Goal: Transaction & Acquisition: Book appointment/travel/reservation

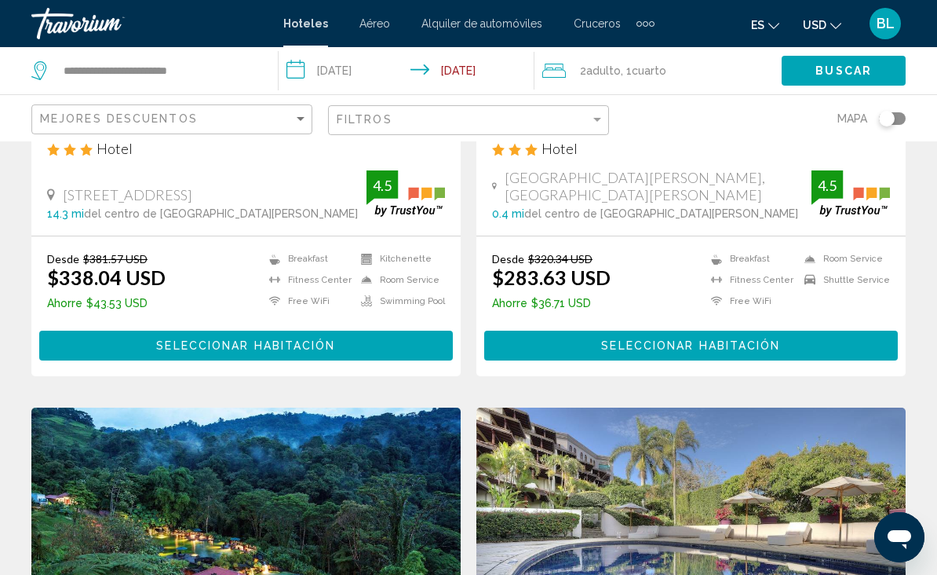
scroll to position [947, 0]
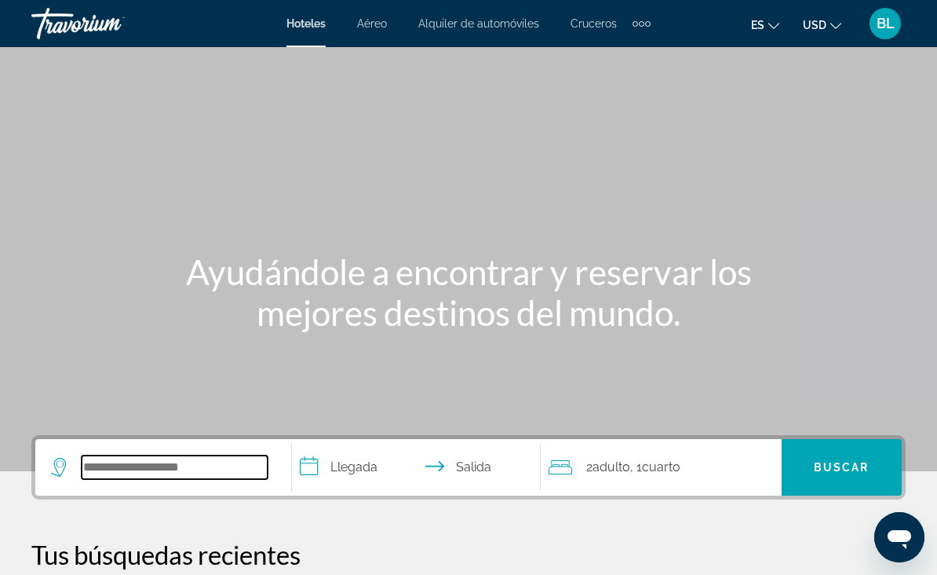
click at [189, 479] on input "Search widget" at bounding box center [175, 467] width 186 height 24
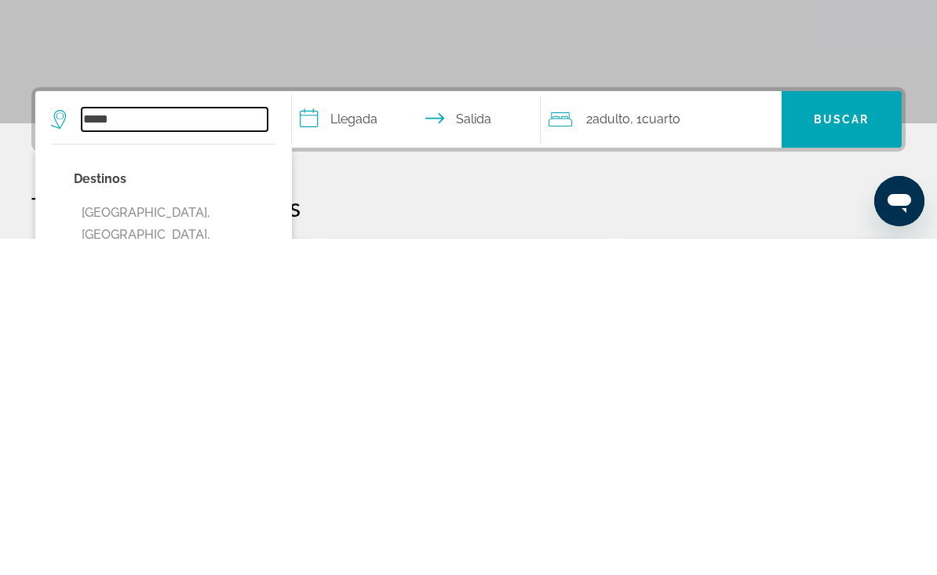
type input "*****"
click at [361, 427] on input "**********" at bounding box center [419, 457] width 255 height 61
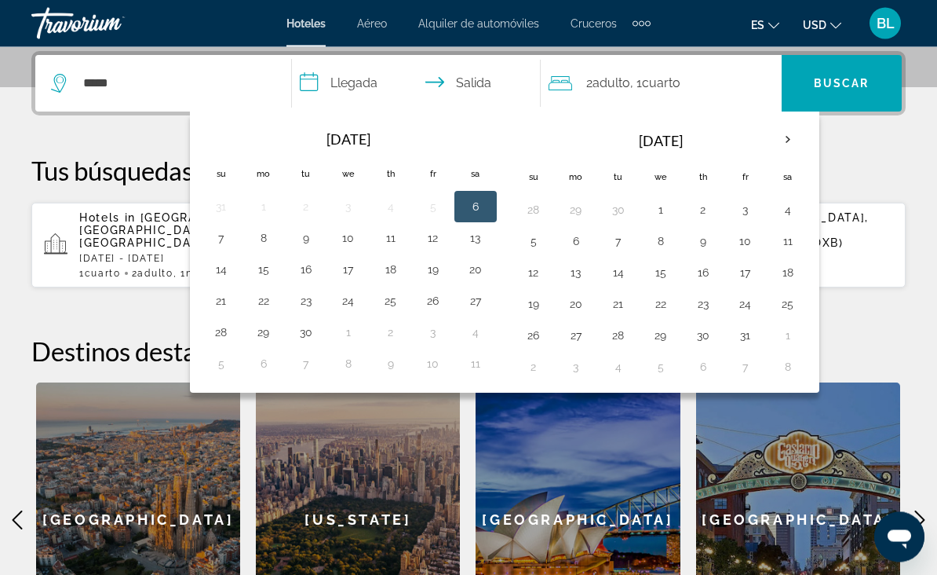
scroll to position [384, 0]
click at [795, 144] on th "Next month" at bounding box center [788, 139] width 42 height 35
click at [780, 141] on th "Next month" at bounding box center [788, 139] width 42 height 35
click at [783, 139] on th "Next month" at bounding box center [788, 139] width 42 height 35
click at [780, 137] on th "Next month" at bounding box center [788, 139] width 42 height 35
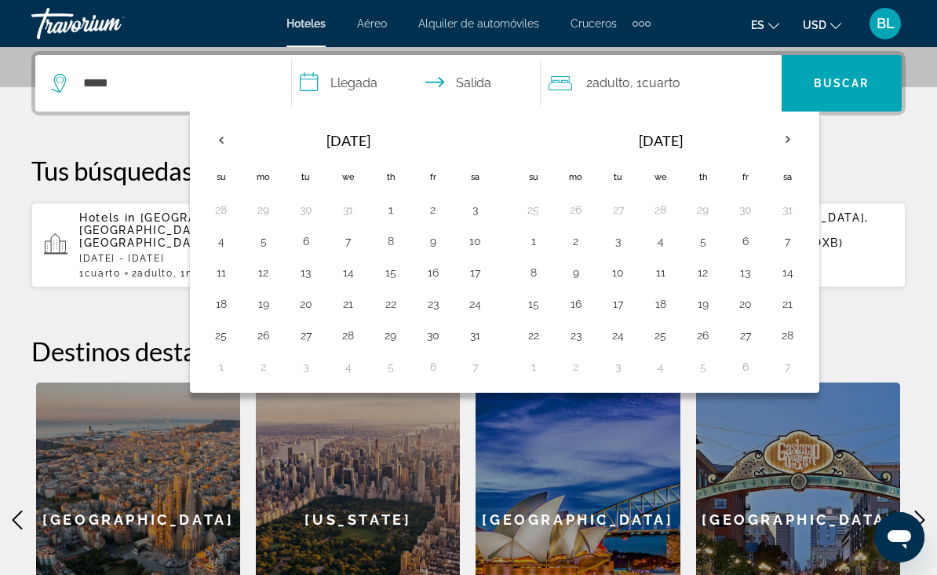
click at [784, 136] on th "Next month" at bounding box center [788, 139] width 42 height 35
click at [471, 249] on button "7" at bounding box center [475, 241] width 25 height 22
click at [786, 249] on button "7" at bounding box center [788, 241] width 25 height 22
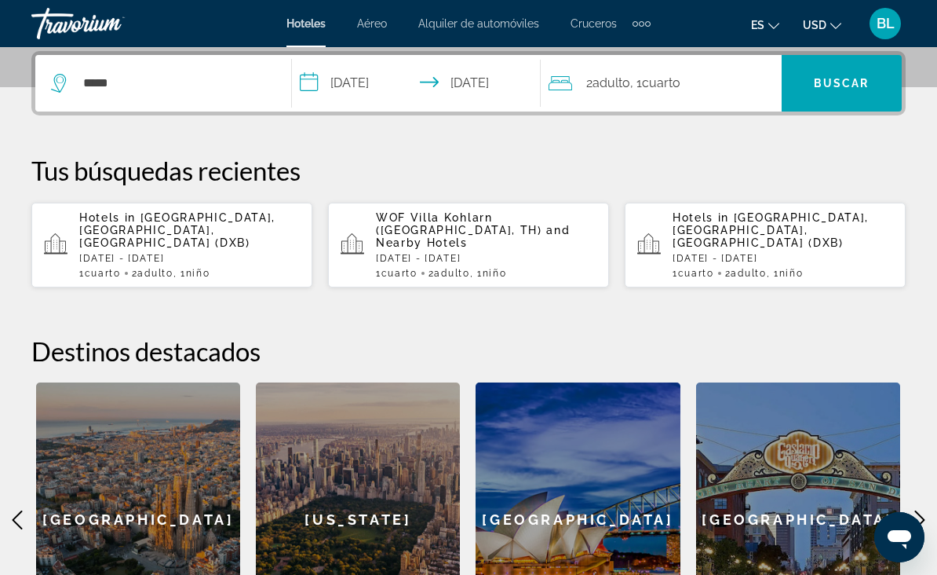
click at [483, 88] on input "**********" at bounding box center [419, 85] width 255 height 61
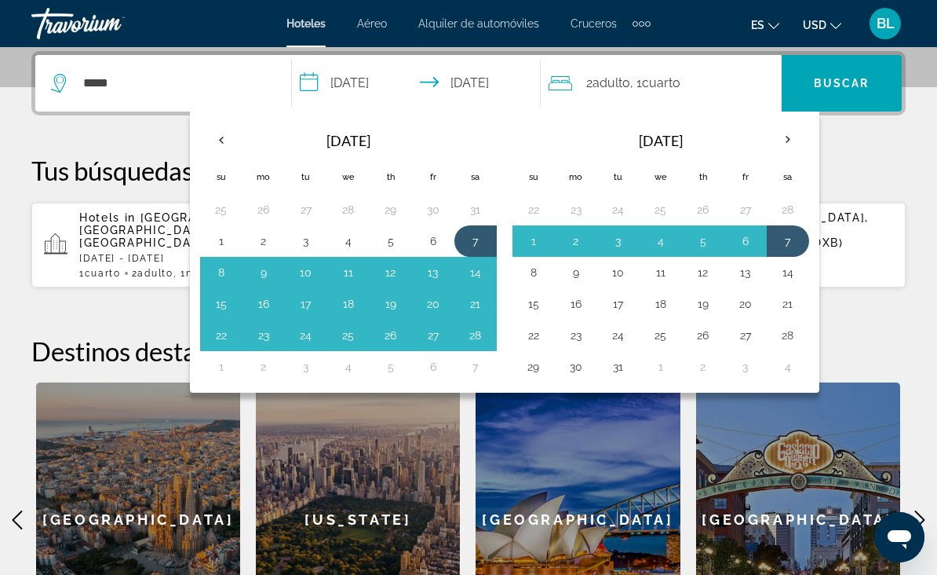
click at [786, 239] on button "7" at bounding box center [788, 241] width 25 height 22
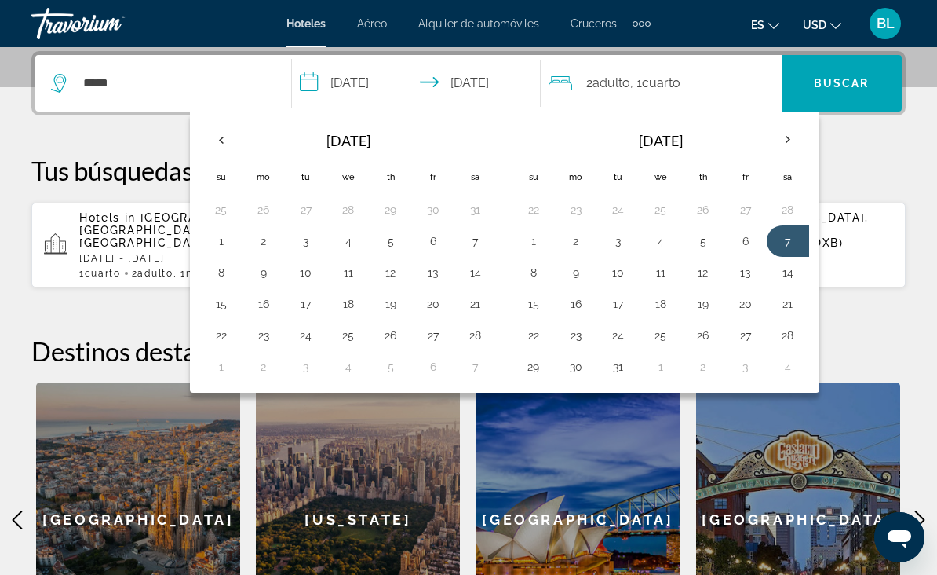
click at [607, 275] on button "10" at bounding box center [618, 272] width 25 height 22
type input "**********"
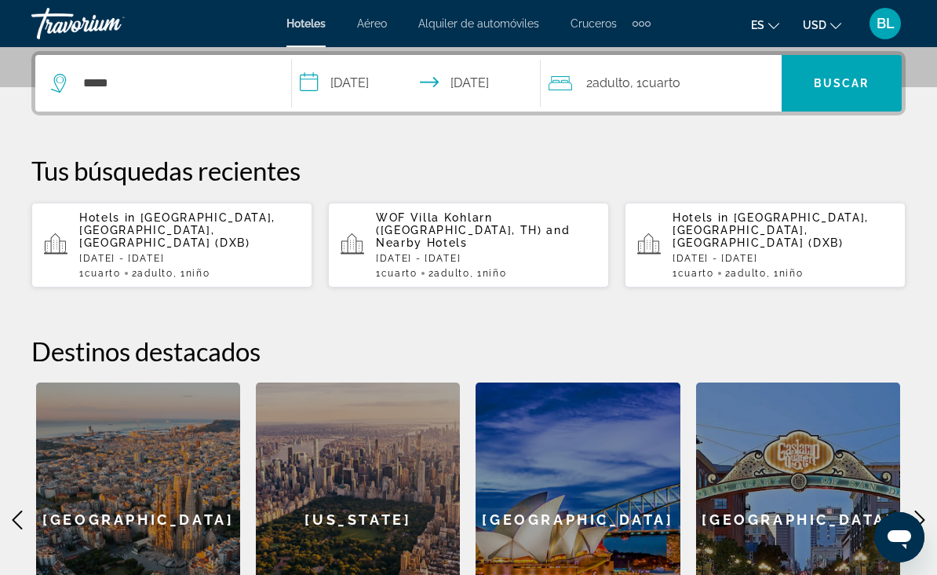
click at [671, 98] on div "2 Adulto Adulto , 1 Cuarto habitaciones" at bounding box center [665, 83] width 233 height 57
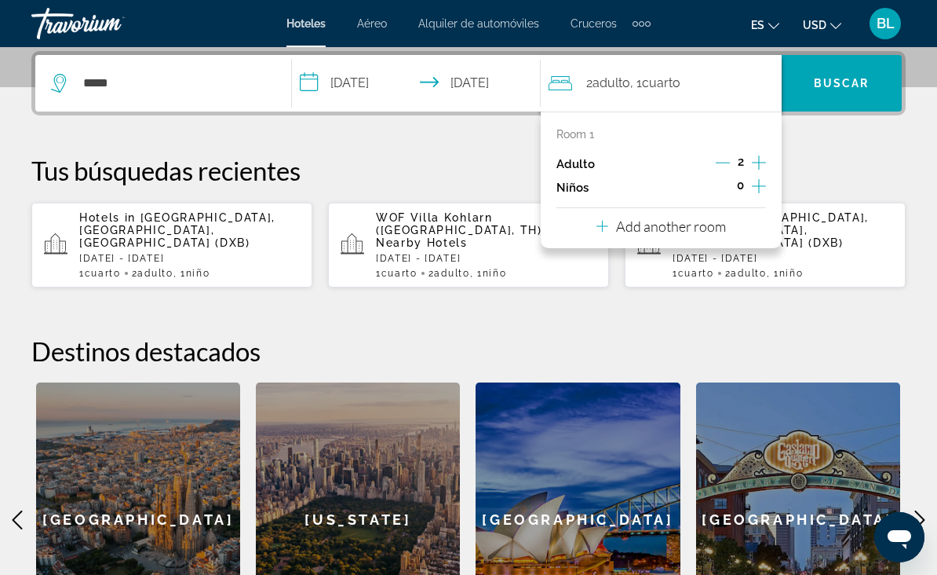
click at [765, 183] on icon "Increment children" at bounding box center [759, 186] width 14 height 19
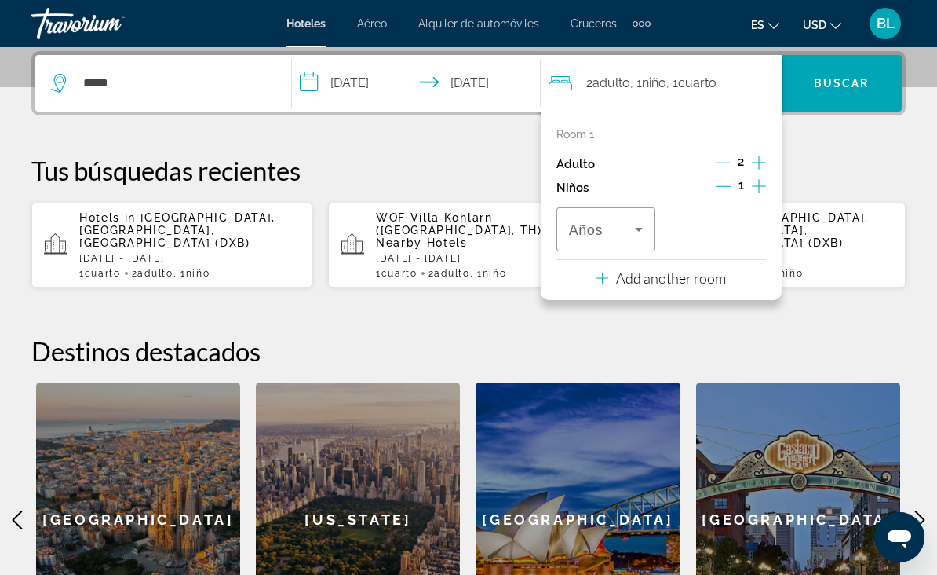
click at [634, 232] on icon "Travelers: 2 adults, 1 child" at bounding box center [639, 229] width 19 height 19
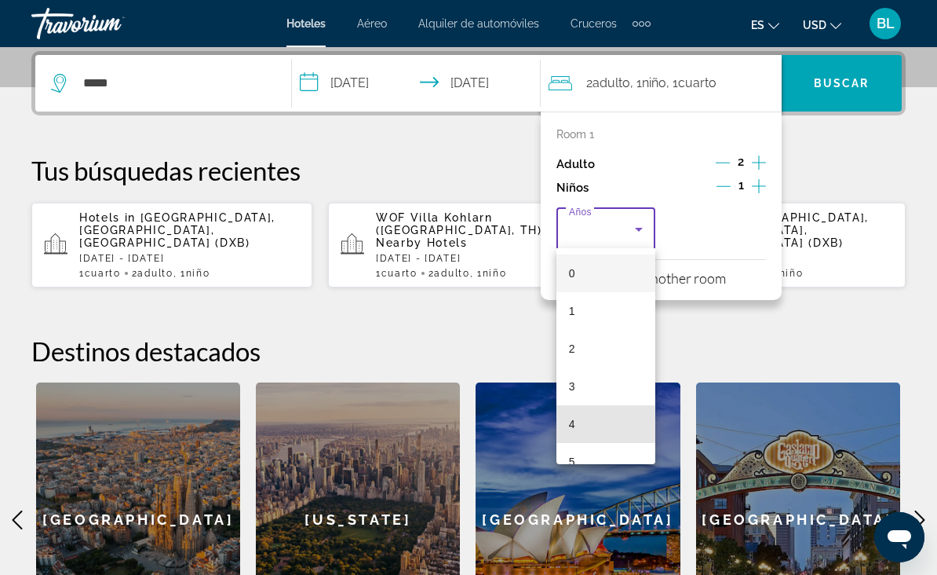
click at [600, 423] on mat-option "4" at bounding box center [606, 424] width 99 height 38
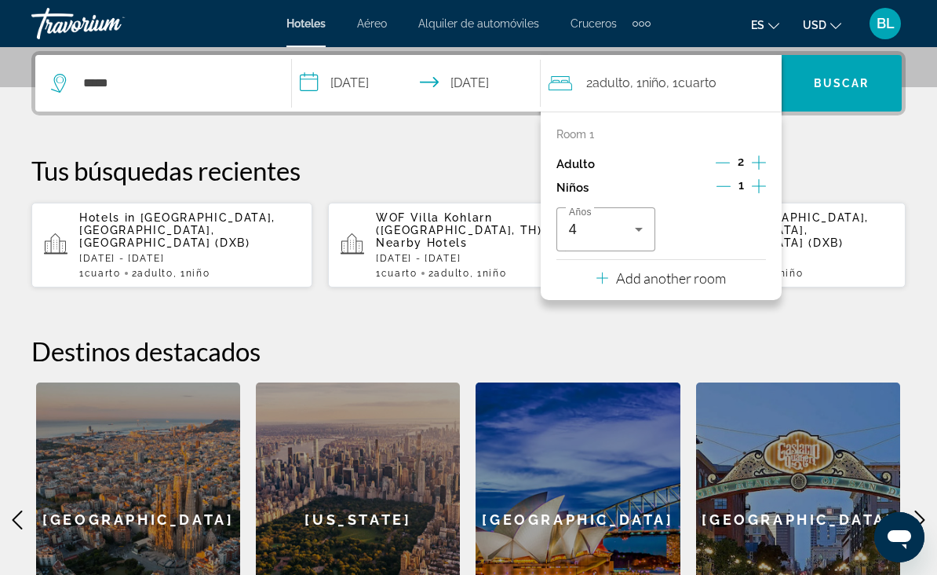
click at [846, 86] on span "Buscar" at bounding box center [842, 83] width 56 height 13
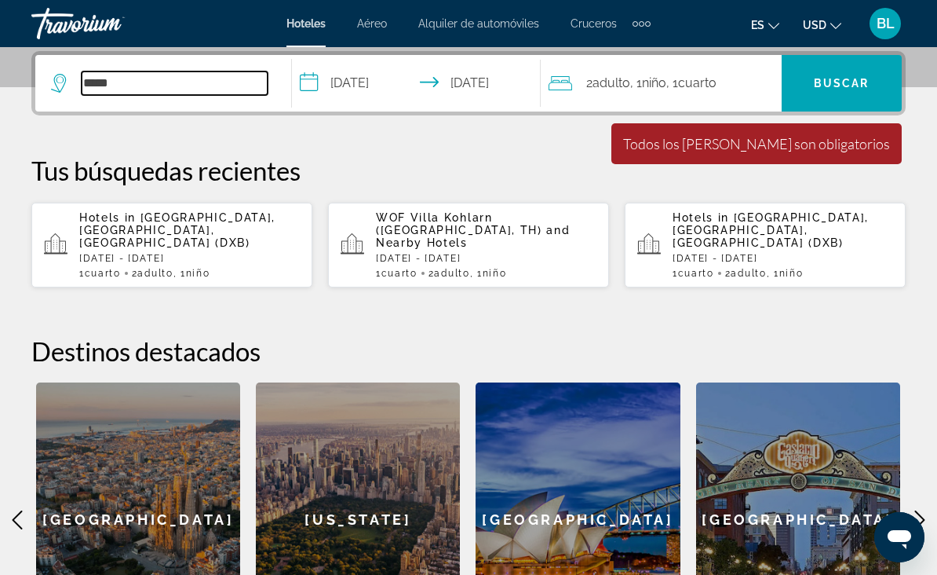
click at [199, 91] on input "*****" at bounding box center [175, 83] width 186 height 24
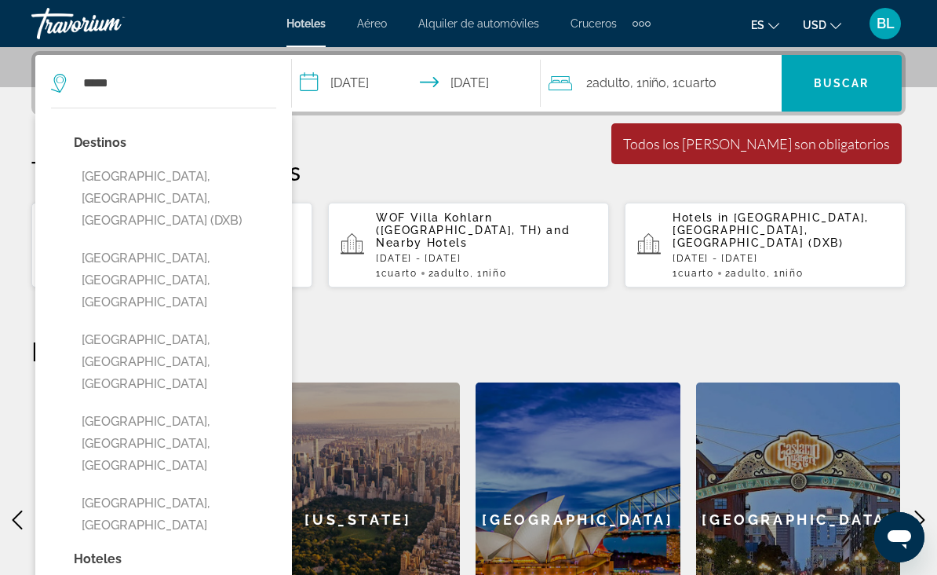
click at [221, 183] on button "[GEOGRAPHIC_DATA], [GEOGRAPHIC_DATA], [GEOGRAPHIC_DATA] (DXB)" at bounding box center [175, 199] width 203 height 74
type input "**********"
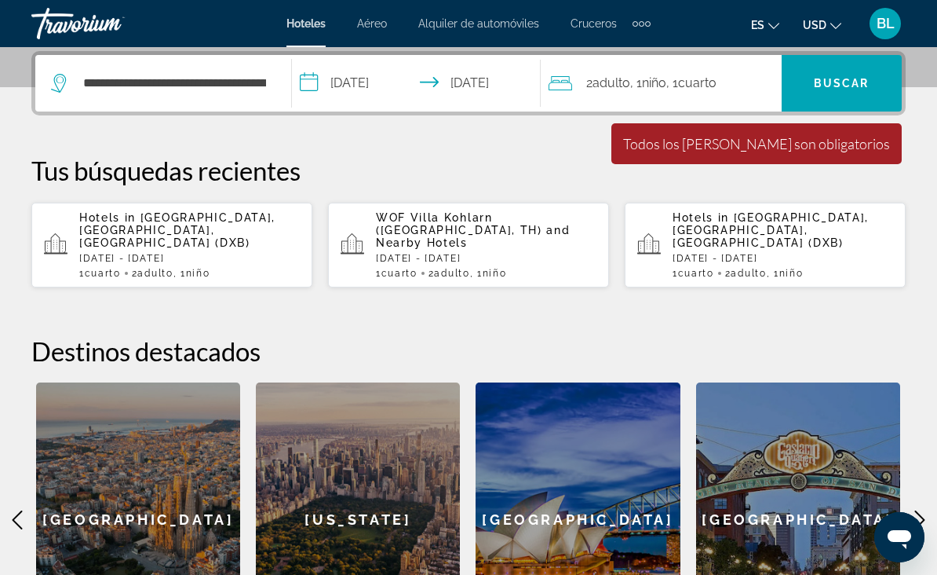
click at [848, 91] on span "Search widget" at bounding box center [842, 83] width 120 height 38
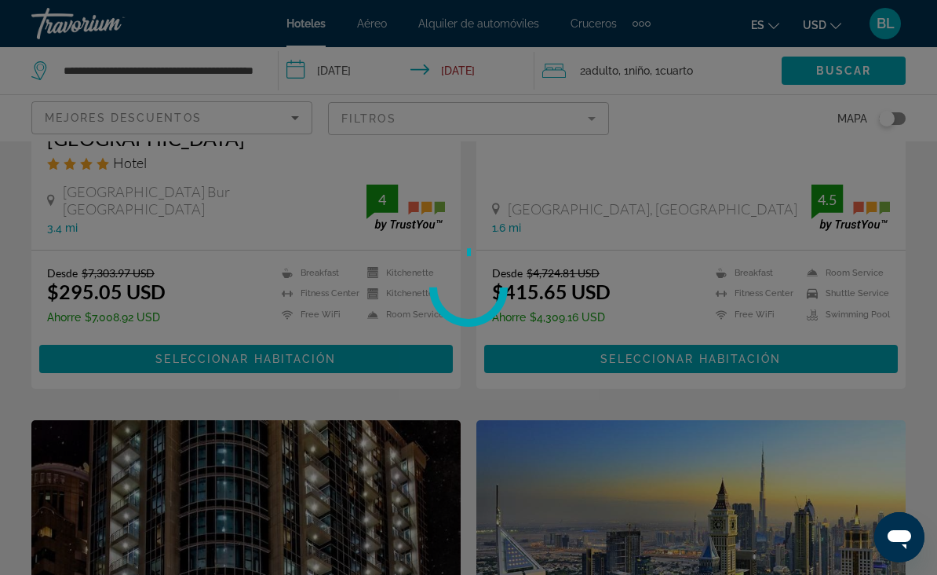
scroll to position [46, 0]
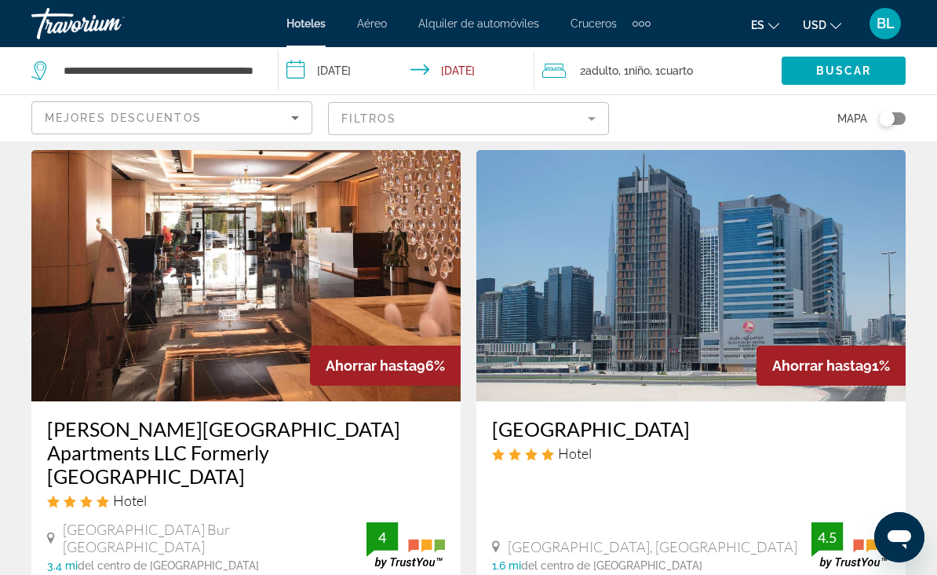
click at [564, 118] on mat-form-field "Filtros" at bounding box center [468, 118] width 281 height 33
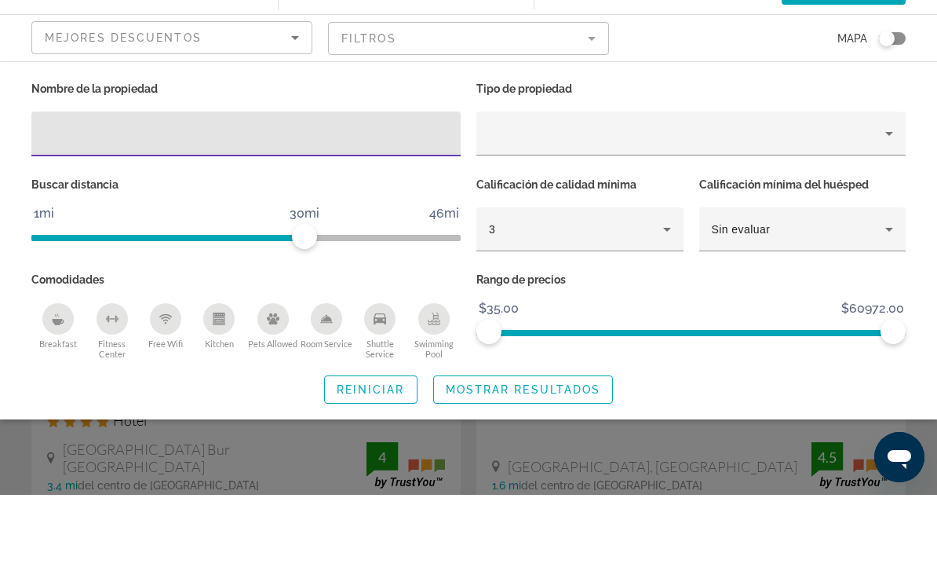
click at [291, 205] on input "Hotel Filters" at bounding box center [246, 214] width 404 height 19
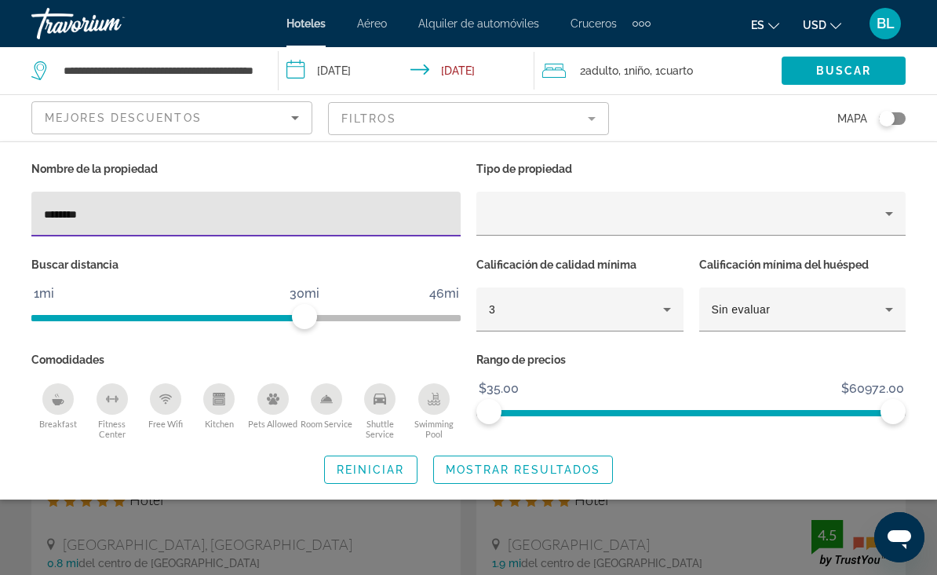
type input "*********"
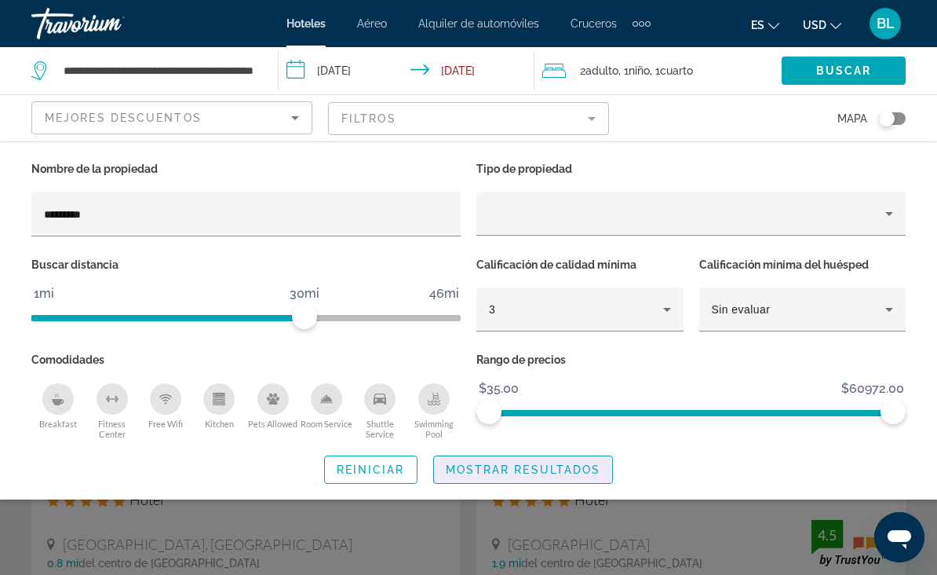
click at [535, 463] on span "Mostrar resultados" at bounding box center [523, 469] width 155 height 13
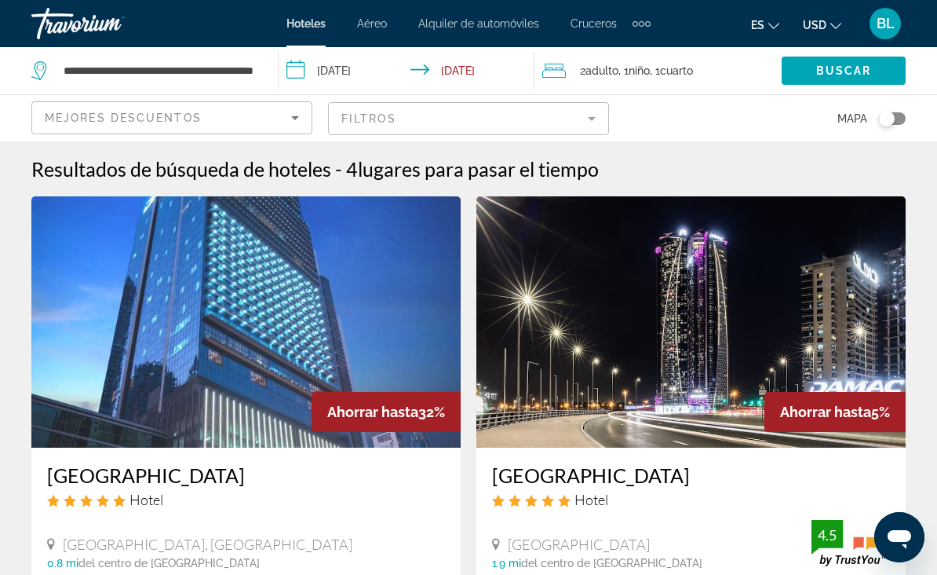
click at [396, 304] on img "Main content" at bounding box center [245, 321] width 429 height 251
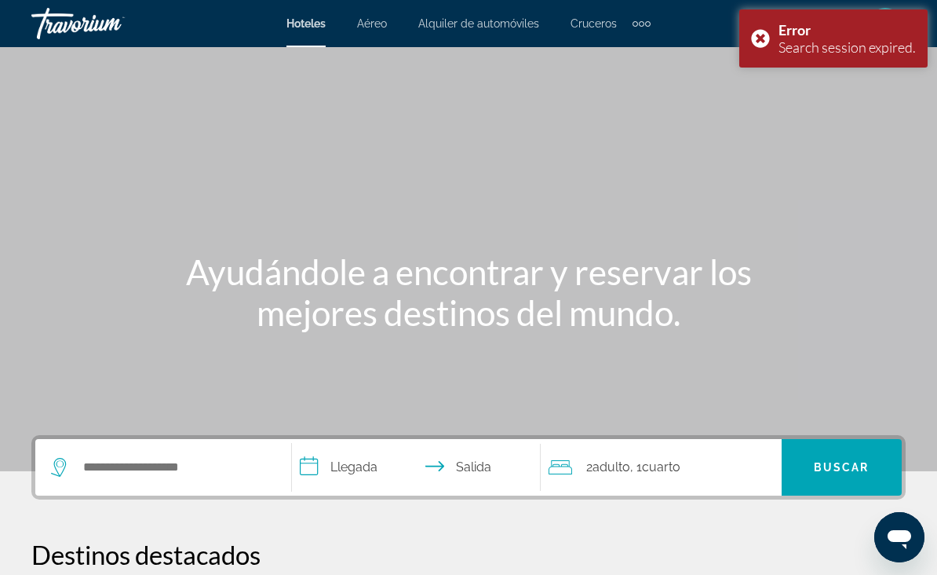
click at [758, 35] on div "Error Search session expired." at bounding box center [833, 38] width 188 height 58
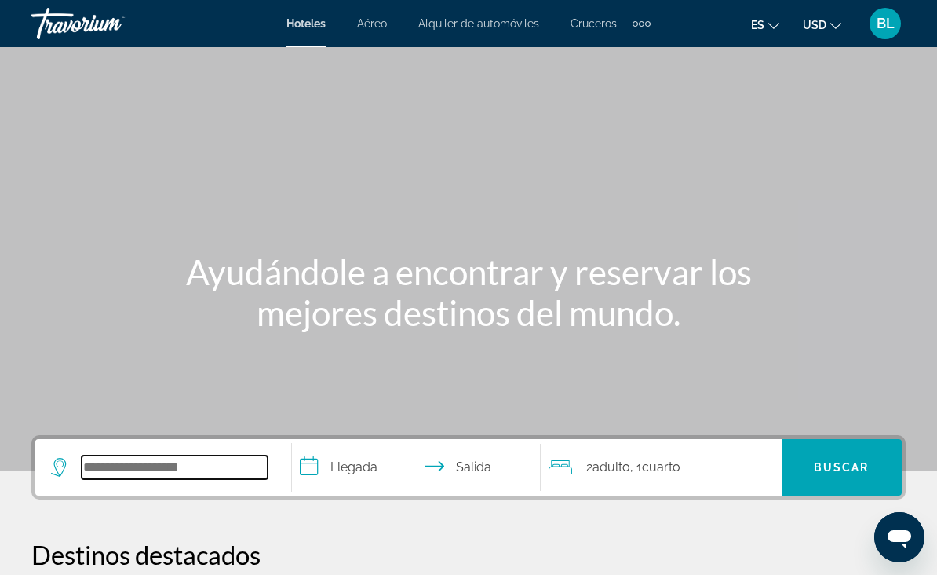
click at [240, 476] on input "Search widget" at bounding box center [175, 467] width 186 height 24
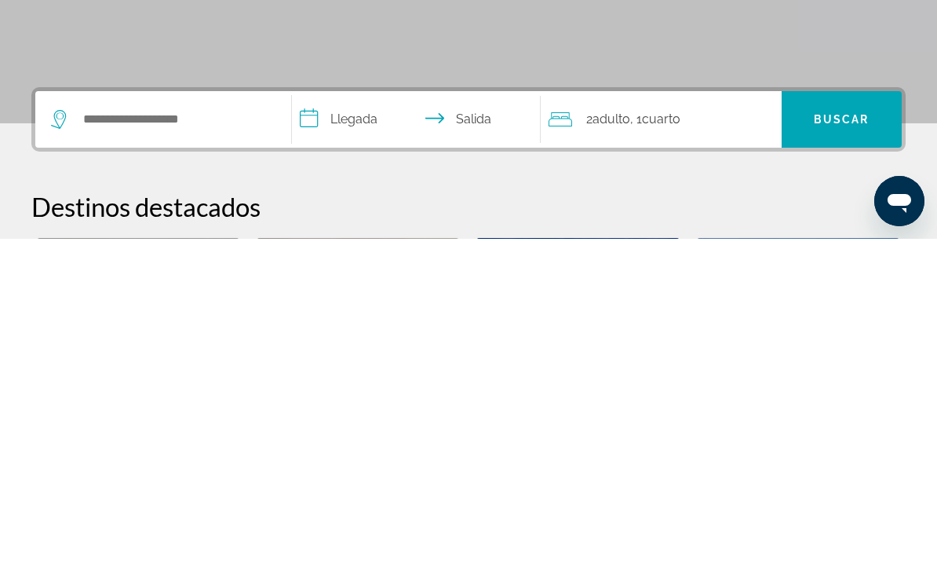
scroll to position [348, 0]
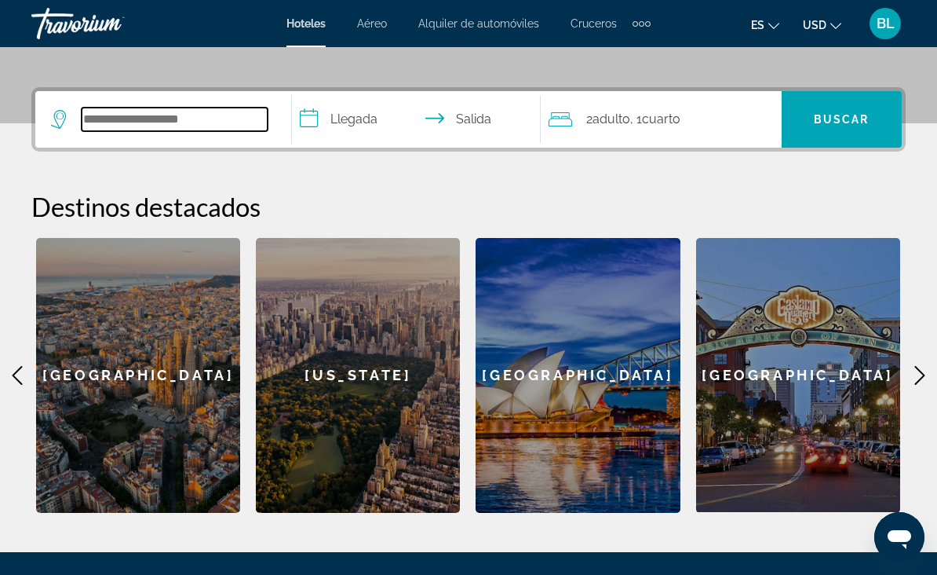
click at [162, 111] on input "Search widget" at bounding box center [175, 120] width 186 height 24
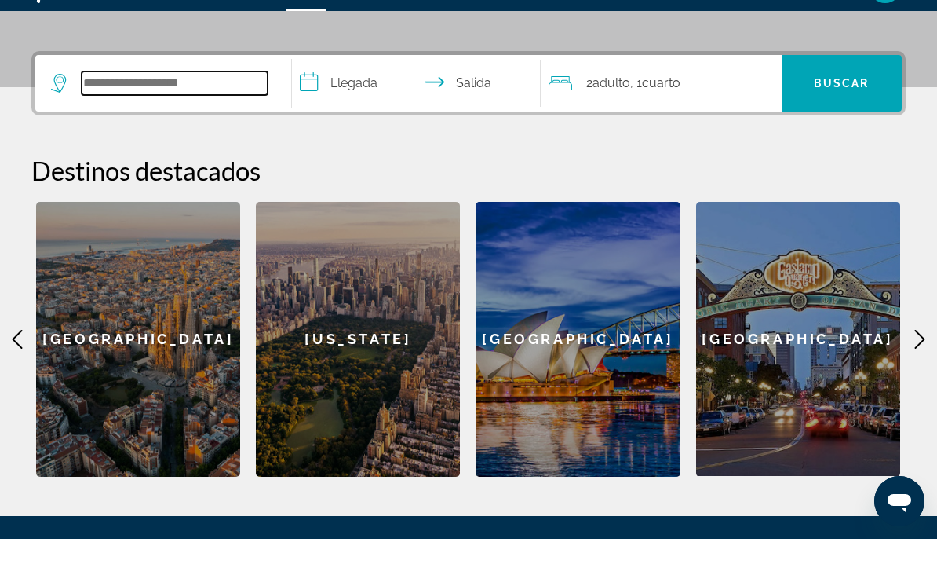
scroll to position [384, 0]
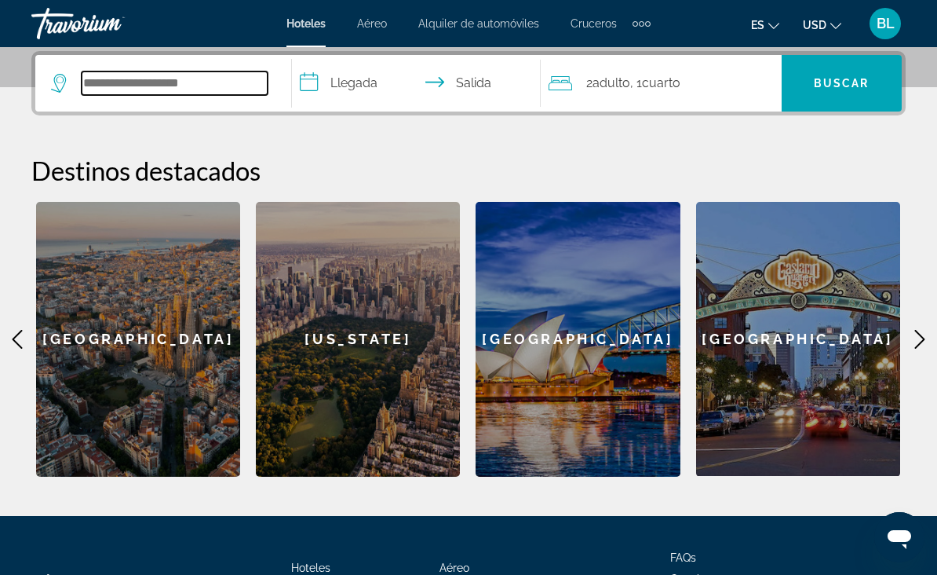
click at [224, 88] on input "Search widget" at bounding box center [175, 83] width 186 height 24
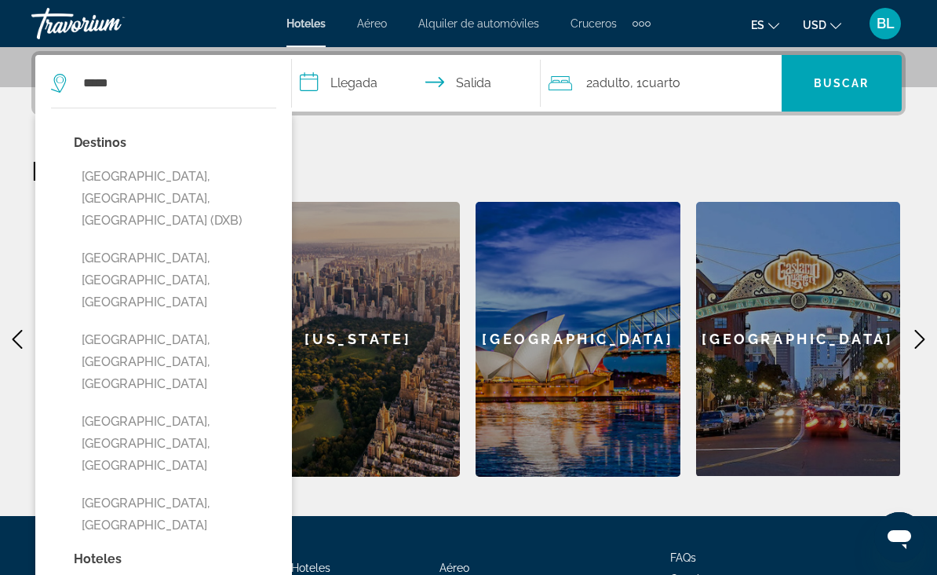
click at [215, 189] on button "[GEOGRAPHIC_DATA], [GEOGRAPHIC_DATA], [GEOGRAPHIC_DATA] (DXB)" at bounding box center [175, 199] width 203 height 74
type input "**********"
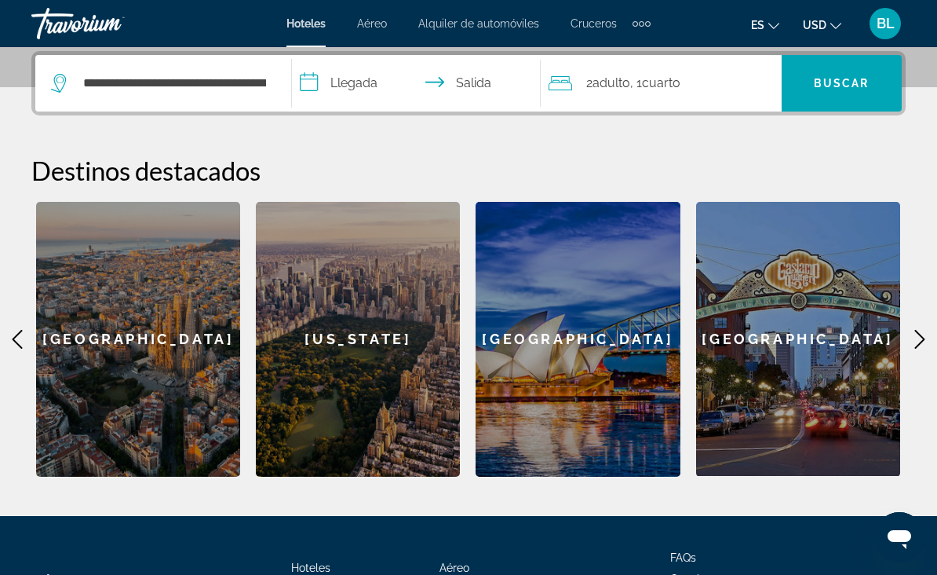
click at [359, 90] on input "**********" at bounding box center [419, 85] width 255 height 61
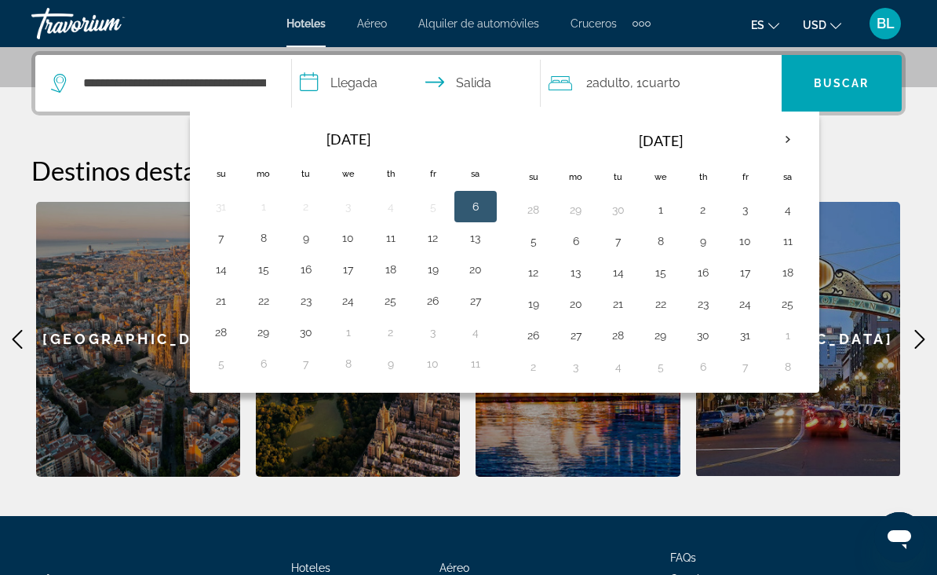
click at [787, 136] on th "Next month" at bounding box center [788, 139] width 42 height 35
click at [786, 138] on th "Next month" at bounding box center [788, 139] width 42 height 35
click at [785, 138] on th "Next month" at bounding box center [788, 139] width 42 height 35
click at [784, 139] on th "Next month" at bounding box center [788, 139] width 42 height 35
click at [783, 142] on th "Next month" at bounding box center [788, 139] width 42 height 35
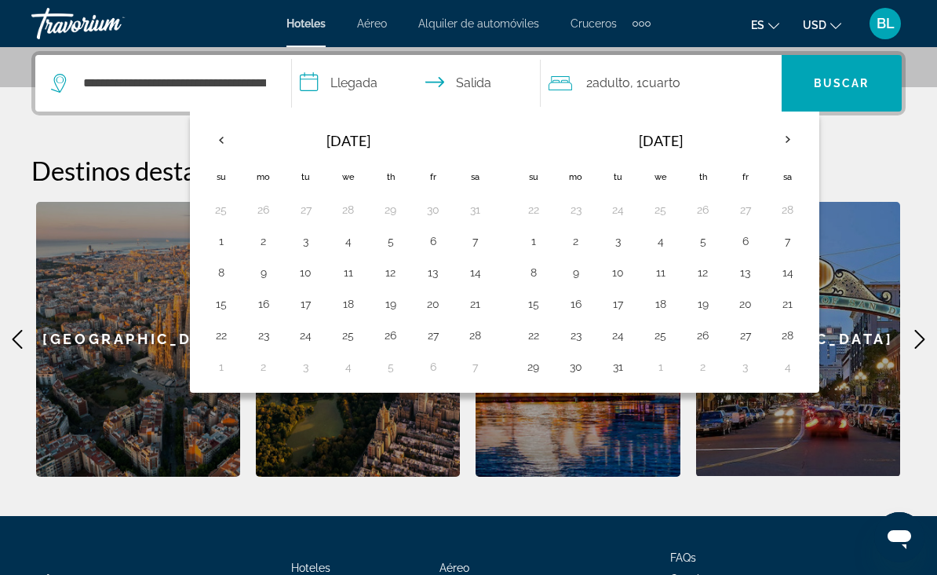
click at [474, 243] on button "7" at bounding box center [475, 241] width 25 height 22
click at [308, 278] on button "10" at bounding box center [306, 272] width 25 height 22
type input "**********"
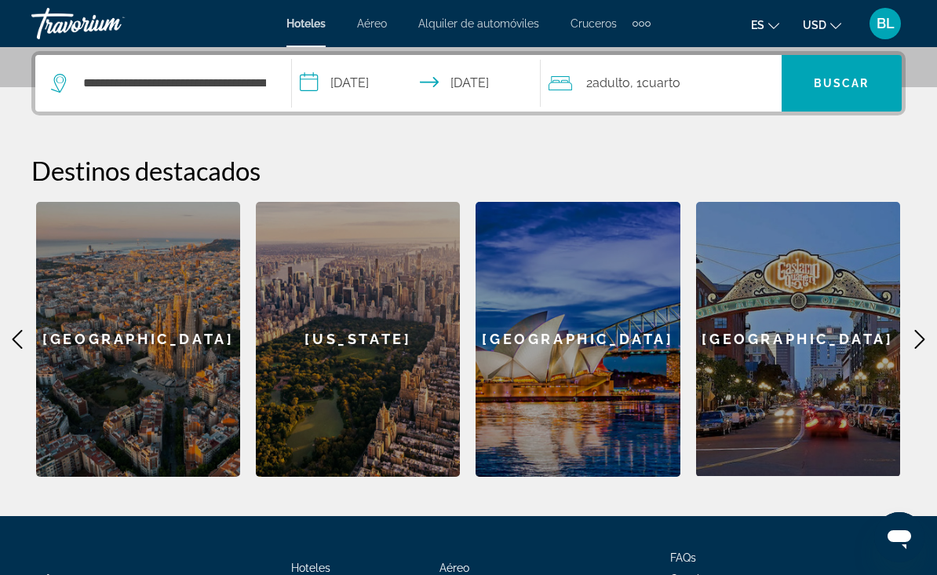
click at [649, 85] on span "Cuarto" at bounding box center [661, 82] width 38 height 15
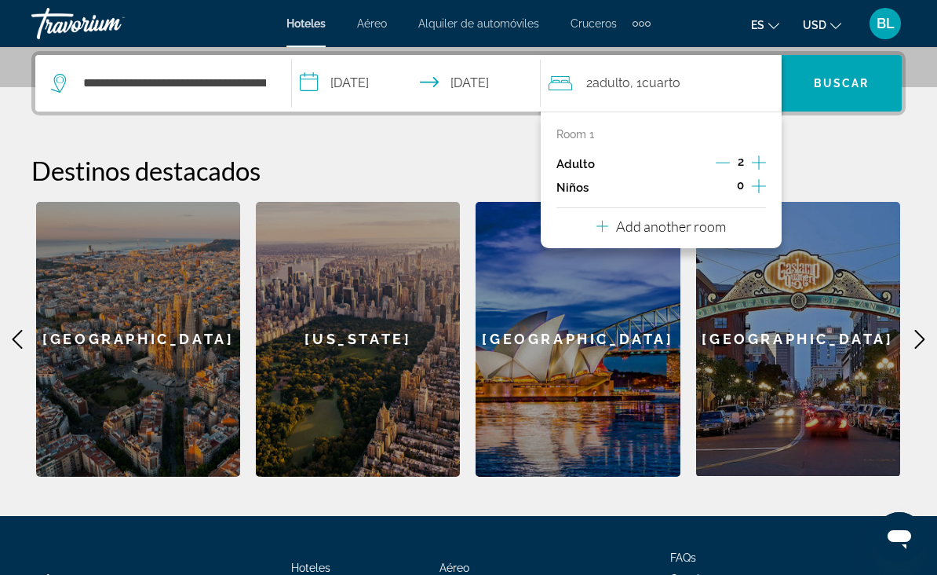
click at [763, 188] on icon "Increment children" at bounding box center [759, 186] width 14 height 19
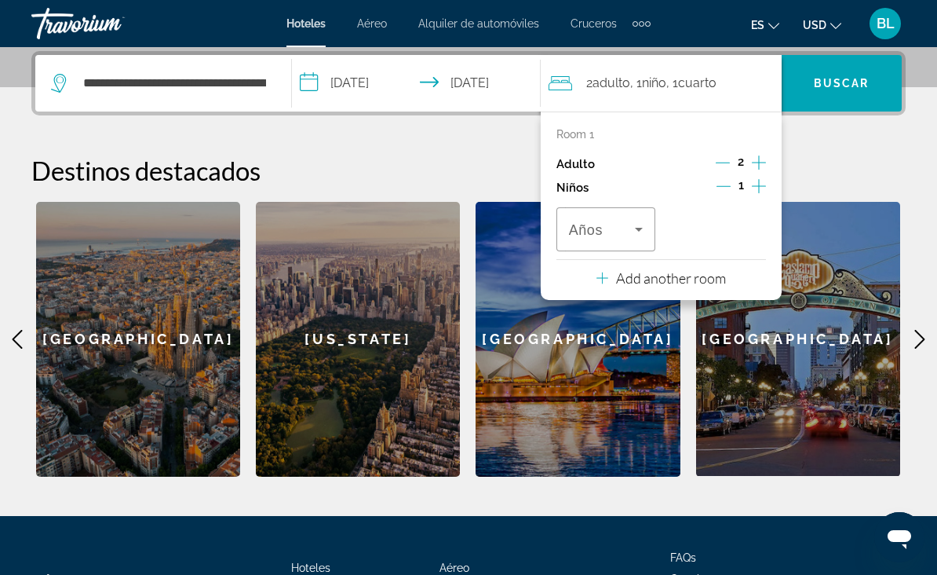
click at [623, 232] on span "Travelers: 2 adults, 1 child" at bounding box center [602, 229] width 66 height 19
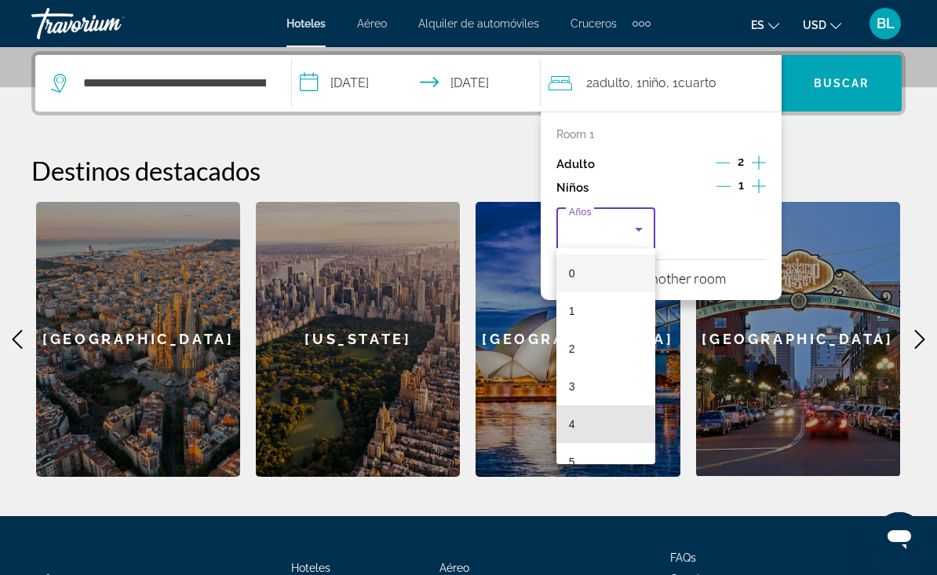
click at [606, 424] on mat-option "4" at bounding box center [606, 424] width 99 height 38
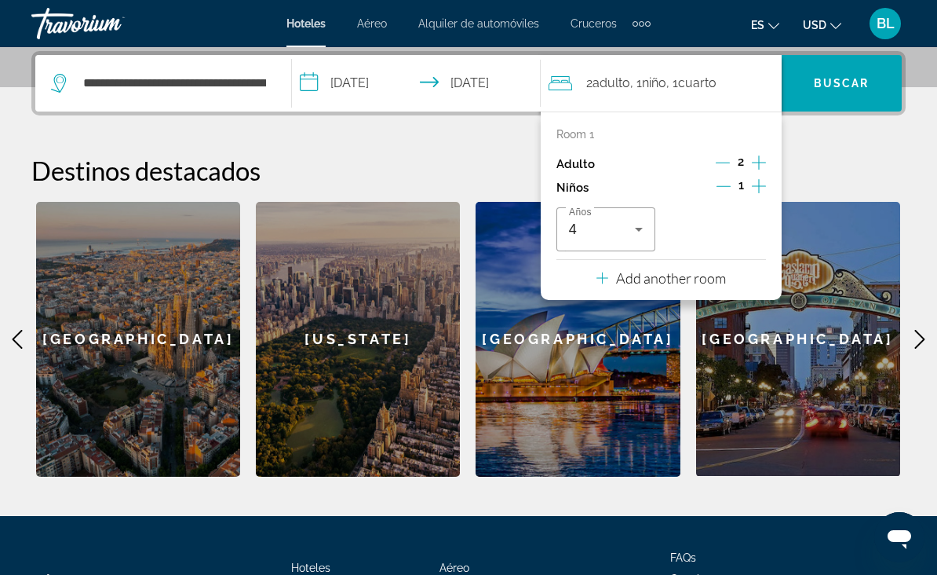
click at [852, 96] on span "Search widget" at bounding box center [842, 83] width 120 height 38
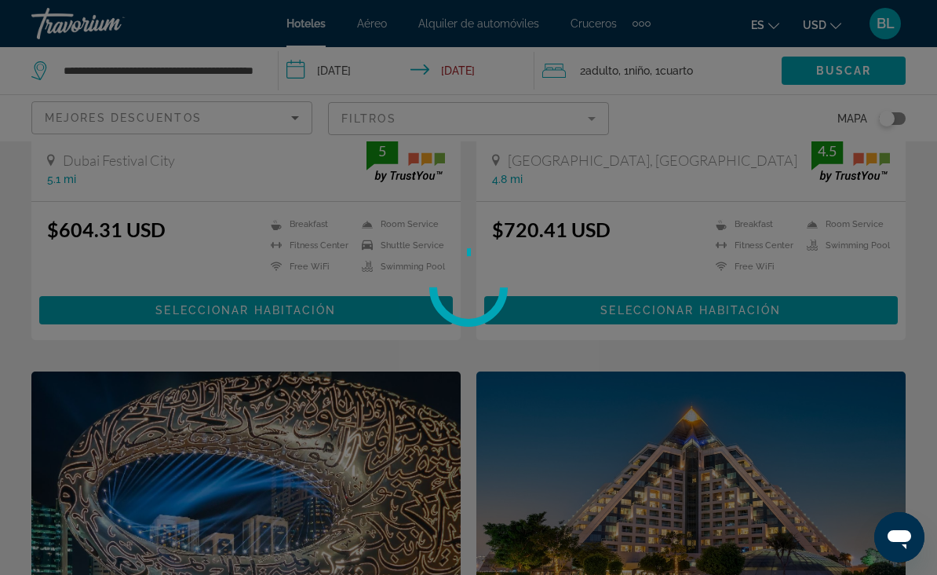
scroll to position [46, 0]
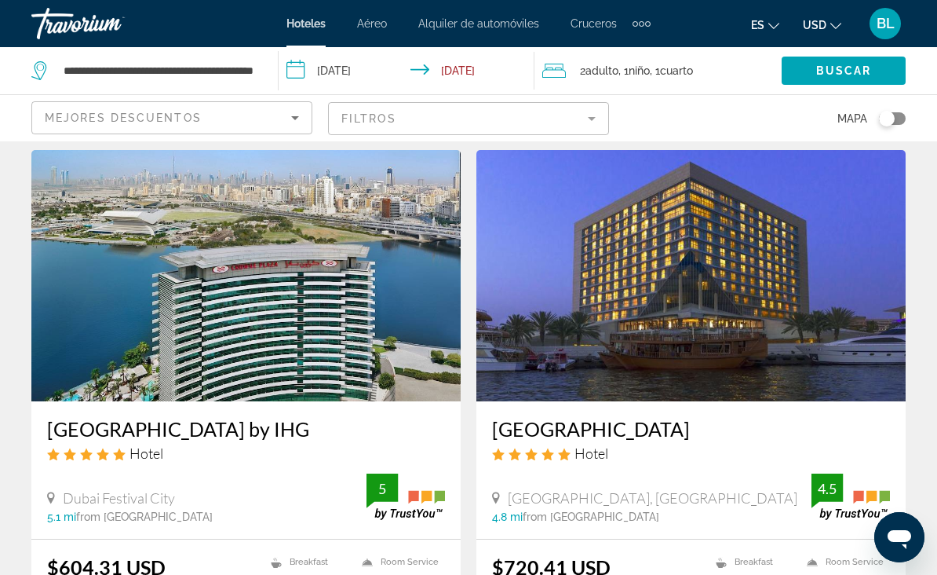
click at [523, 116] on mat-form-field "Filtros" at bounding box center [468, 118] width 281 height 33
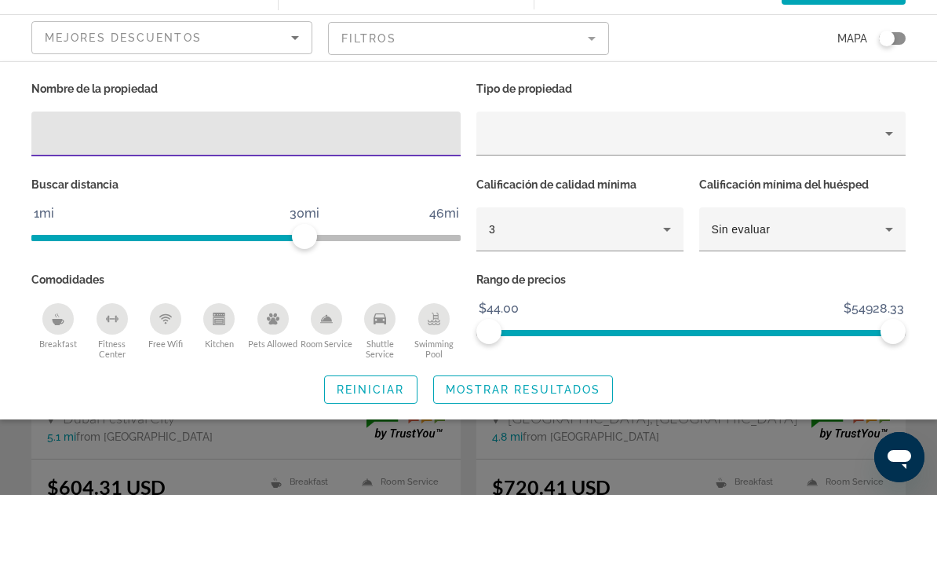
click at [369, 205] on input "Hotel Filters" at bounding box center [246, 214] width 404 height 19
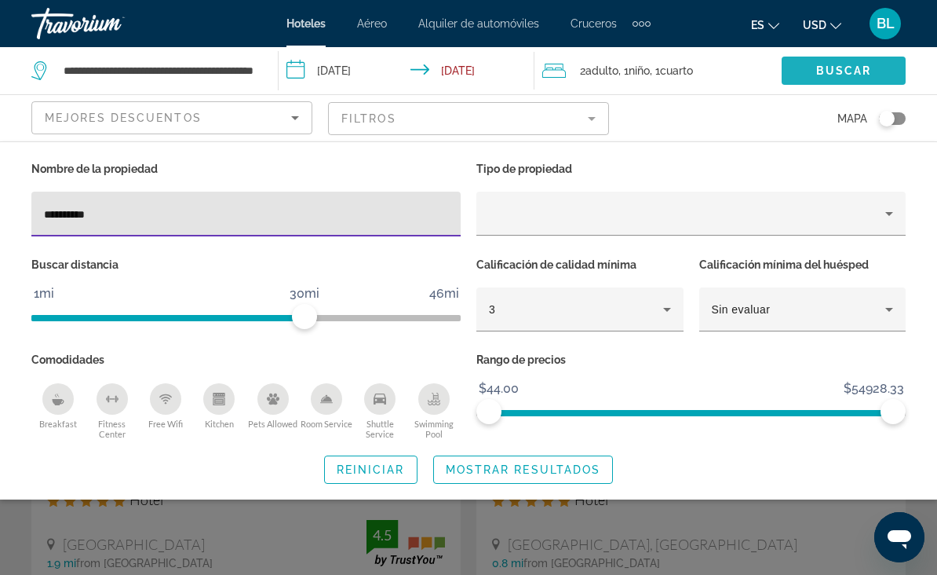
type input "*********"
click at [860, 74] on span "Buscar" at bounding box center [844, 70] width 56 height 13
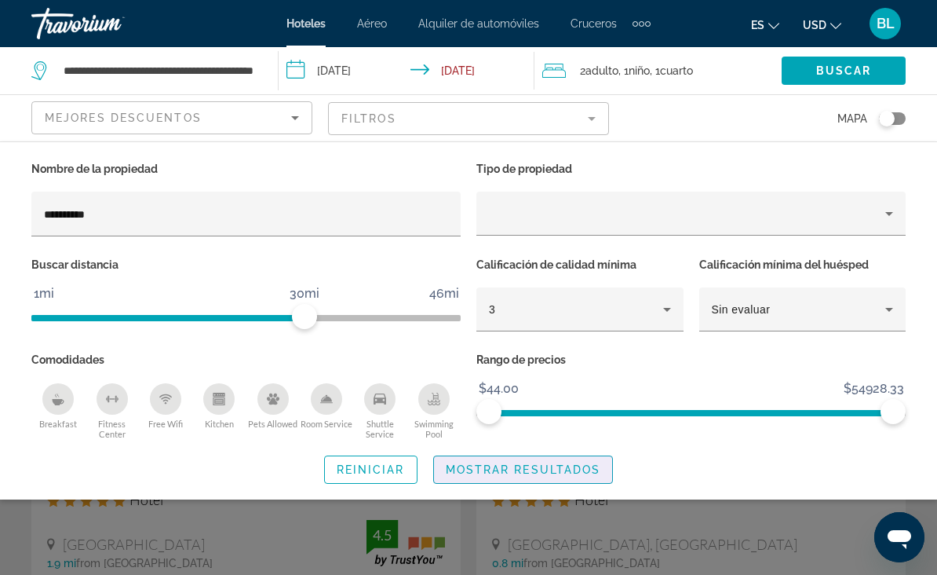
click at [552, 465] on span "Mostrar resultados" at bounding box center [523, 469] width 155 height 13
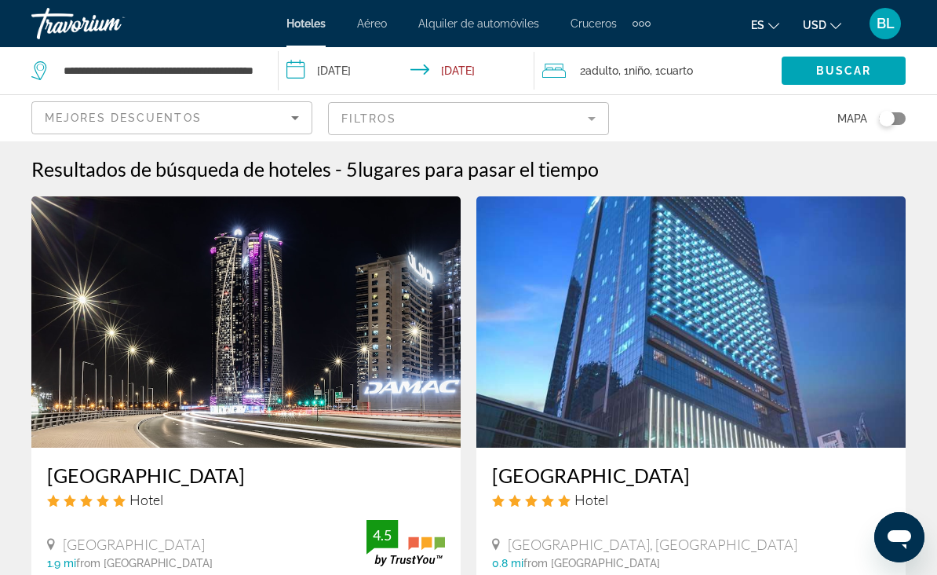
click at [646, 313] on img "Main content" at bounding box center [690, 321] width 429 height 251
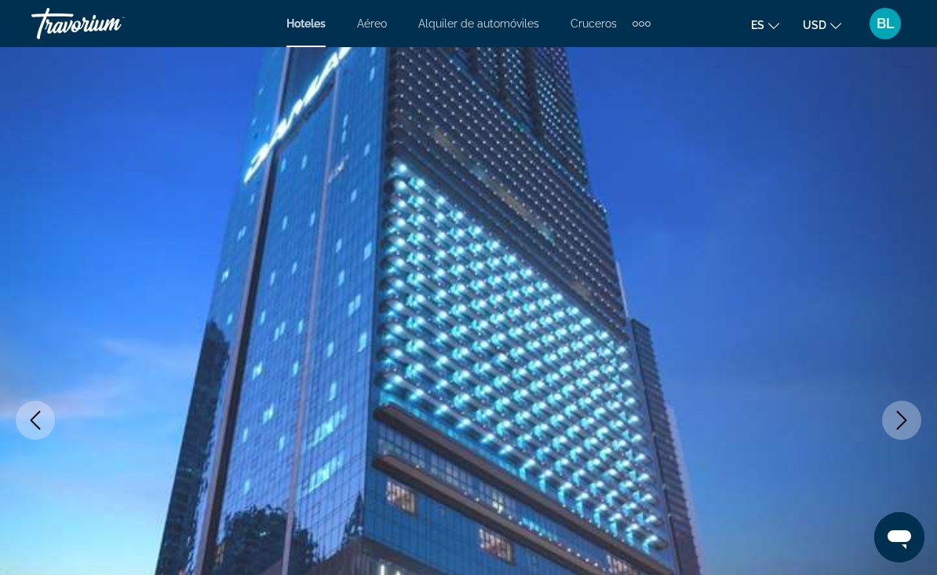
click at [899, 431] on button "Next image" at bounding box center [901, 419] width 39 height 39
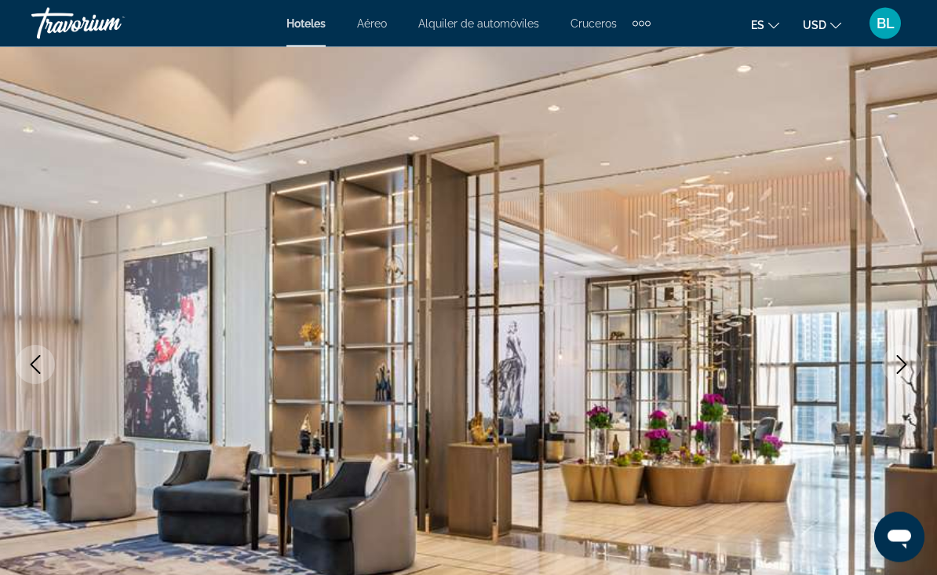
scroll to position [56, 0]
click at [904, 372] on icon "Next image" at bounding box center [901, 364] width 19 height 19
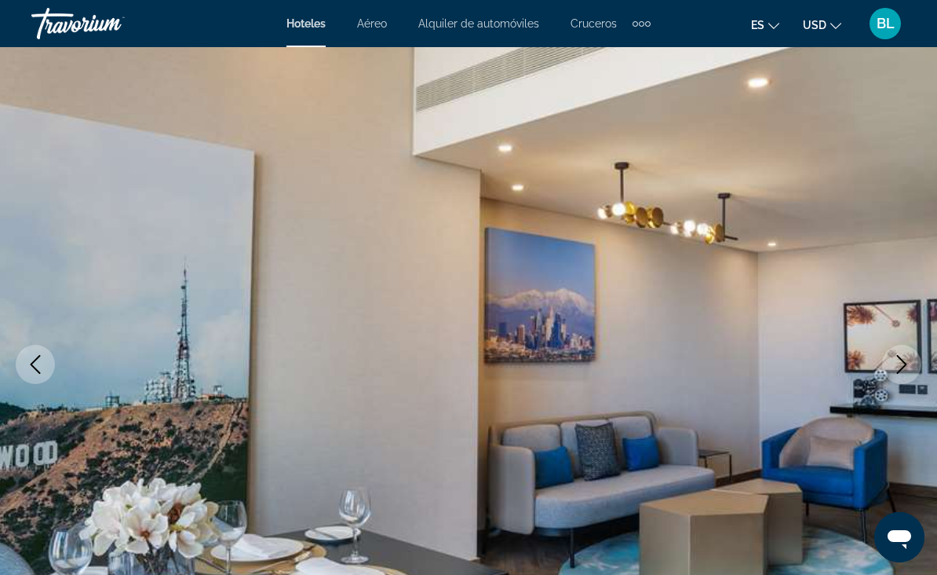
click at [902, 371] on icon "Next image" at bounding box center [901, 364] width 19 height 19
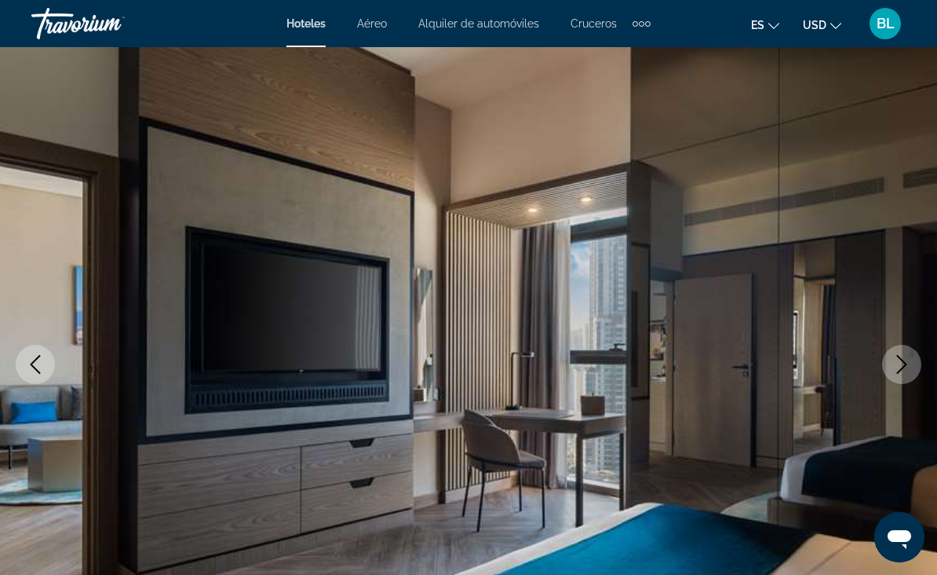
click at [896, 380] on button "Next image" at bounding box center [901, 364] width 39 height 39
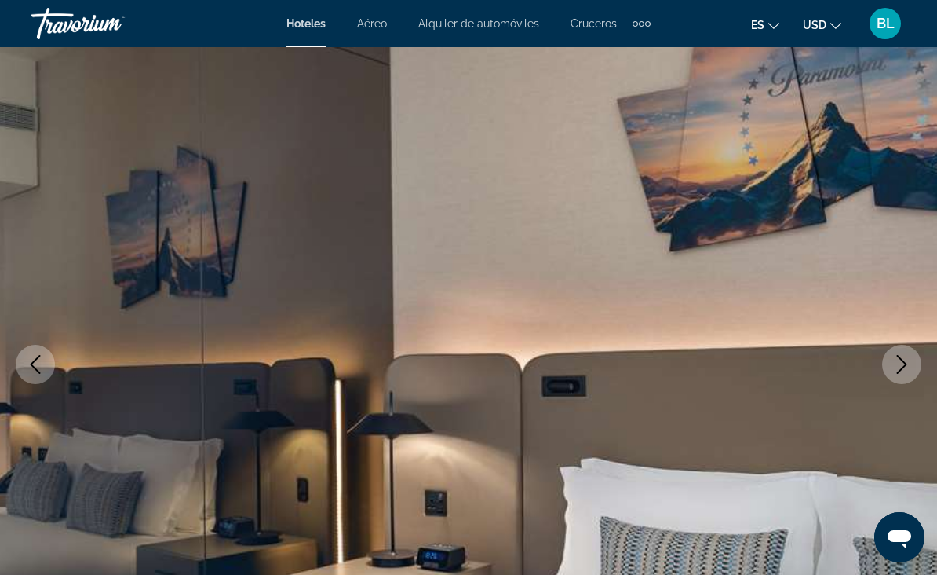
click at [895, 388] on img "Main content" at bounding box center [468, 364] width 937 height 746
click at [896, 374] on button "Next image" at bounding box center [901, 364] width 39 height 39
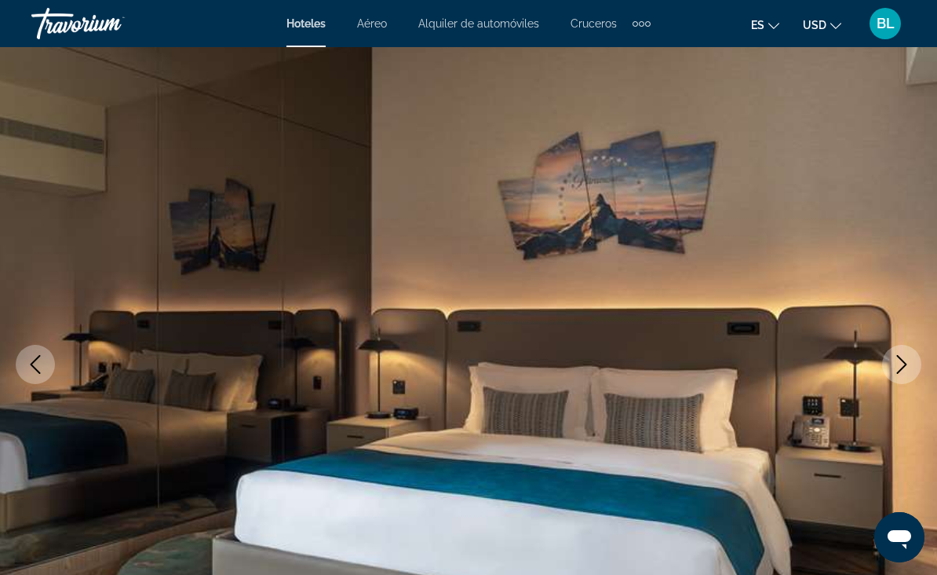
click at [897, 368] on icon "Next image" at bounding box center [901, 364] width 19 height 19
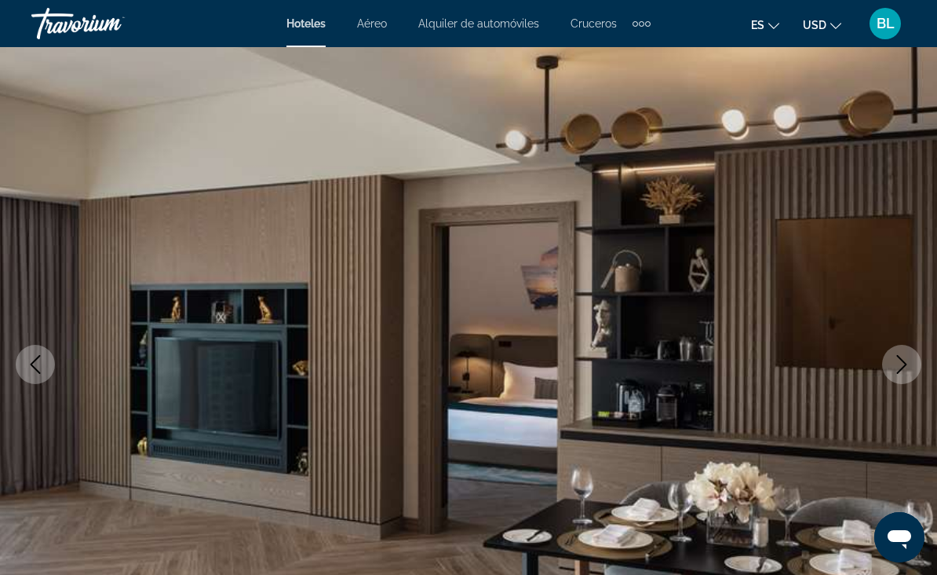
click at [897, 368] on icon "Next image" at bounding box center [901, 364] width 19 height 19
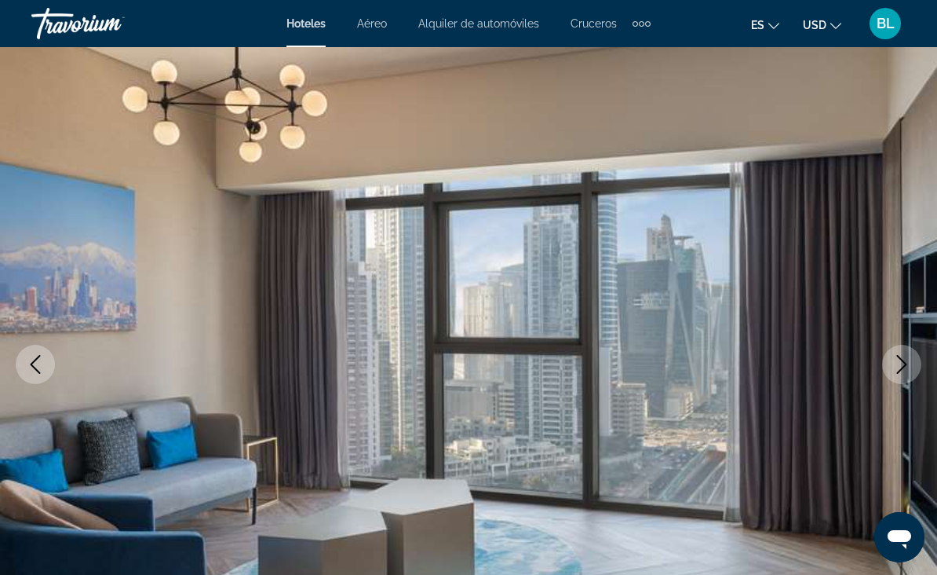
click at [896, 368] on icon "Next image" at bounding box center [901, 364] width 19 height 19
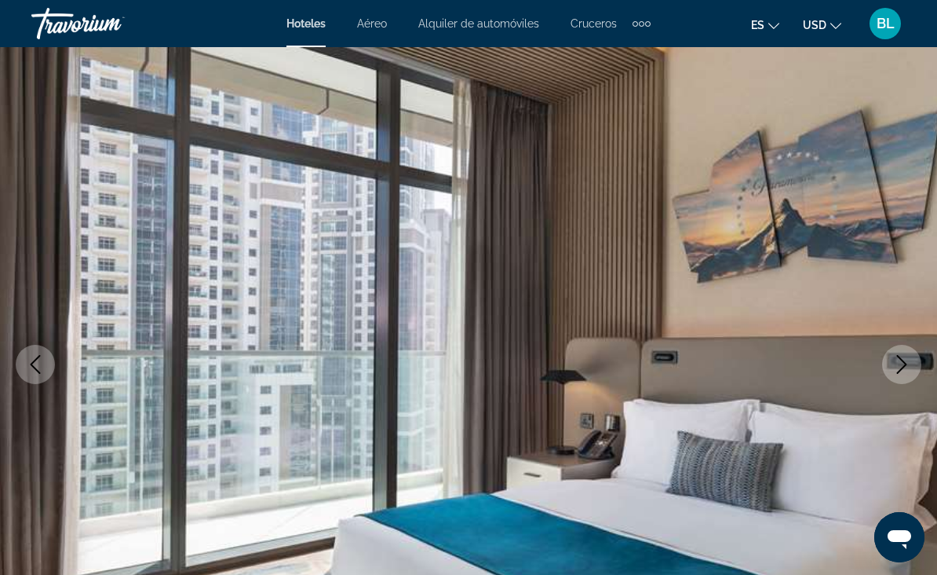
click at [896, 366] on icon "Next image" at bounding box center [901, 364] width 19 height 19
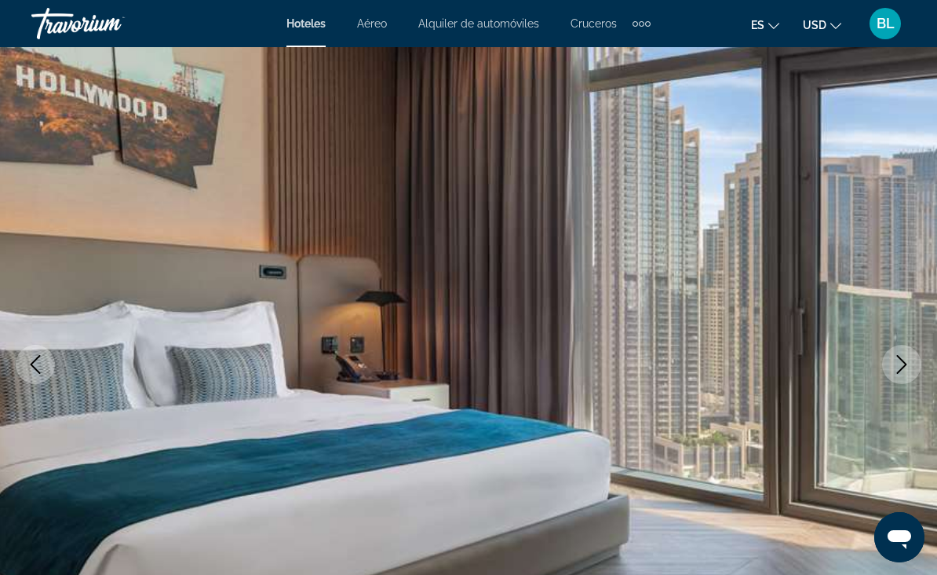
click at [896, 363] on icon "Next image" at bounding box center [901, 364] width 19 height 19
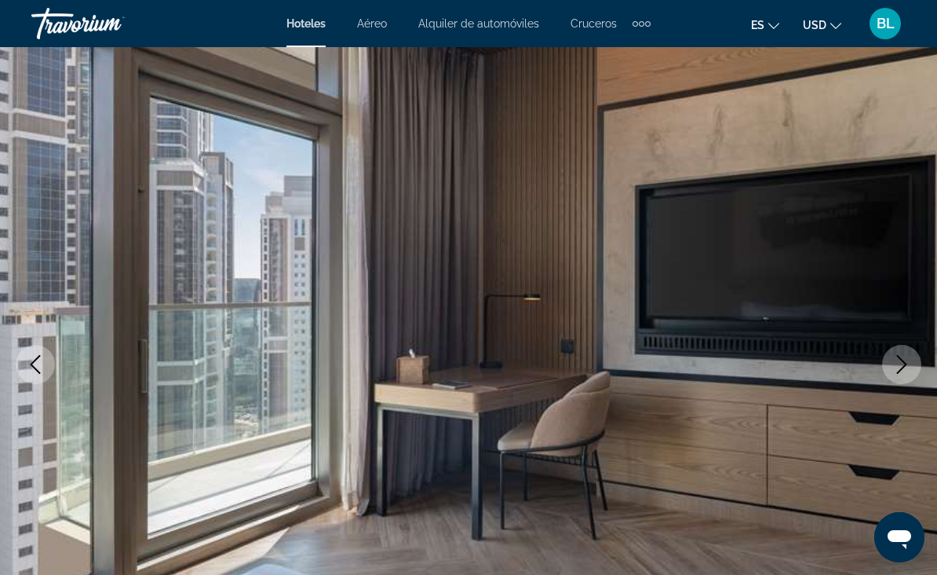
click at [896, 368] on icon "Next image" at bounding box center [901, 364] width 19 height 19
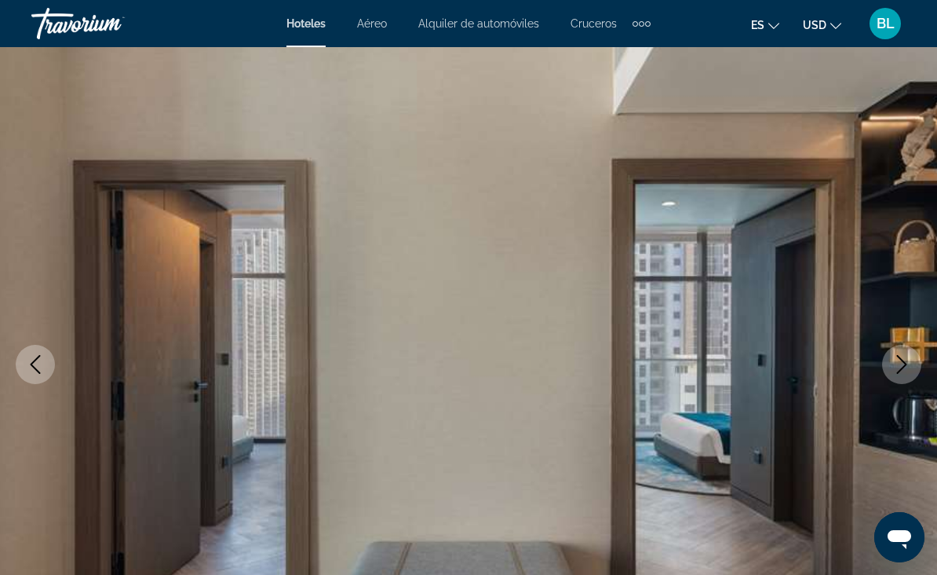
click at [896, 367] on icon "Next image" at bounding box center [901, 364] width 19 height 19
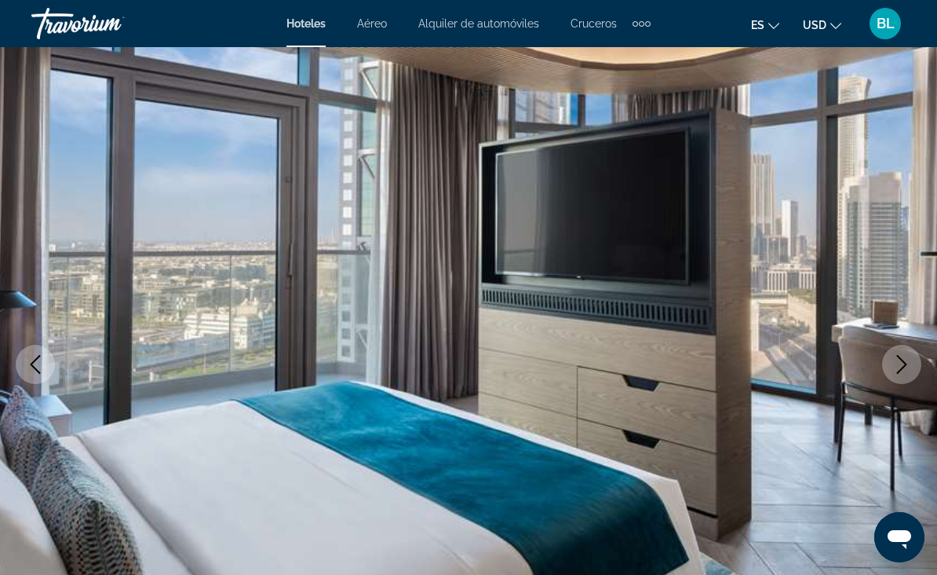
click at [895, 371] on icon "Next image" at bounding box center [901, 364] width 19 height 19
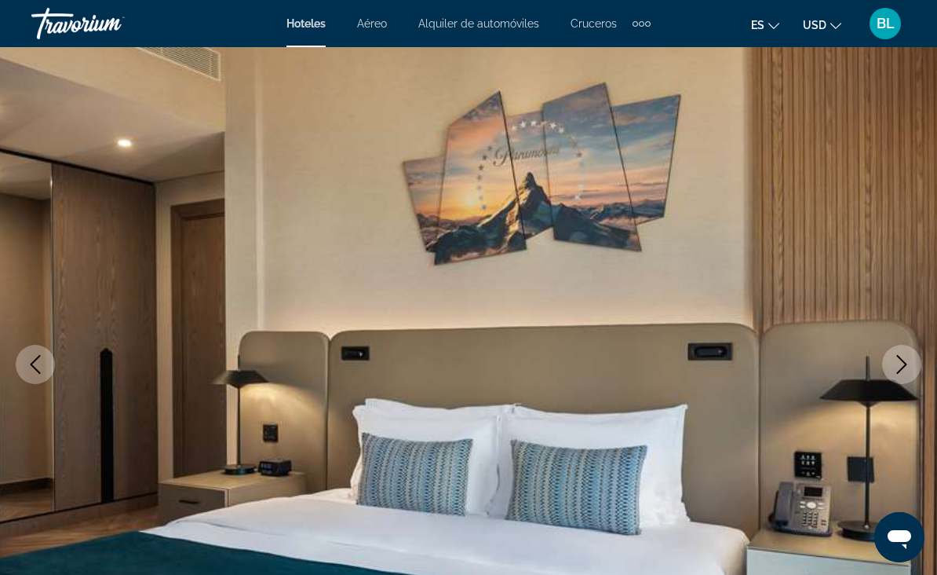
click at [894, 372] on icon "Next image" at bounding box center [901, 364] width 19 height 19
click at [895, 361] on icon "Next image" at bounding box center [901, 364] width 19 height 19
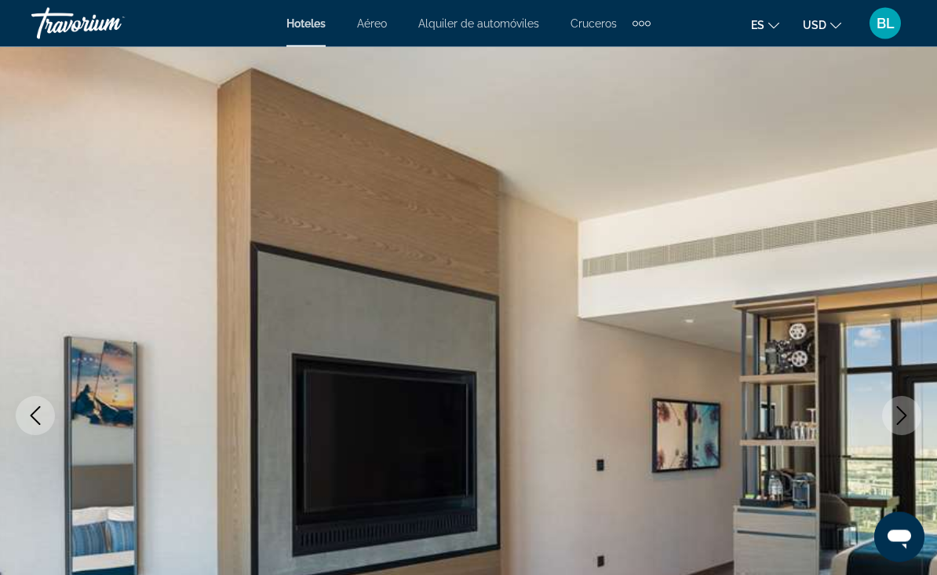
scroll to position [0, 0]
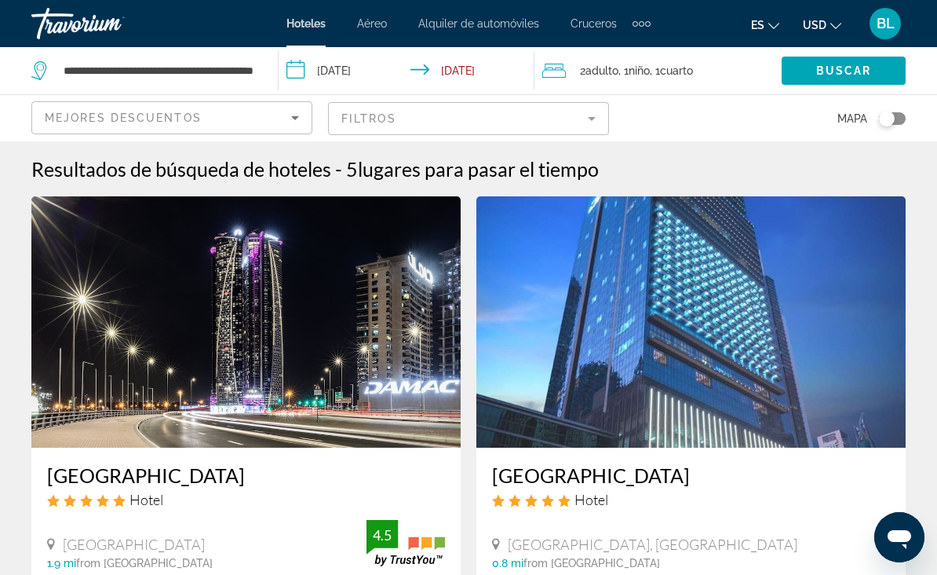
click at [363, 67] on input "**********" at bounding box center [409, 73] width 261 height 52
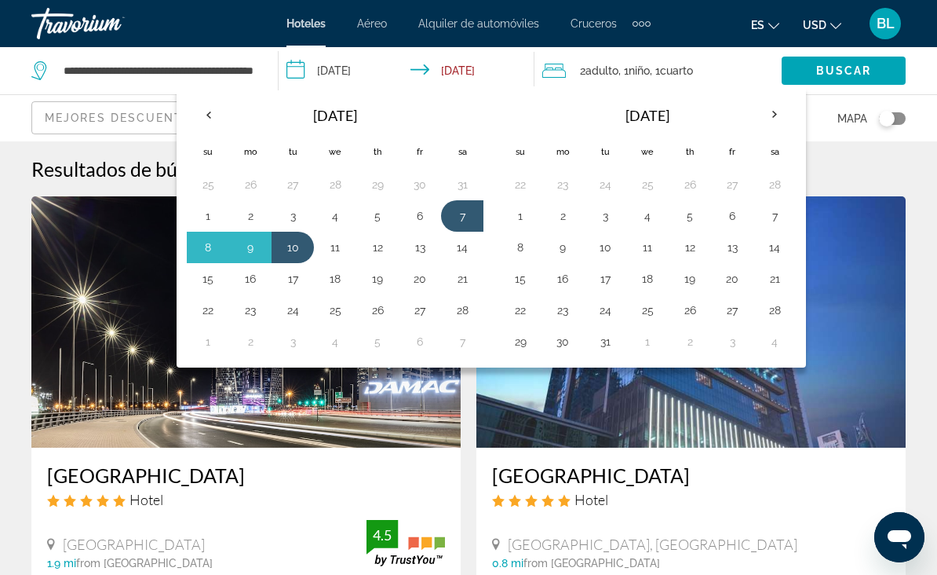
click at [777, 211] on button "7" at bounding box center [774, 216] width 25 height 22
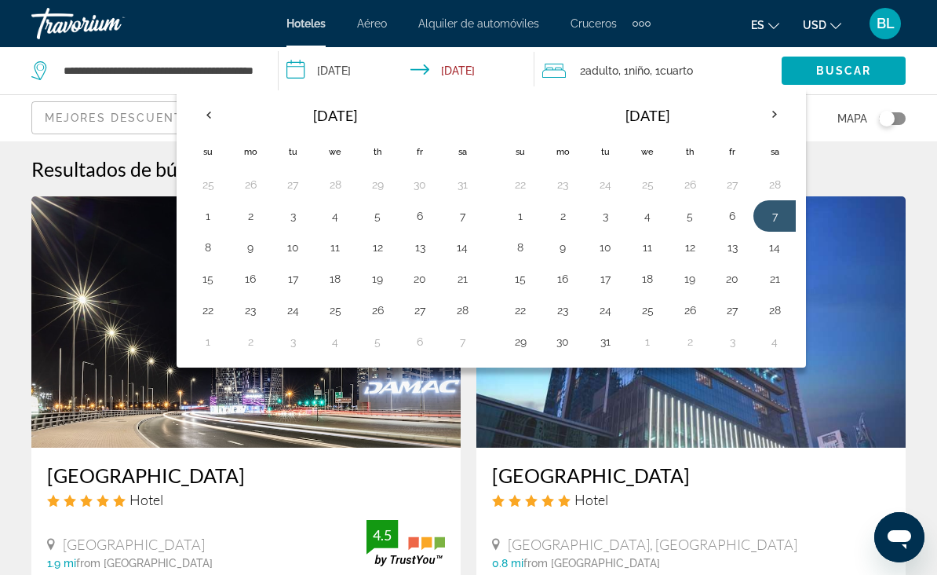
click at [608, 246] on button "10" at bounding box center [605, 247] width 25 height 22
type input "**********"
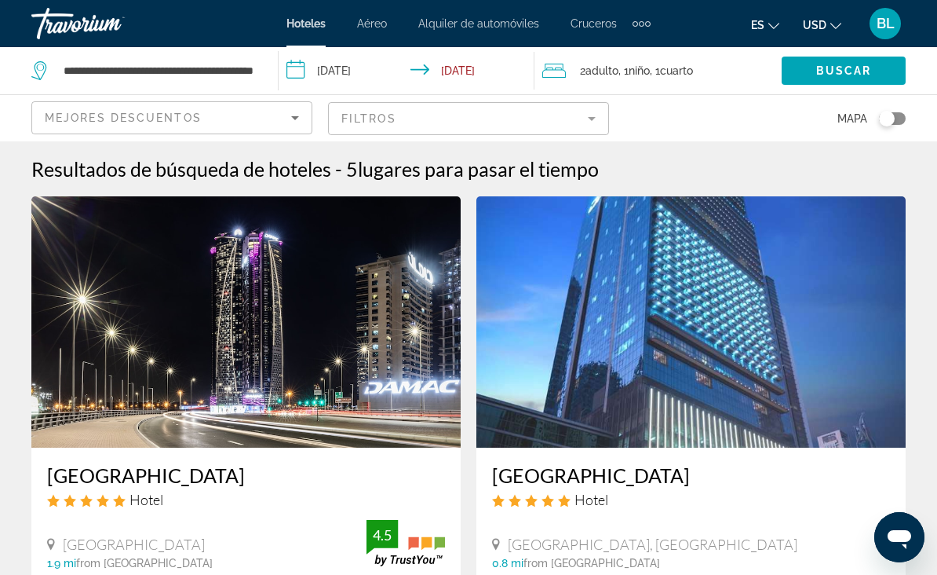
click at [845, 62] on span "Search widget" at bounding box center [844, 71] width 124 height 38
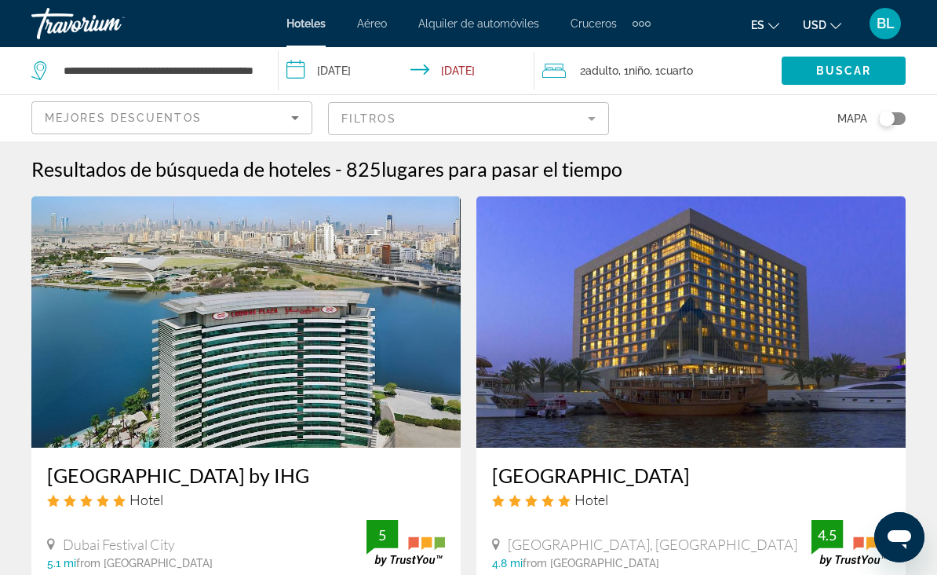
click at [820, 71] on span "Buscar" at bounding box center [844, 70] width 56 height 13
click at [524, 120] on mat-form-field "Filtros" at bounding box center [468, 118] width 281 height 33
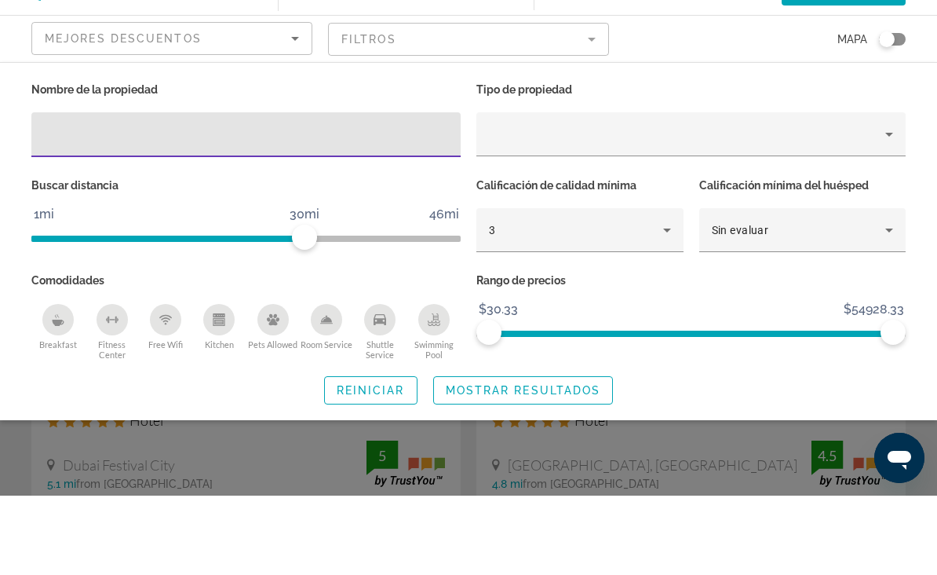
click at [367, 205] on input "Hotel Filters" at bounding box center [246, 214] width 404 height 19
type input "*********"
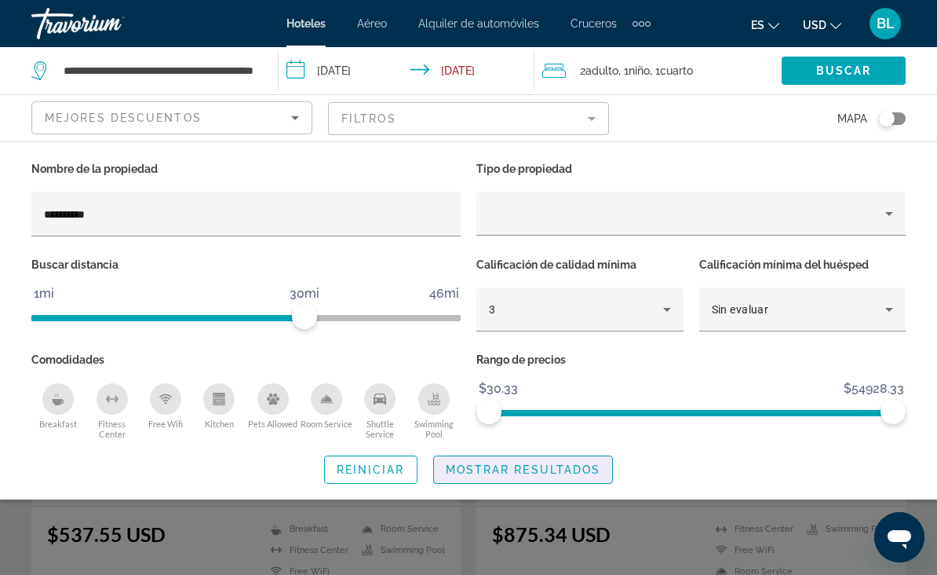
click at [571, 469] on span "Mostrar resultados" at bounding box center [523, 469] width 155 height 13
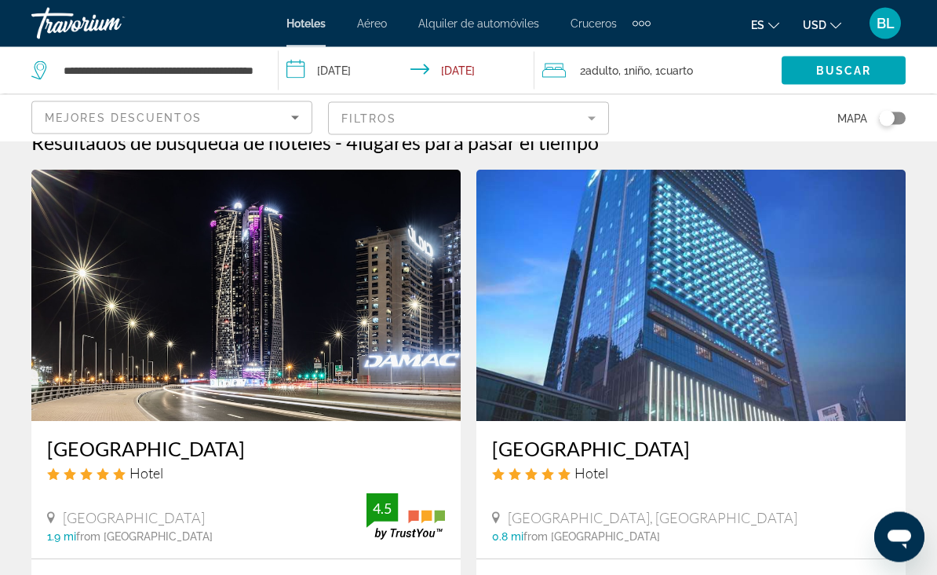
scroll to position [0, 0]
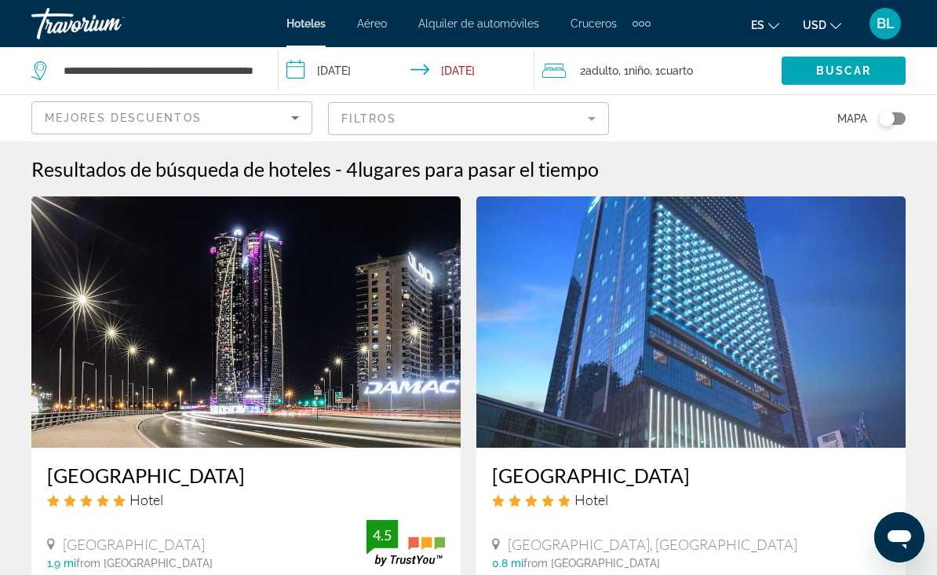
click at [313, 350] on img "Main content" at bounding box center [245, 321] width 429 height 251
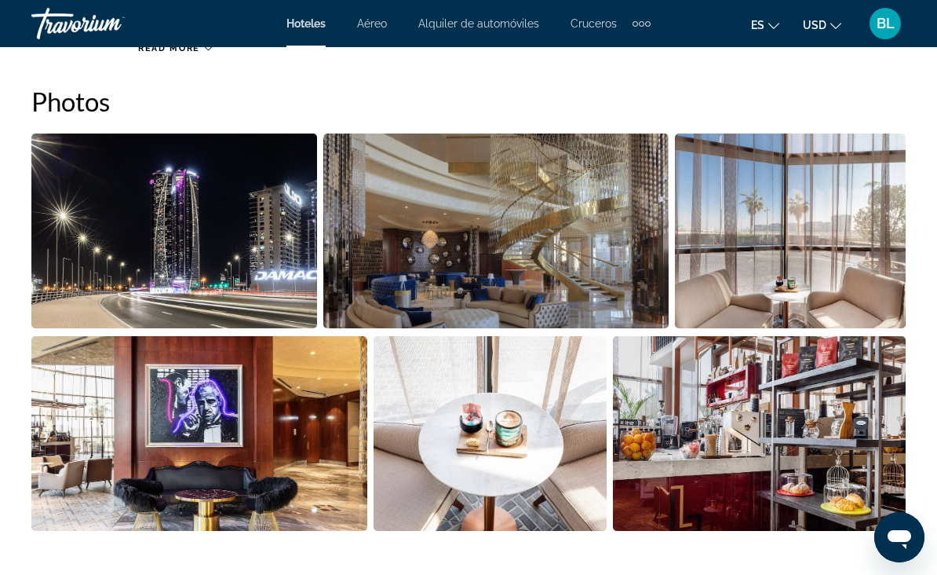
scroll to position [1053, 0]
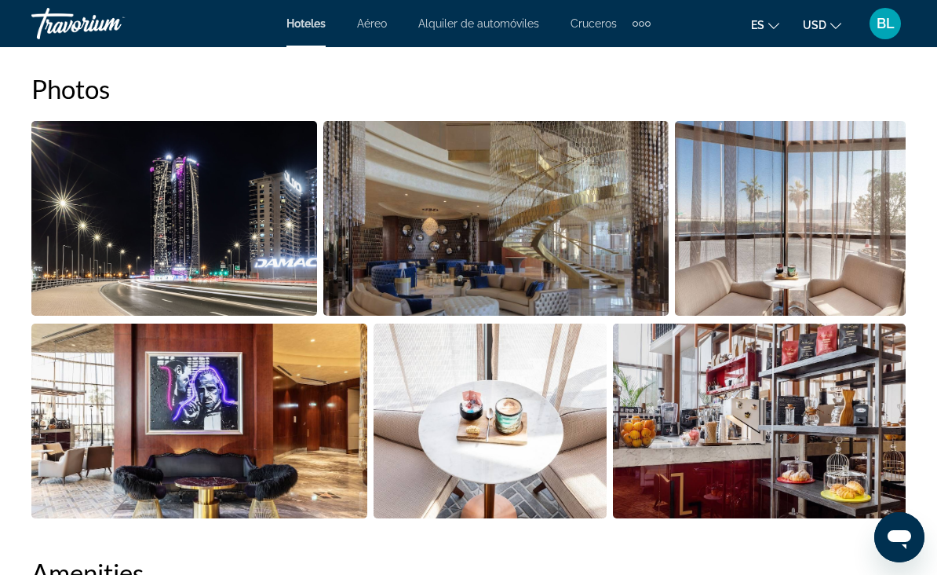
click at [586, 269] on img "Open full-screen image slider" at bounding box center [495, 218] width 345 height 195
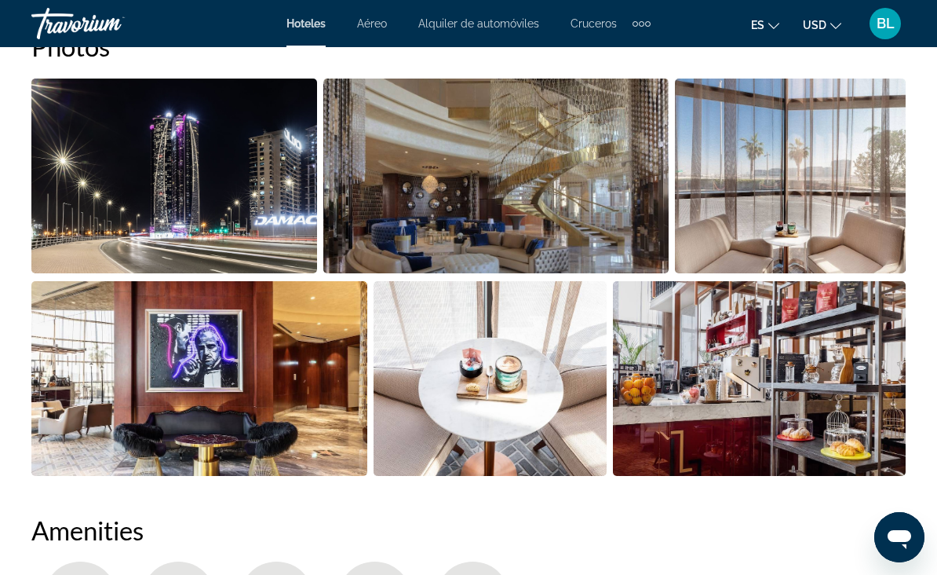
scroll to position [1095, 0]
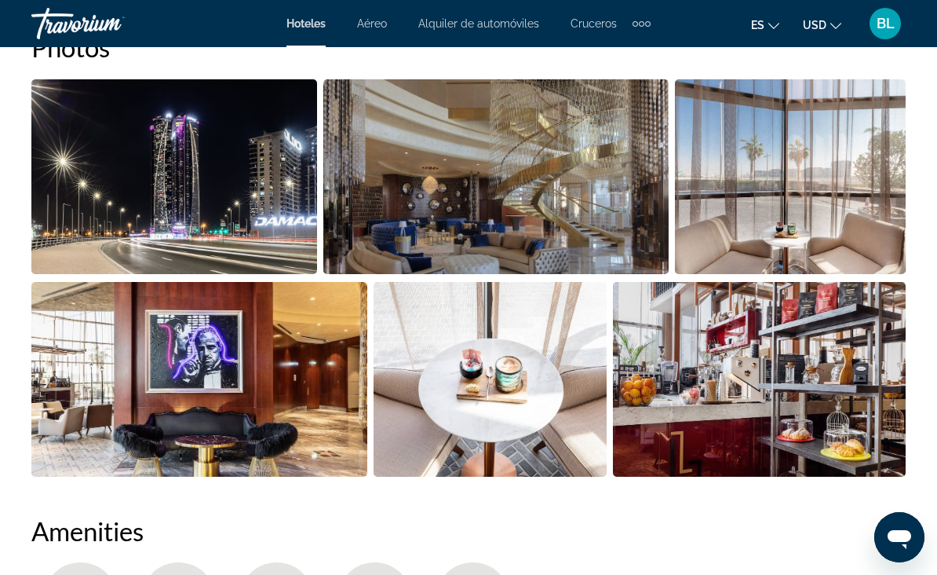
click at [225, 225] on img "Open full-screen image slider" at bounding box center [174, 176] width 286 height 195
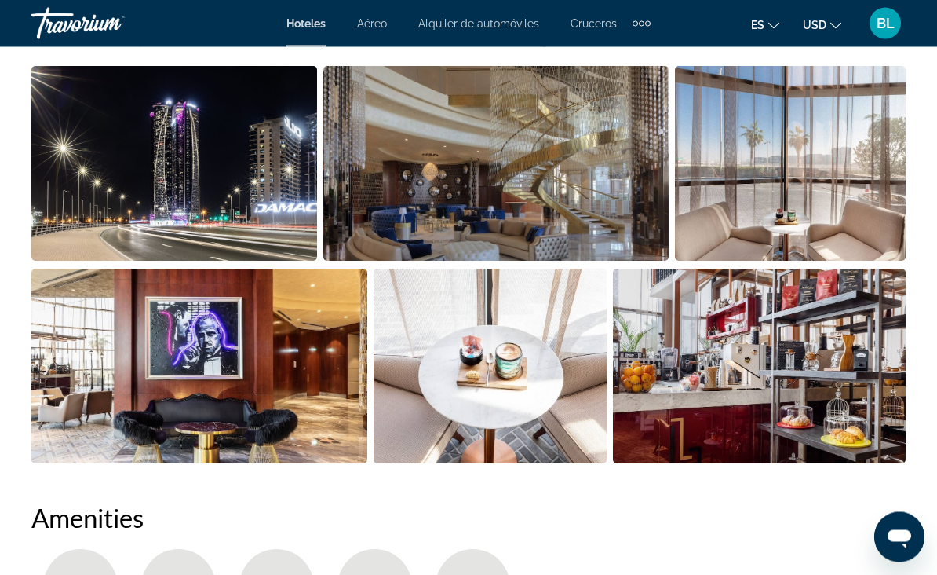
scroll to position [1108, 0]
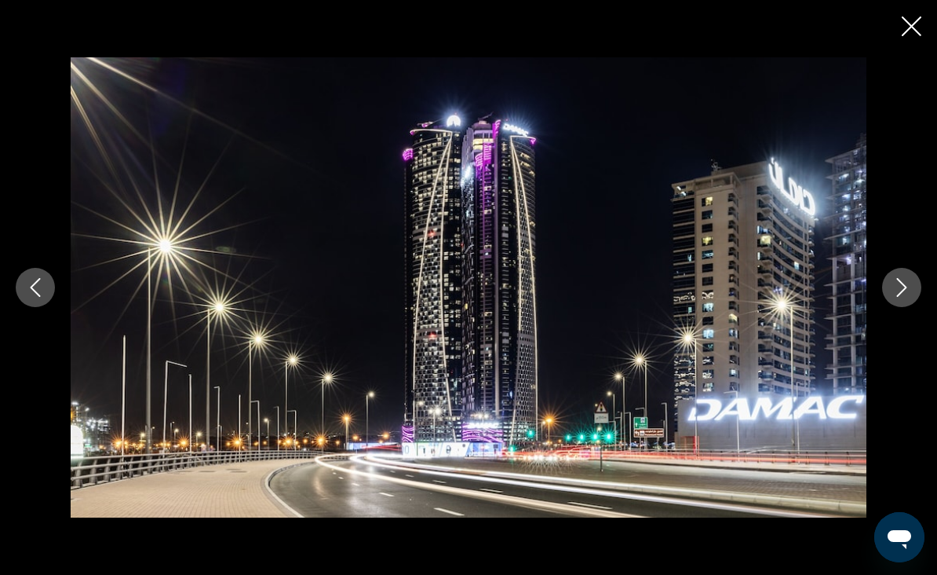
click at [904, 297] on icon "Next image" at bounding box center [901, 287] width 19 height 19
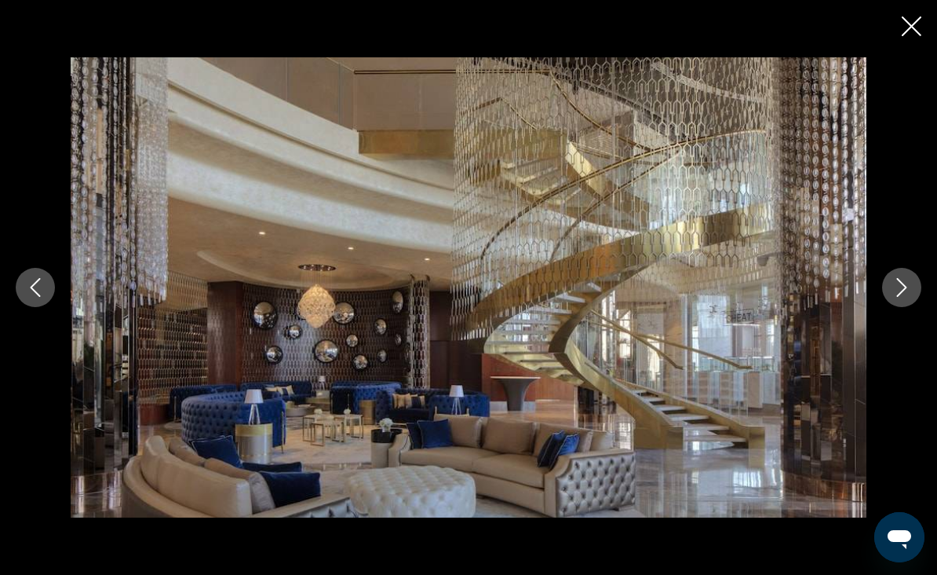
click at [899, 307] on button "Next image" at bounding box center [901, 287] width 39 height 39
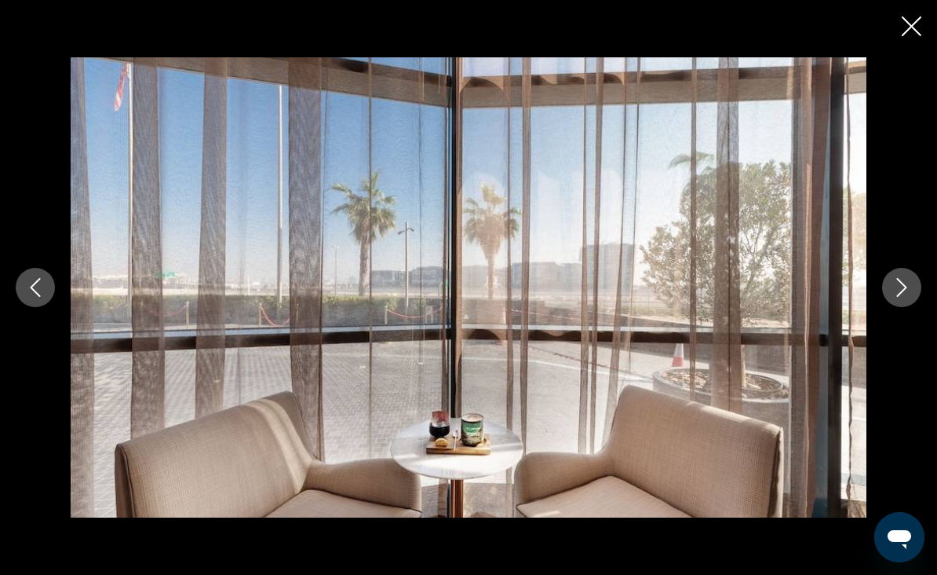
click at [904, 297] on icon "Next image" at bounding box center [901, 287] width 19 height 19
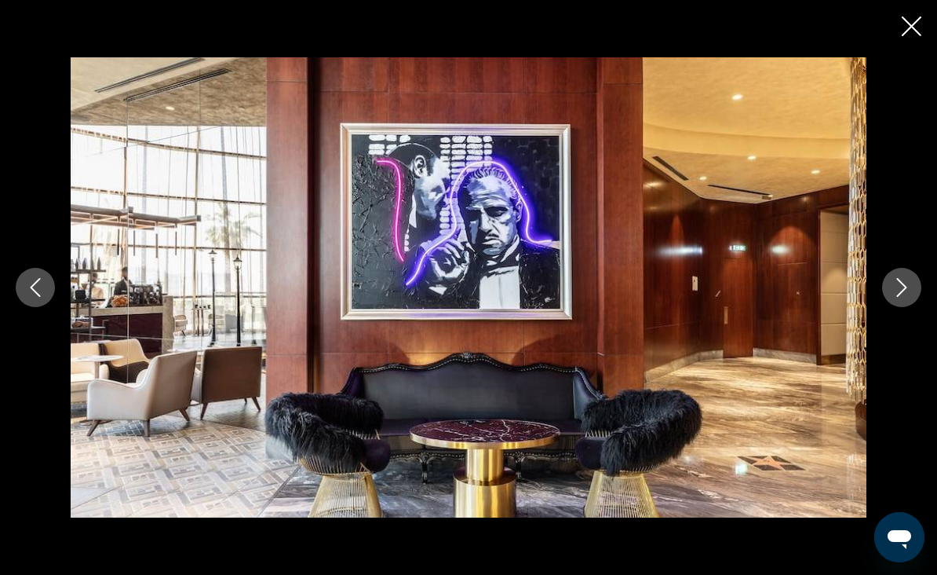
click at [897, 307] on button "Next image" at bounding box center [901, 287] width 39 height 39
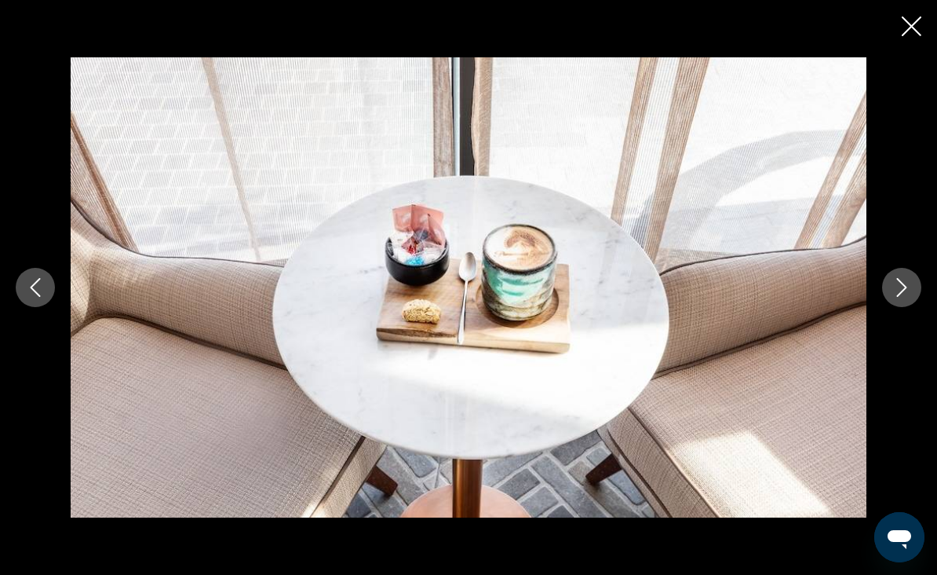
click at [894, 307] on button "Next image" at bounding box center [901, 287] width 39 height 39
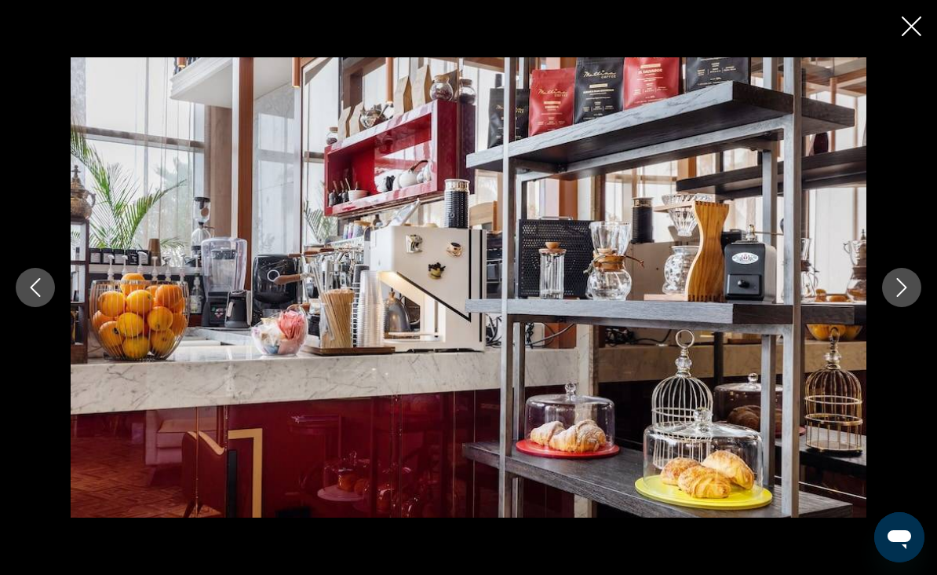
click at [892, 307] on button "Next image" at bounding box center [901, 287] width 39 height 39
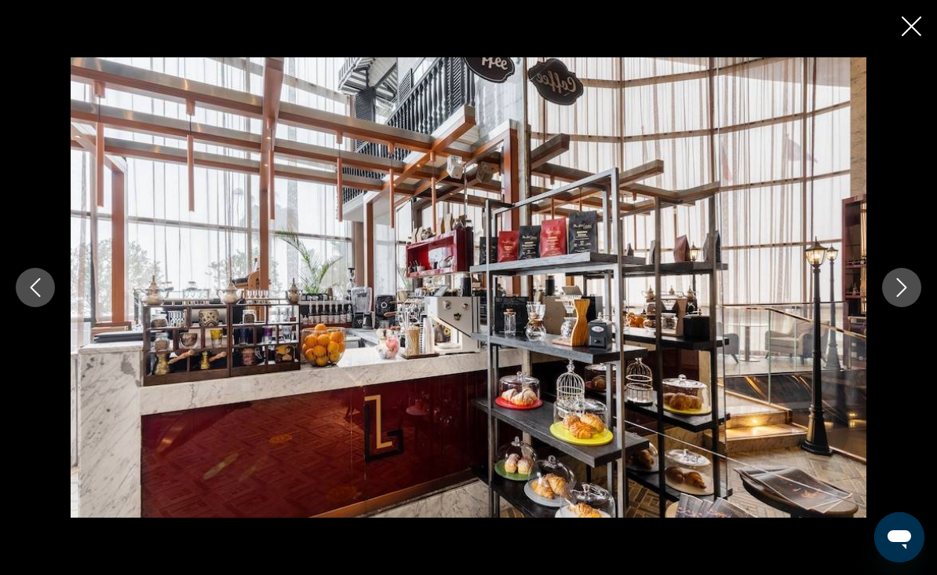
click at [898, 24] on div "prev next" at bounding box center [468, 287] width 937 height 575
click at [907, 18] on icon "Close slideshow" at bounding box center [912, 26] width 20 height 20
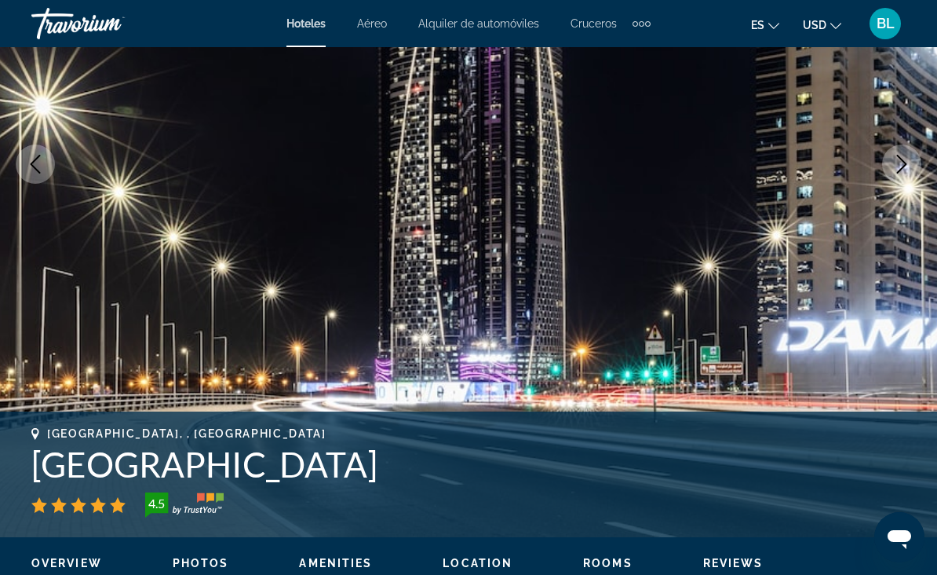
scroll to position [254, 0]
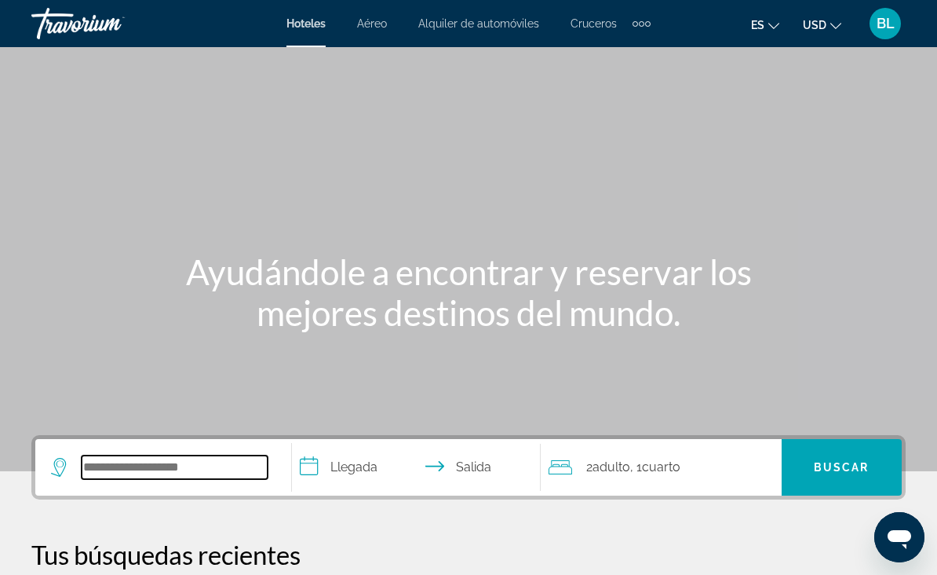
click at [114, 460] on input "Search widget" at bounding box center [175, 467] width 186 height 24
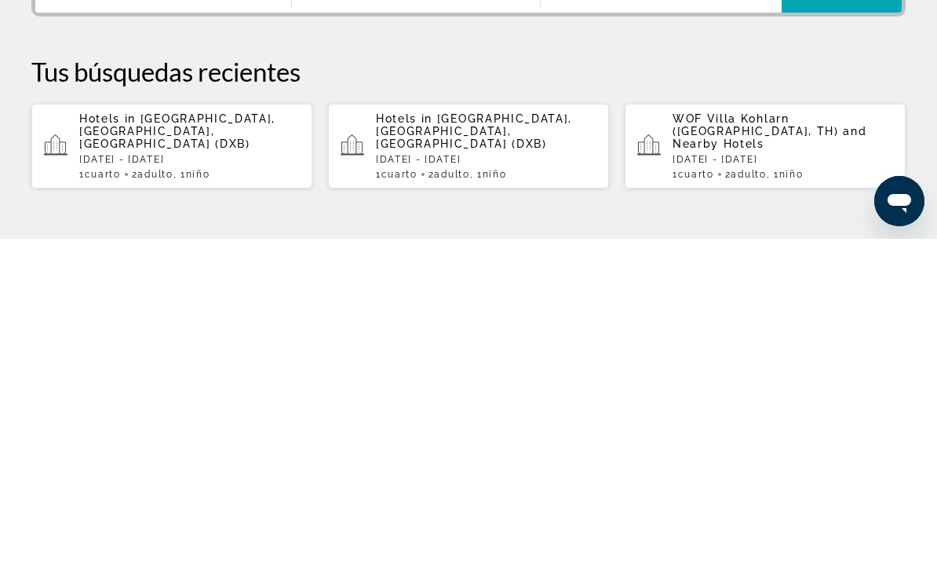
click at [250, 448] on span "[GEOGRAPHIC_DATA], [GEOGRAPHIC_DATA], [GEOGRAPHIC_DATA] (DXB)" at bounding box center [177, 467] width 196 height 38
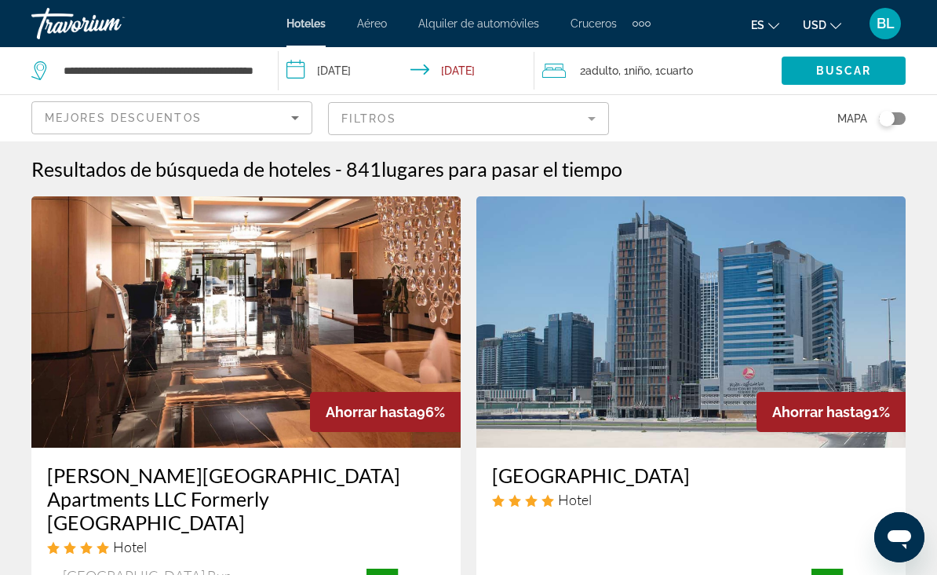
click at [513, 110] on mat-form-field "Filtros" at bounding box center [468, 118] width 281 height 33
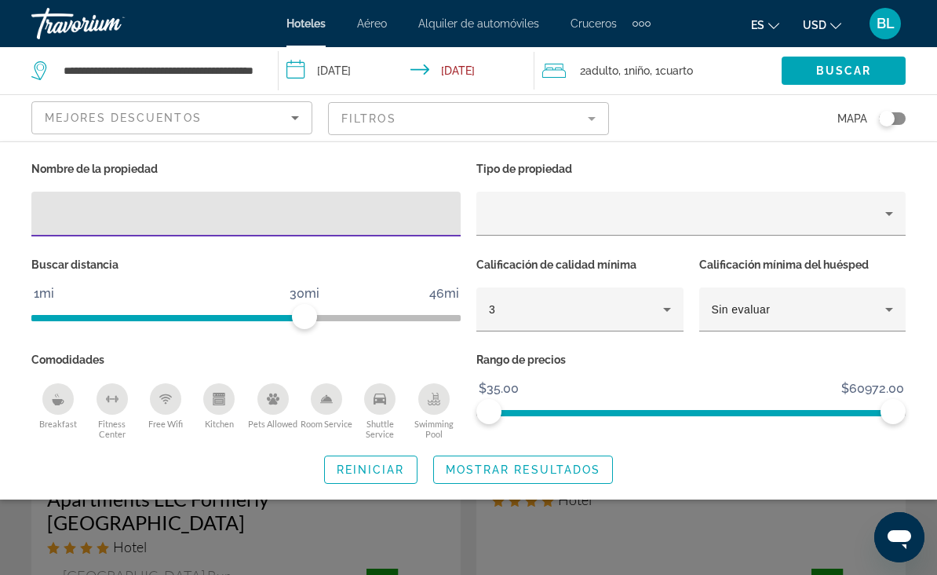
click at [422, 221] on input "Hotel Filters" at bounding box center [246, 214] width 404 height 19
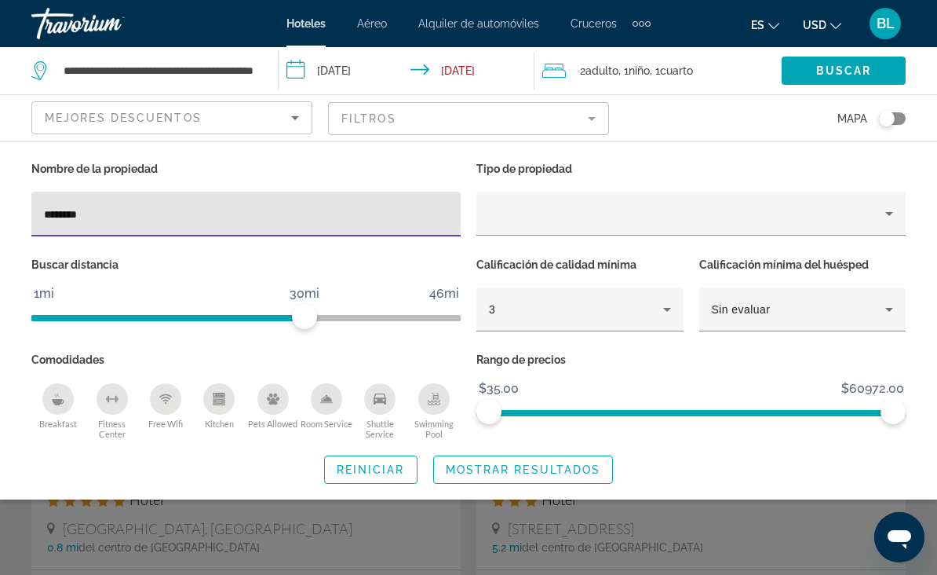
type input "*********"
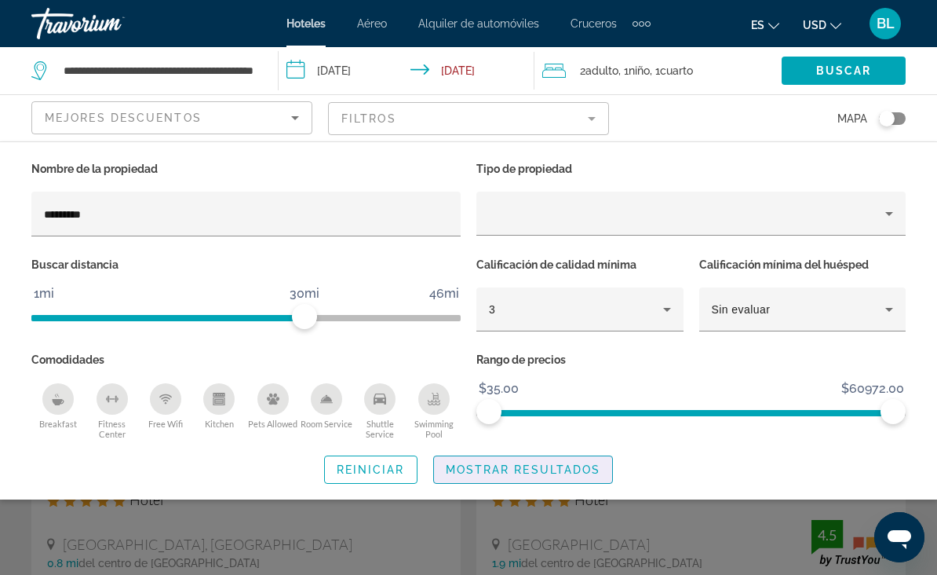
click at [564, 475] on span "Search widget" at bounding box center [523, 470] width 179 height 38
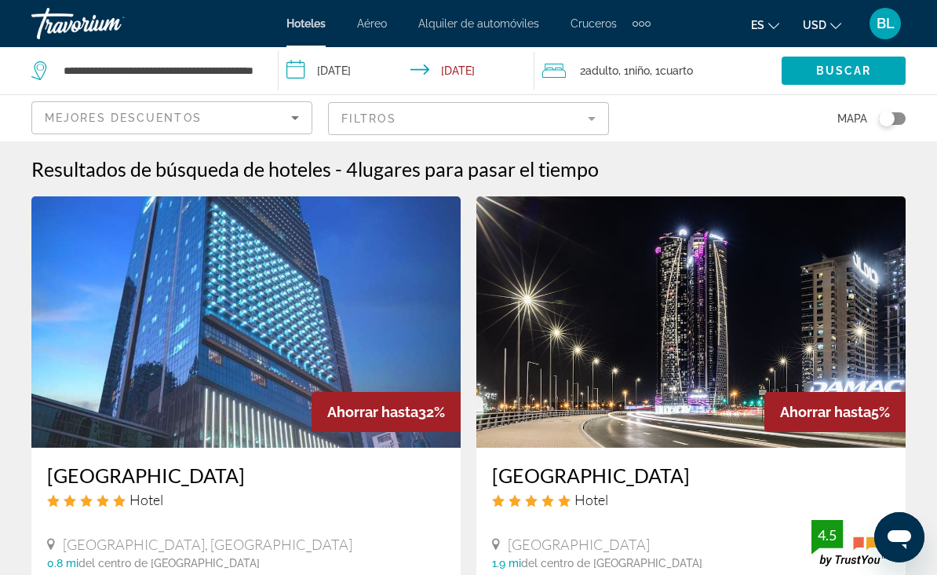
click at [407, 369] on img "Main content" at bounding box center [245, 321] width 429 height 251
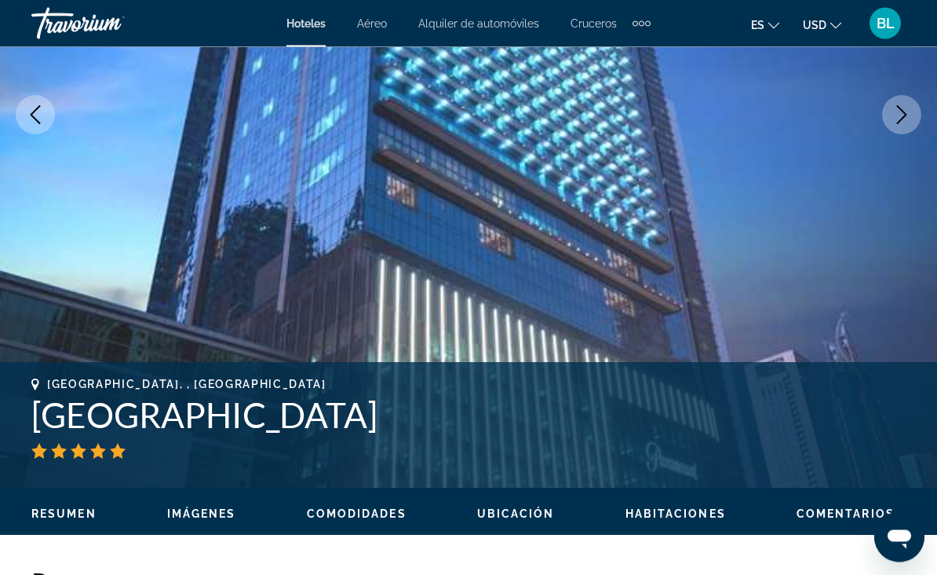
scroll to position [269, 0]
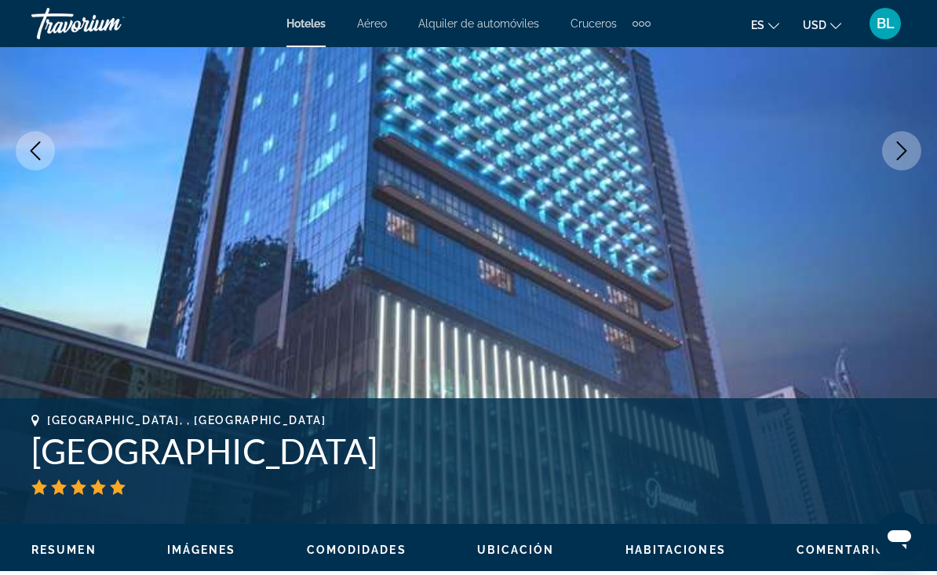
click at [889, 160] on button "Next image" at bounding box center [901, 150] width 39 height 39
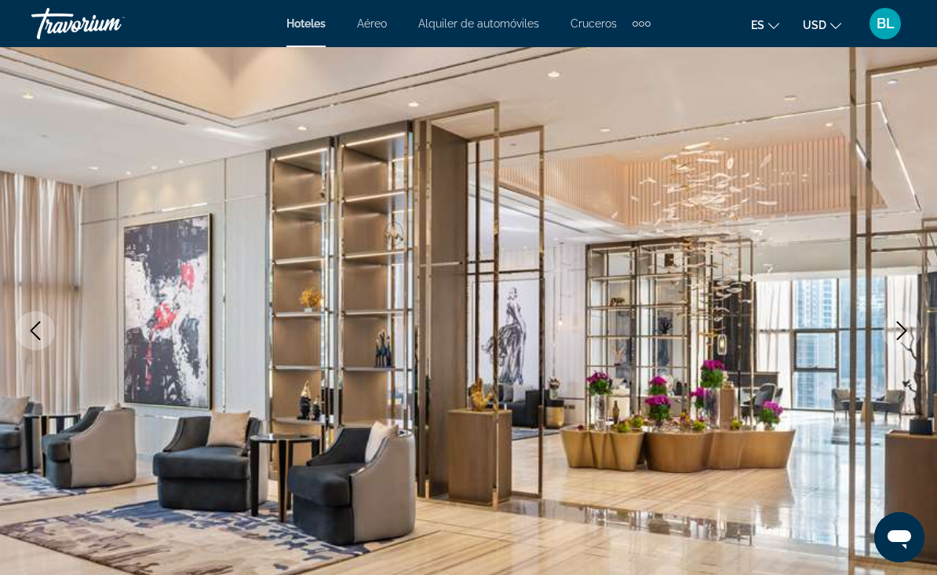
scroll to position [84, 0]
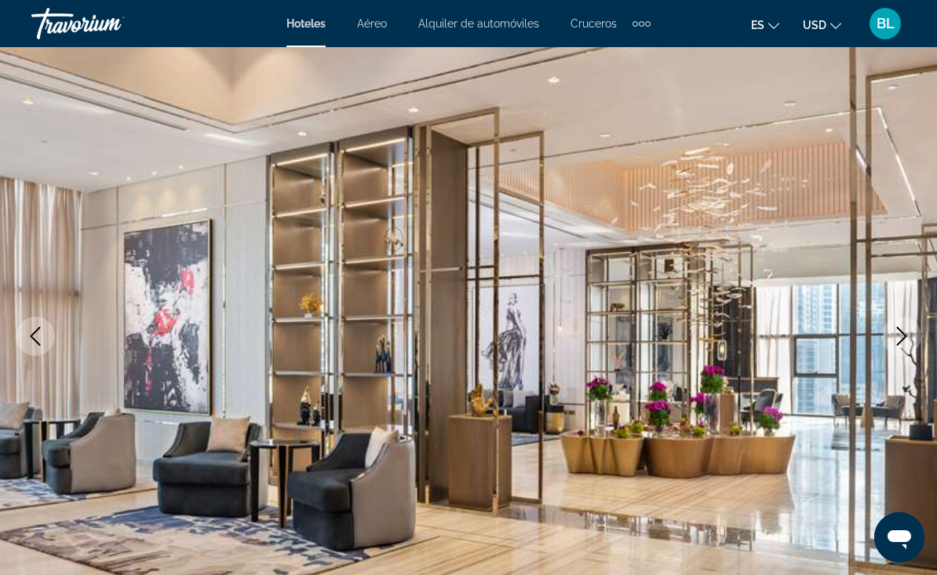
click at [899, 345] on button "Next image" at bounding box center [901, 335] width 39 height 39
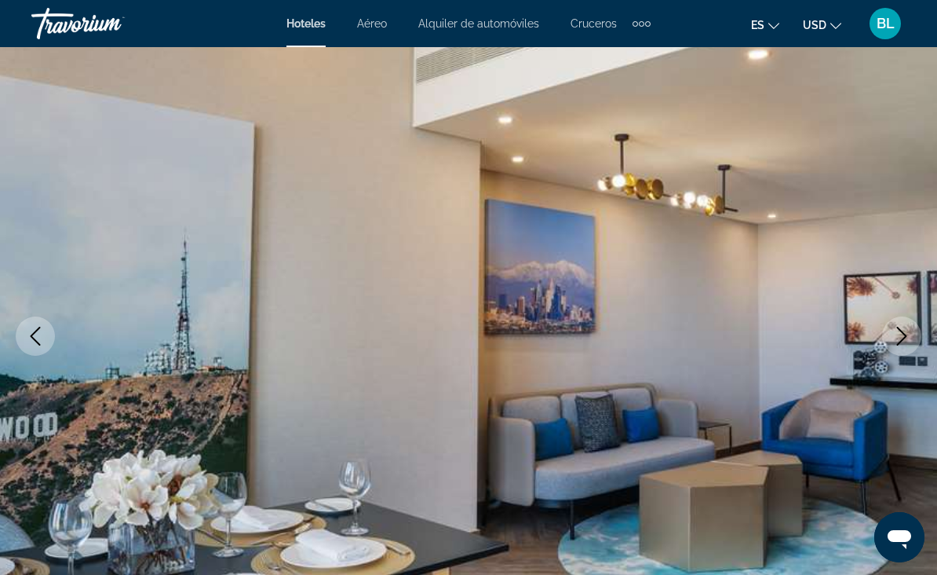
click at [880, 338] on img "Main content" at bounding box center [468, 336] width 937 height 746
click at [897, 339] on icon "Next image" at bounding box center [901, 336] width 19 height 19
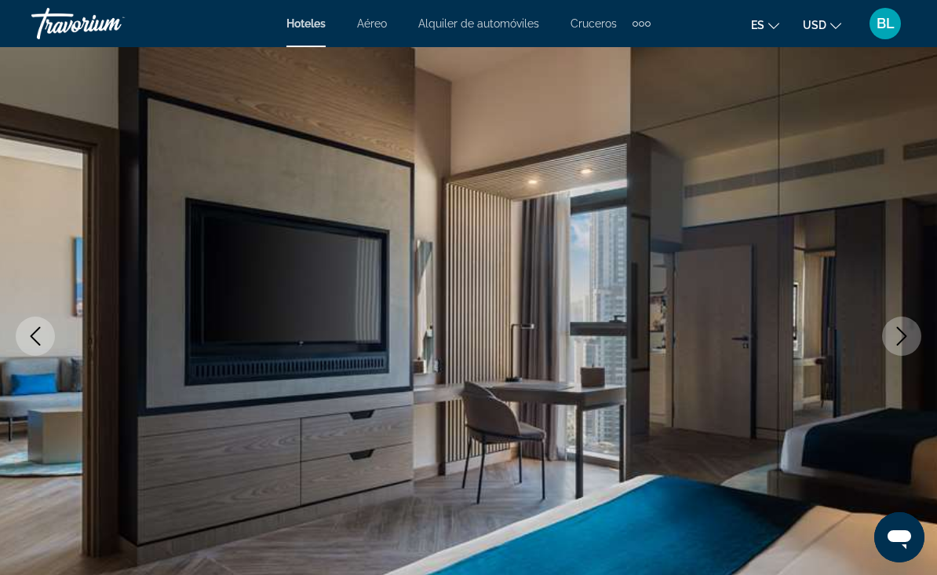
click at [895, 345] on icon "Next image" at bounding box center [901, 336] width 19 height 19
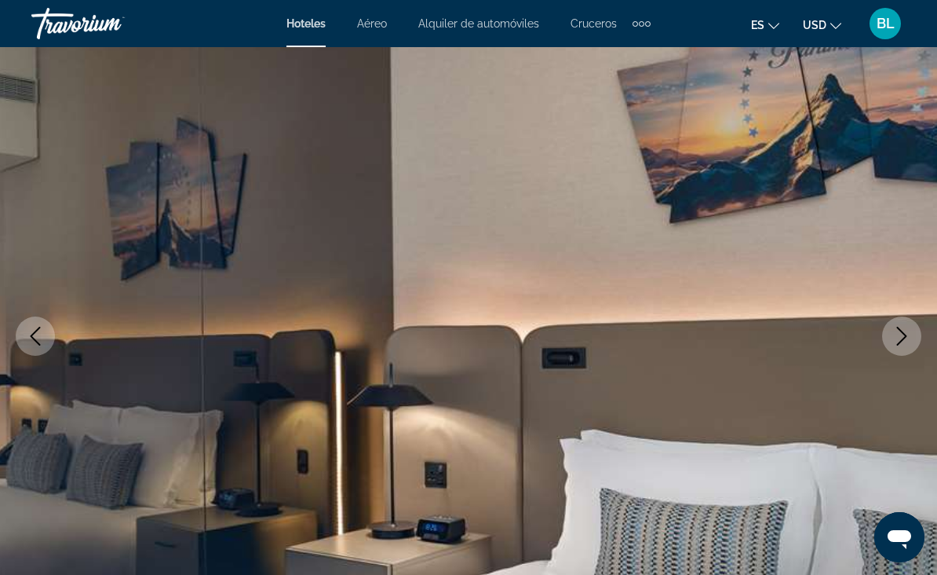
click at [891, 348] on button "Next image" at bounding box center [901, 335] width 39 height 39
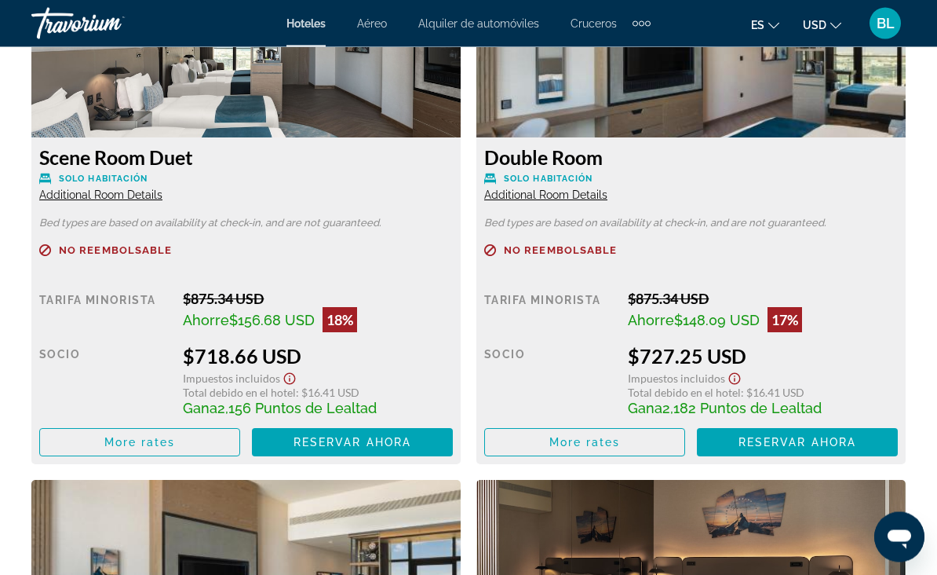
scroll to position [3094, 0]
click at [214, 442] on span "Main content" at bounding box center [139, 442] width 199 height 38
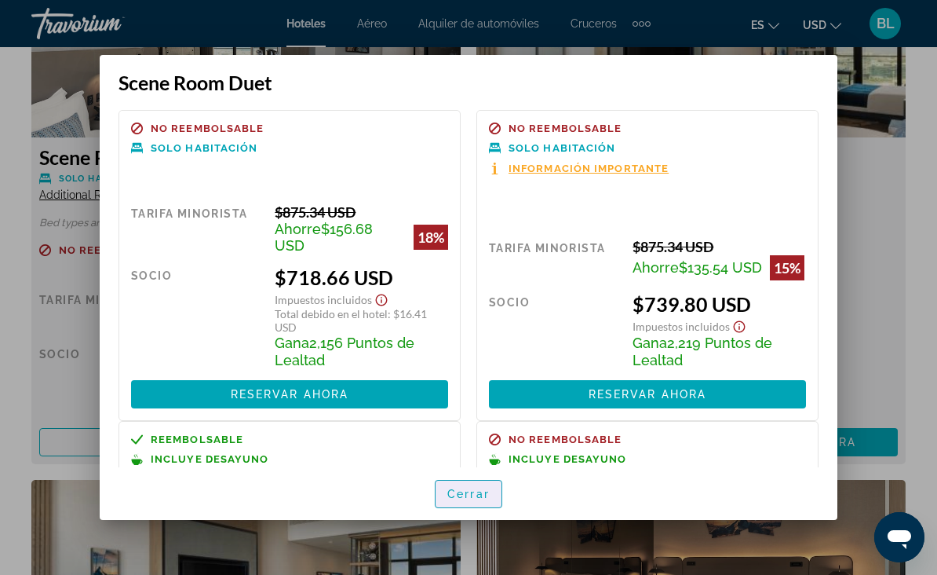
click at [470, 499] on span "button" at bounding box center [469, 494] width 66 height 38
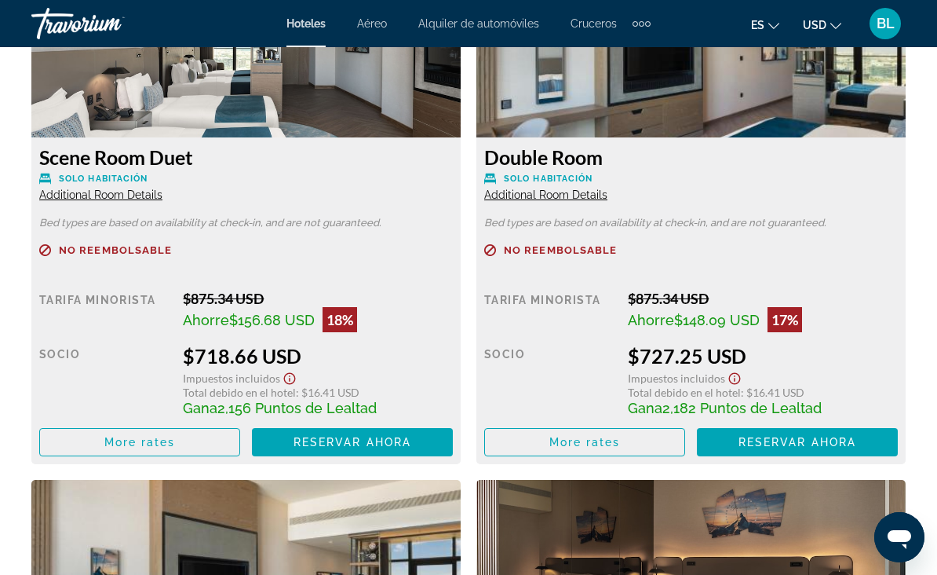
scroll to position [3094, 0]
click at [440, 339] on div "Tarifa Minorista $875.34 USD Ahorre $156.68 USD 18% cuando canjeas Socio $718.6…" at bounding box center [246, 373] width 414 height 166
click at [80, 195] on span "Additional Room Details" at bounding box center [100, 194] width 123 height 13
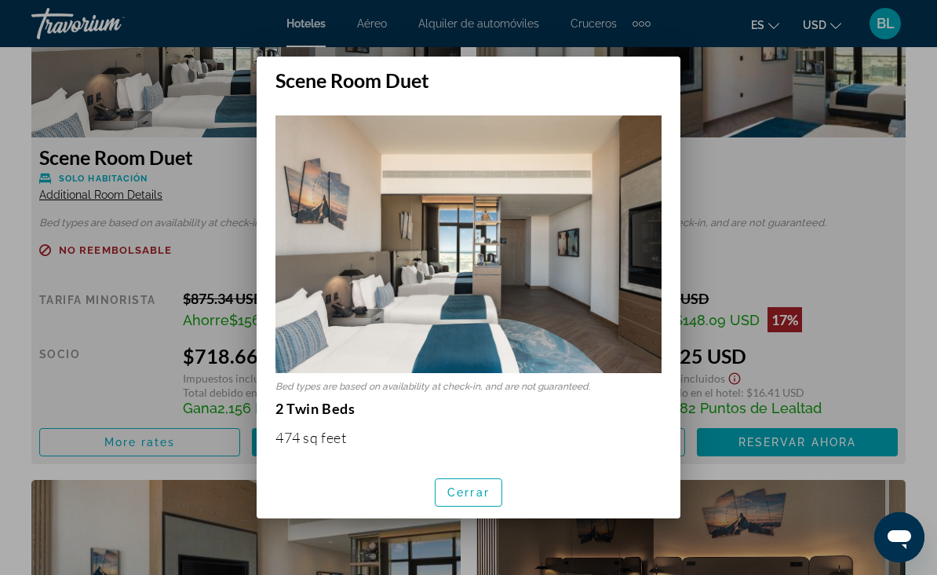
scroll to position [0, 0]
click at [473, 511] on span "button" at bounding box center [469, 492] width 66 height 38
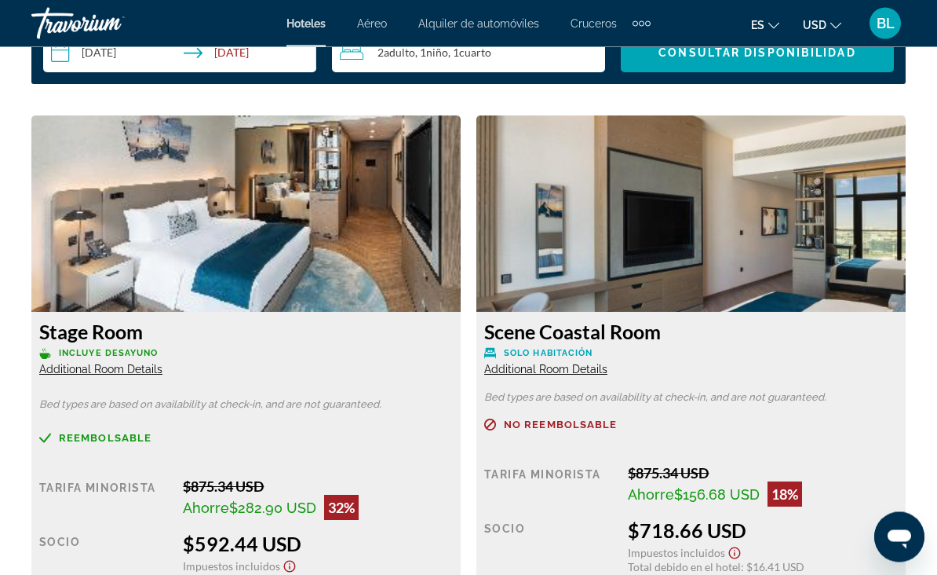
scroll to position [2385, 0]
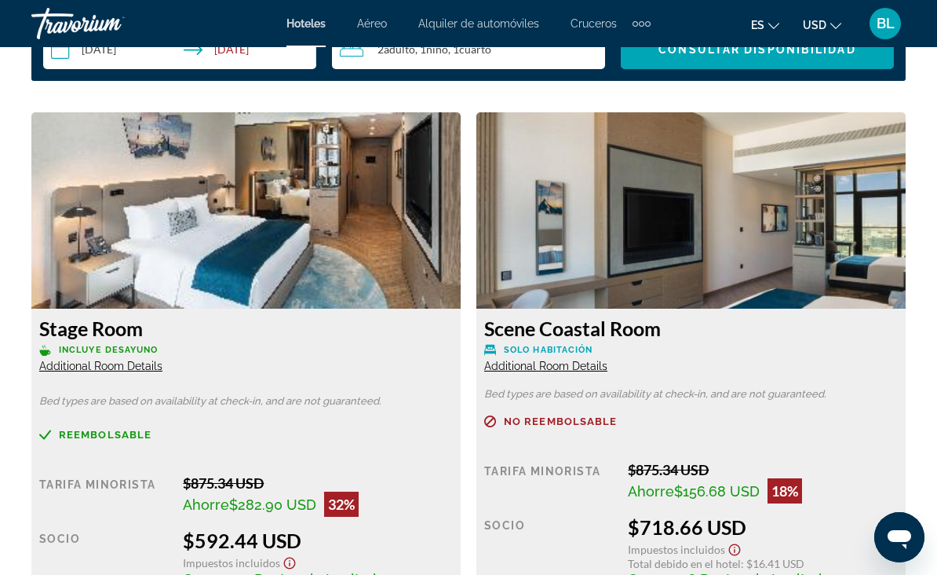
click at [117, 367] on span "Additional Room Details" at bounding box center [100, 365] width 123 height 13
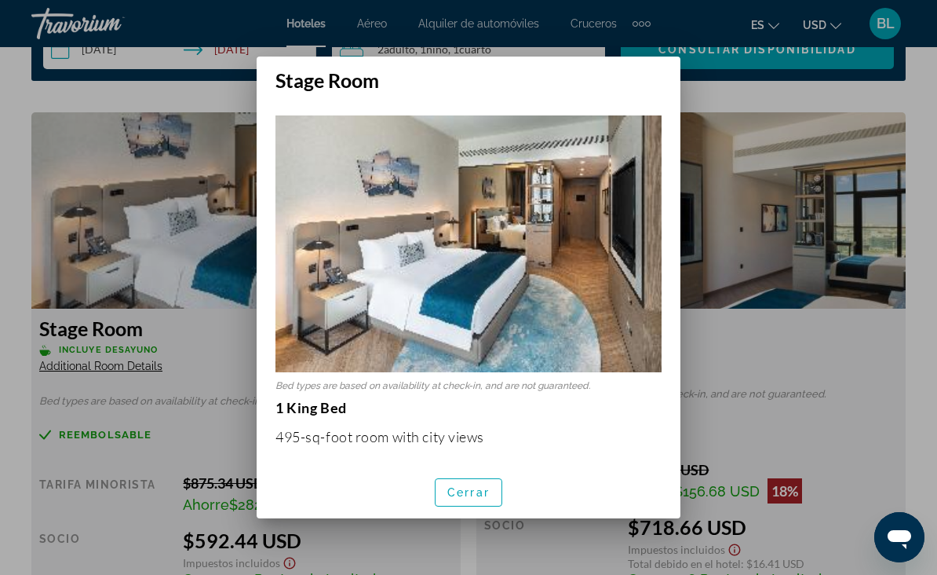
scroll to position [0, 0]
click at [470, 498] on span "Cerrar" at bounding box center [468, 492] width 42 height 13
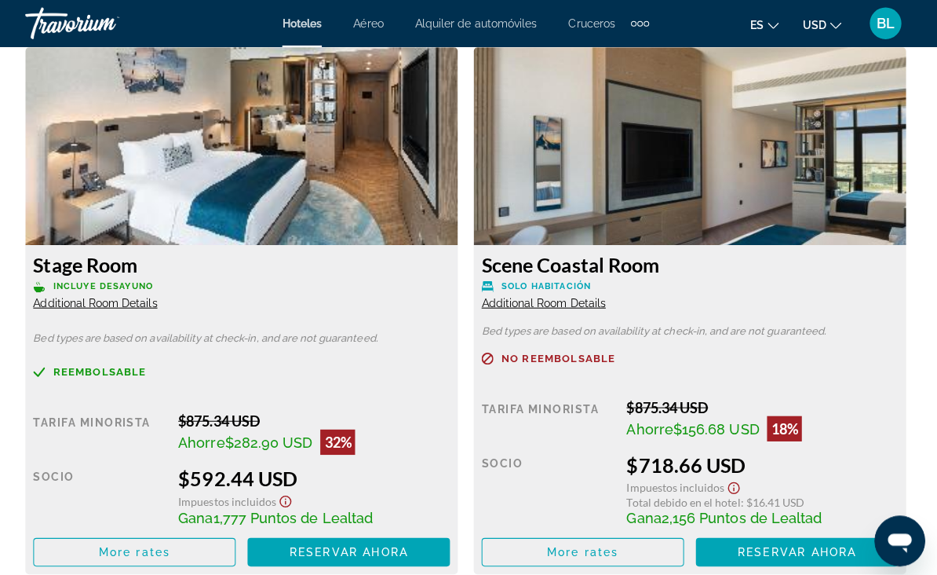
scroll to position [2451, 0]
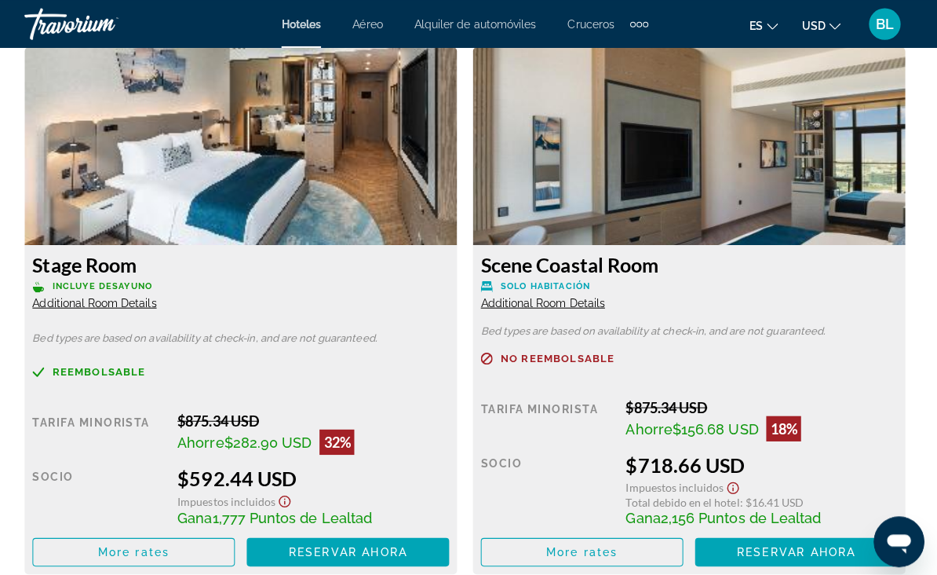
click at [549, 299] on span "Additional Room Details" at bounding box center [545, 300] width 123 height 13
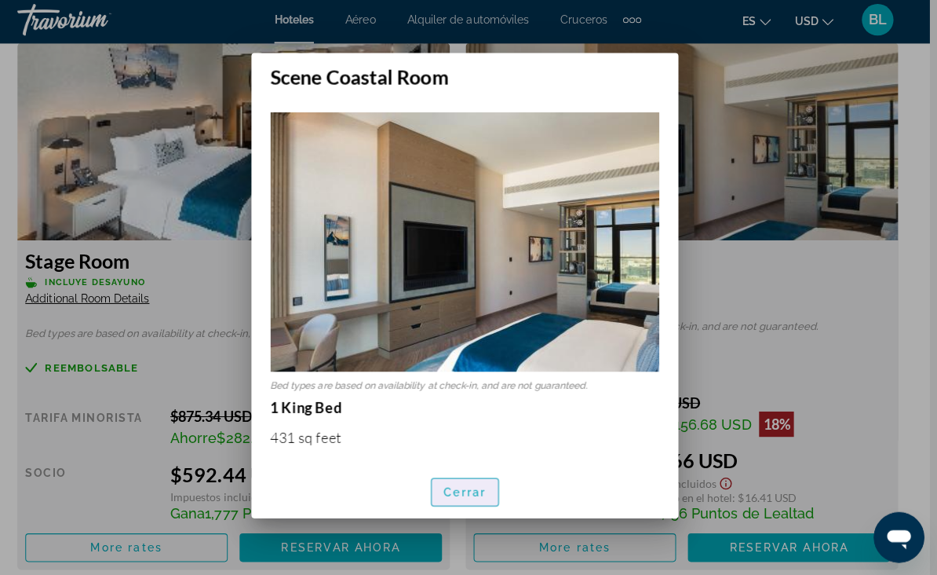
click at [437, 506] on span "button" at bounding box center [469, 492] width 66 height 38
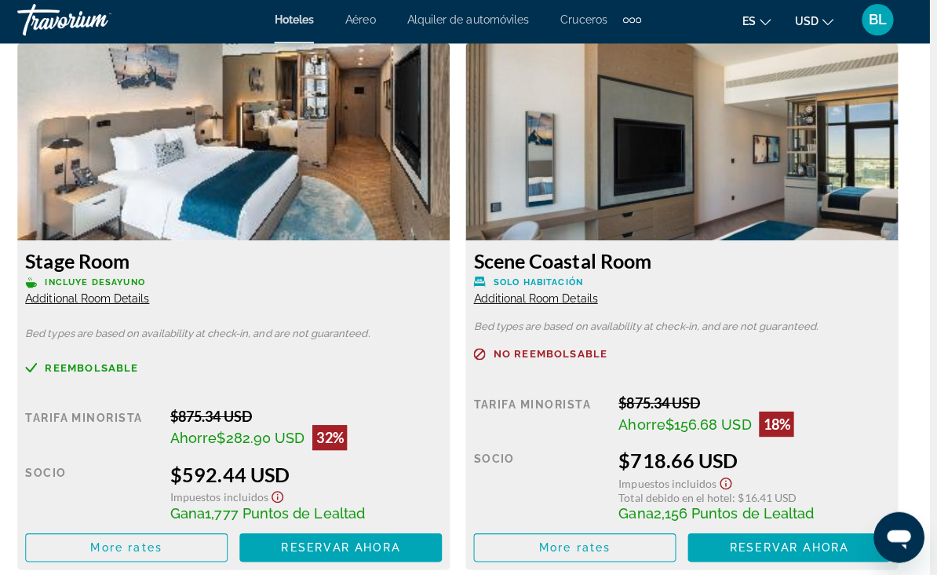
scroll to position [2446, 0]
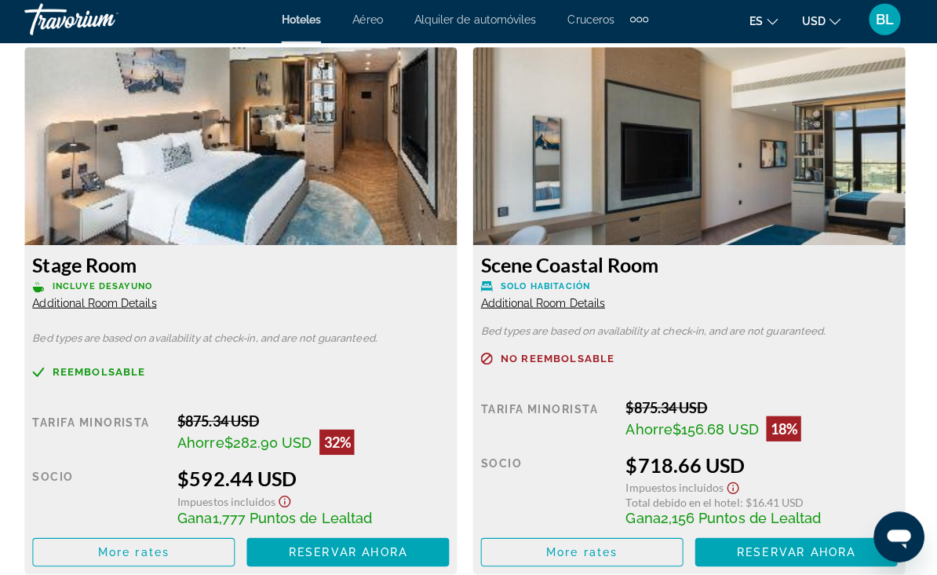
click at [534, 298] on span "Additional Room Details" at bounding box center [545, 304] width 123 height 13
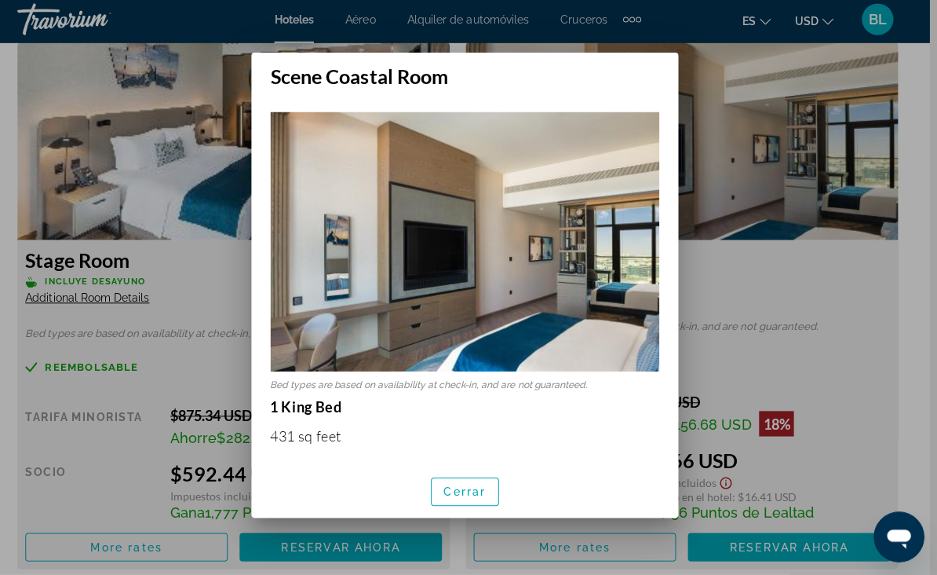
scroll to position [0, 0]
click at [458, 498] on span "Cerrar" at bounding box center [468, 492] width 42 height 13
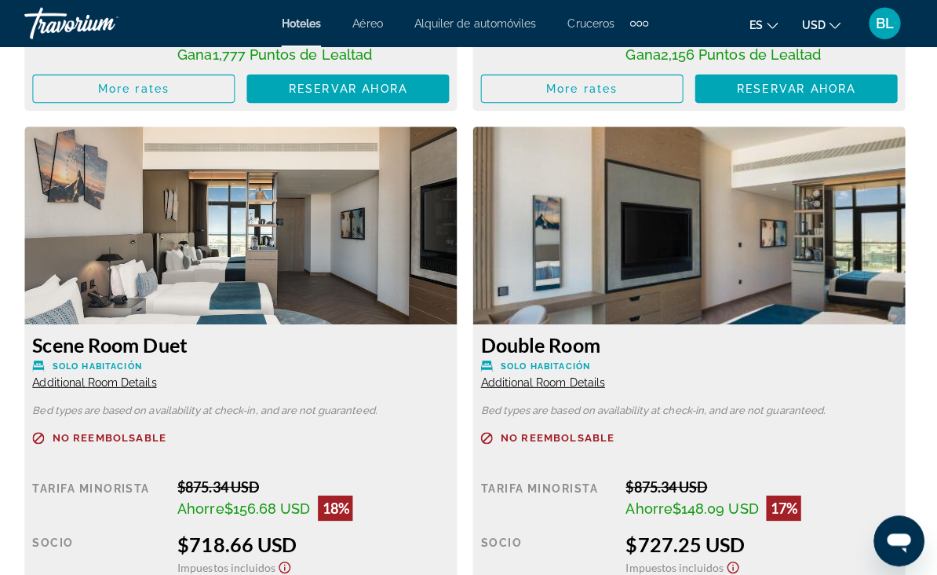
scroll to position [2911, 0]
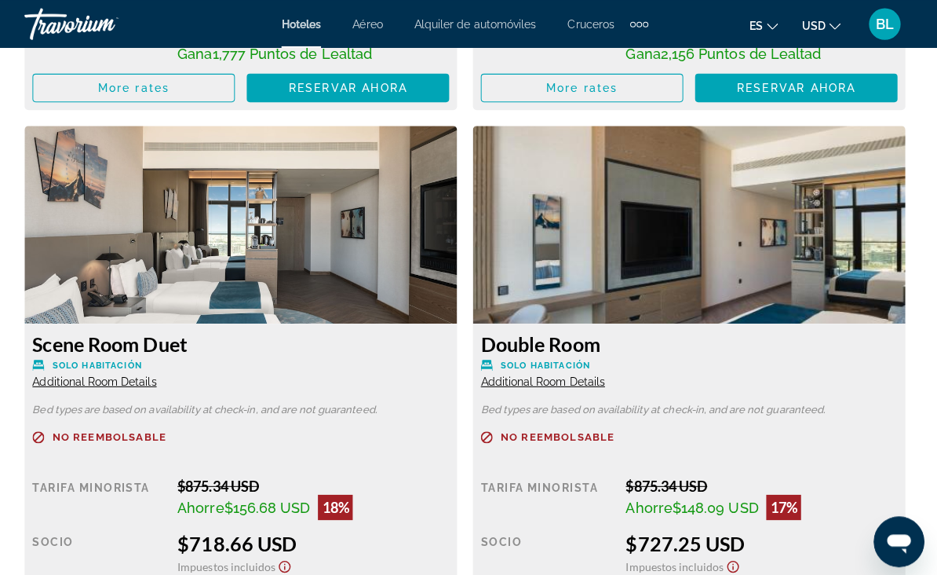
click at [122, 384] on span "Additional Room Details" at bounding box center [100, 378] width 123 height 13
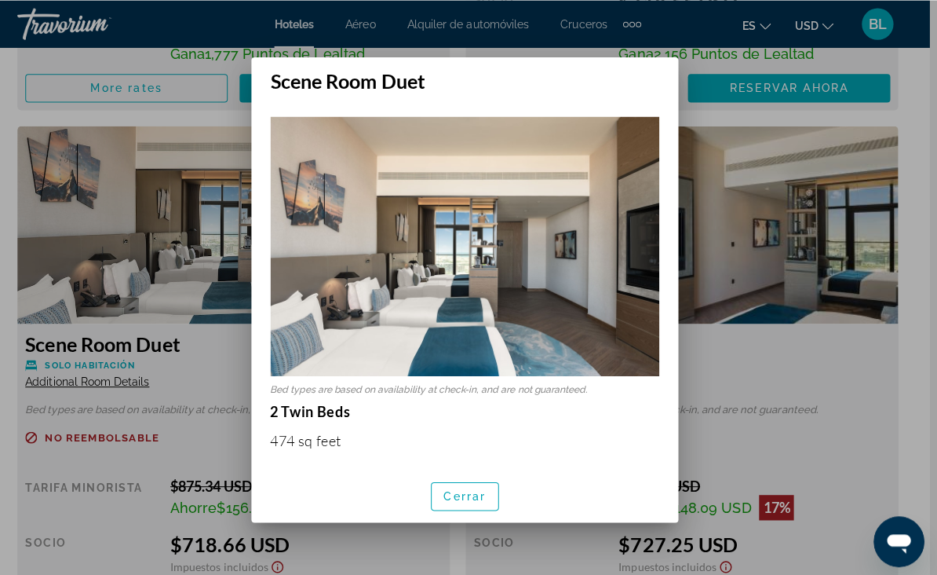
scroll to position [0, 0]
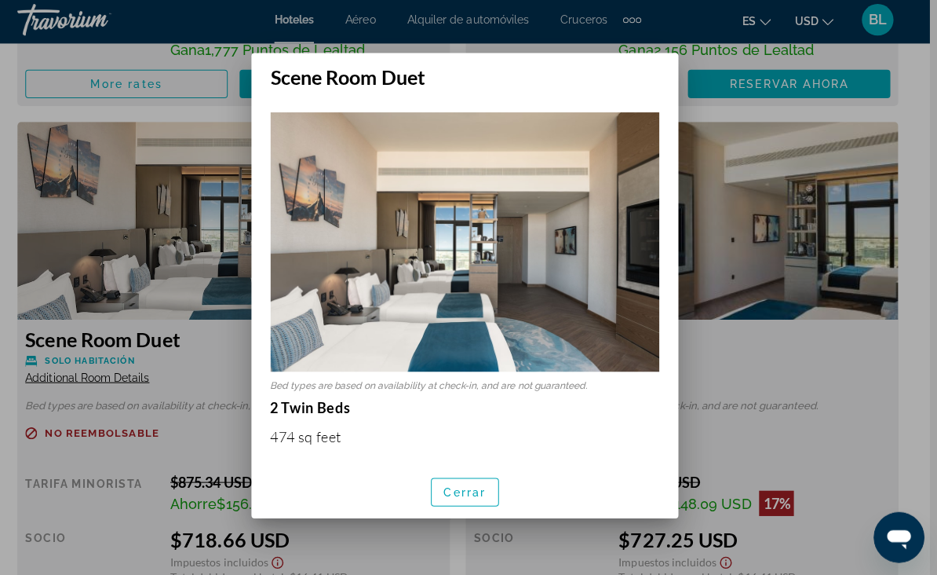
click at [226, 333] on div at bounding box center [468, 287] width 937 height 575
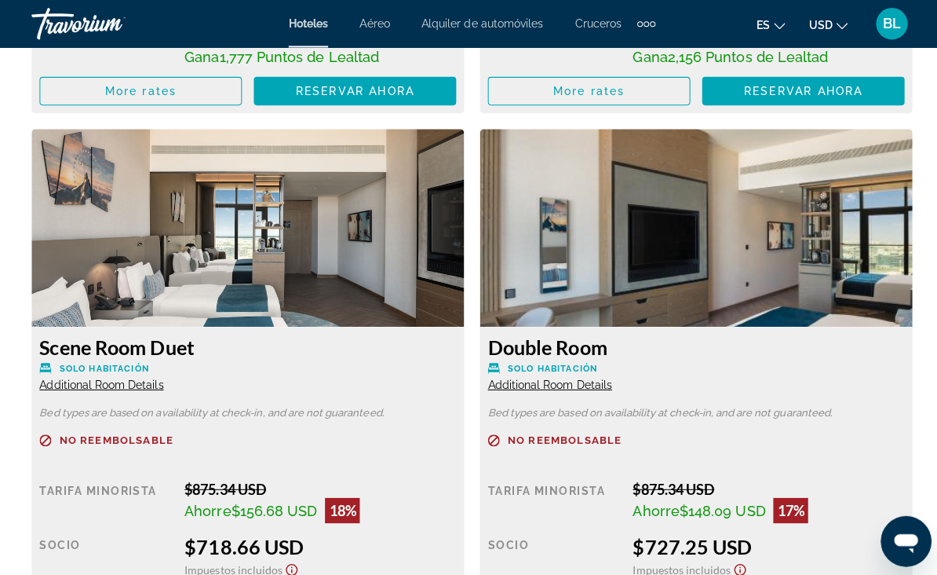
scroll to position [2889, 0]
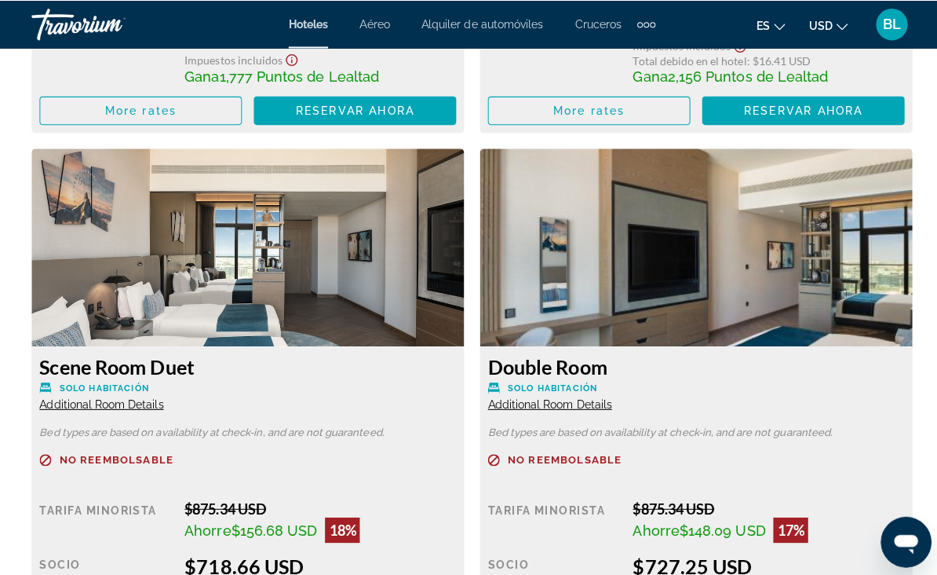
click at [538, 405] on span "Additional Room Details" at bounding box center [545, 400] width 123 height 13
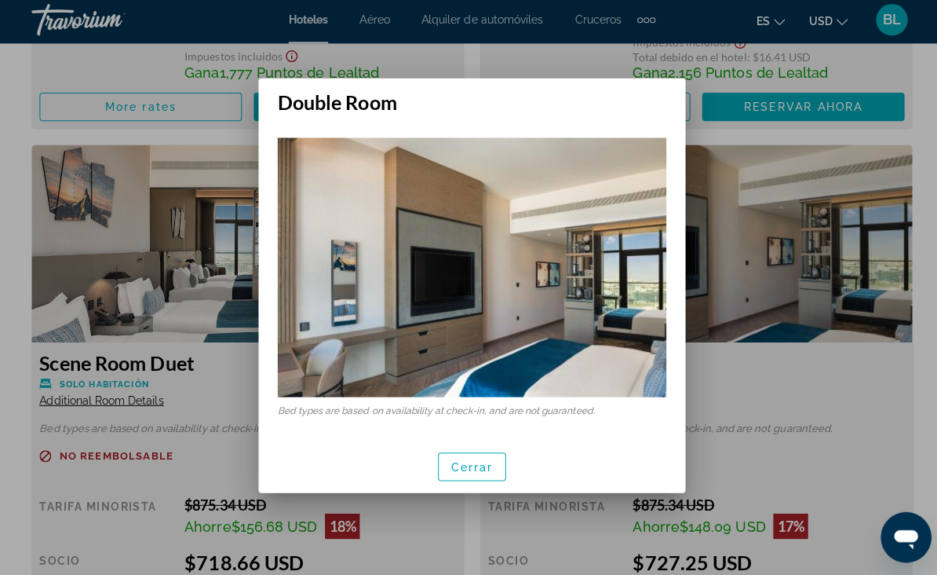
click at [477, 470] on span "button" at bounding box center [469, 467] width 66 height 38
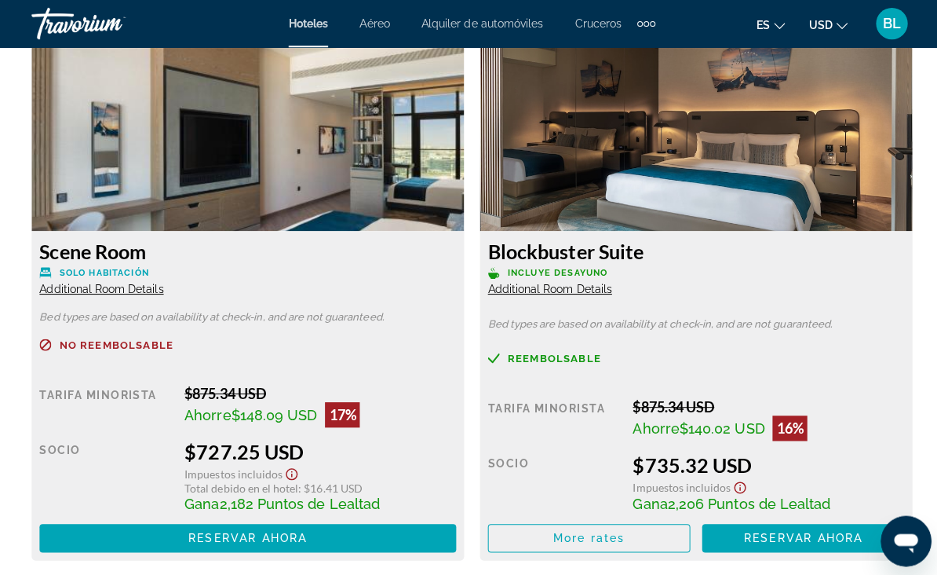
scroll to position [3543, 0]
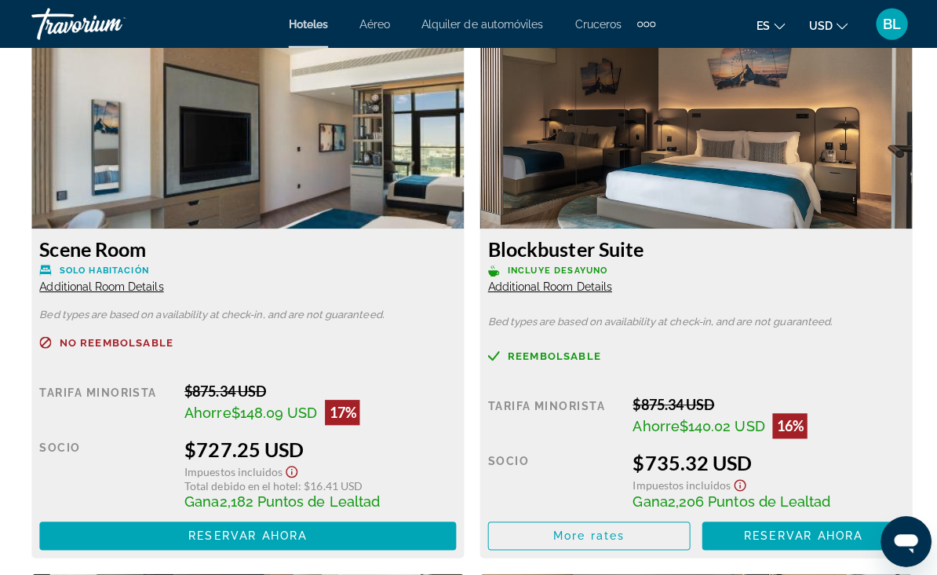
click at [549, 282] on span "Additional Room Details" at bounding box center [545, 284] width 123 height 13
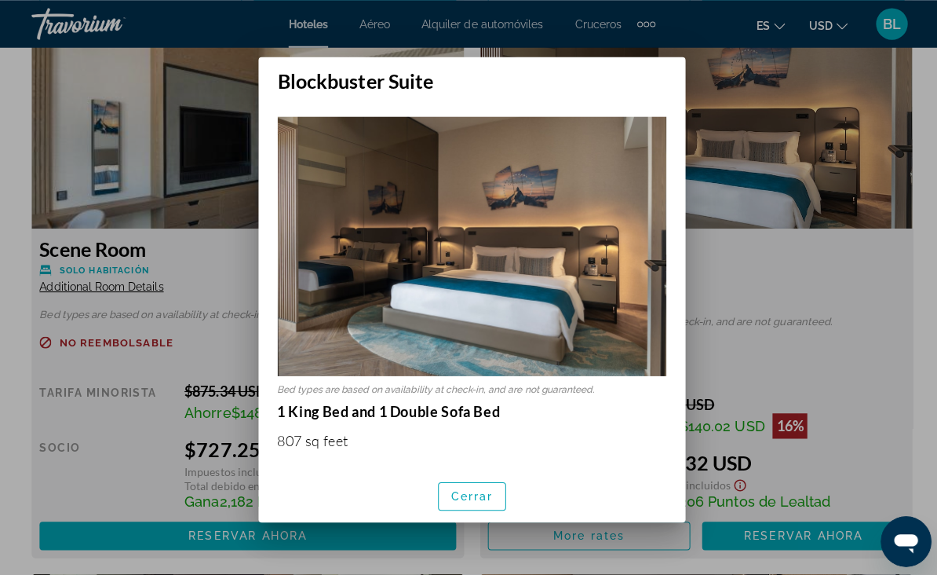
scroll to position [0, 0]
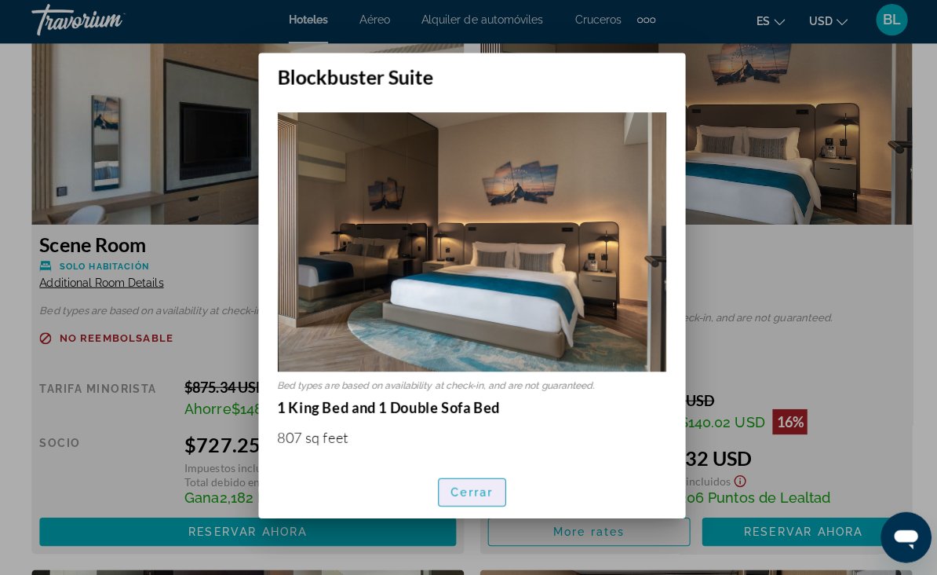
click at [464, 498] on span "Cerrar" at bounding box center [468, 492] width 42 height 13
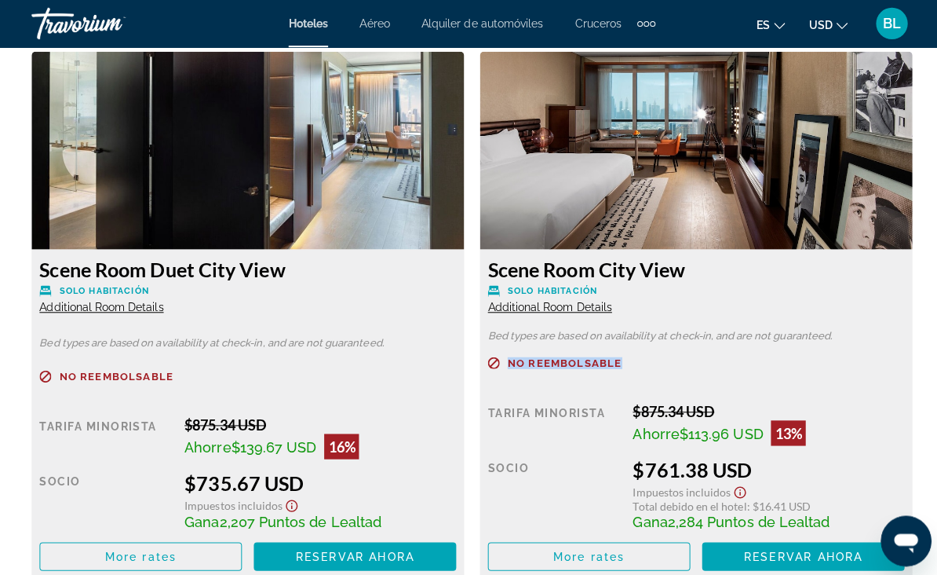
scroll to position [4062, 0]
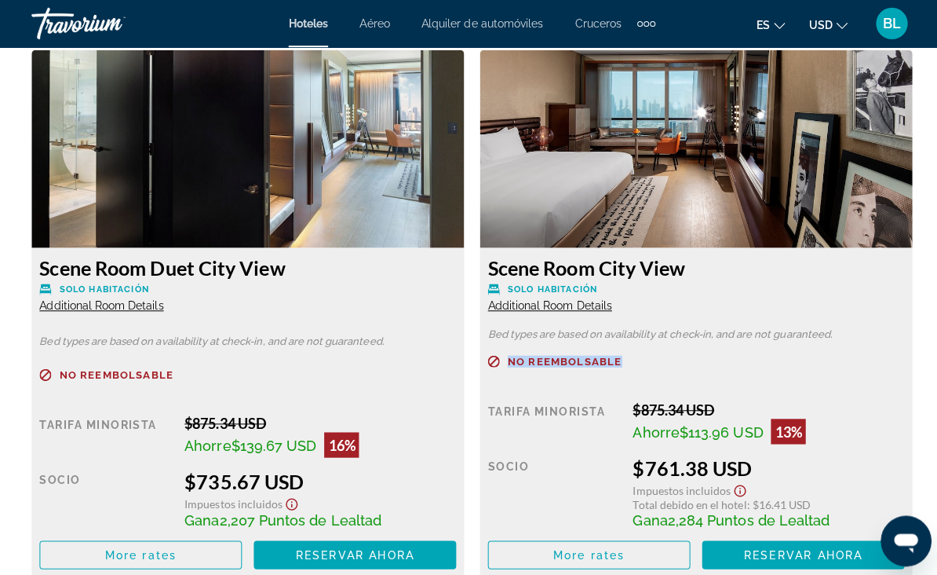
click at [549, 306] on span "Additional Room Details" at bounding box center [545, 303] width 123 height 13
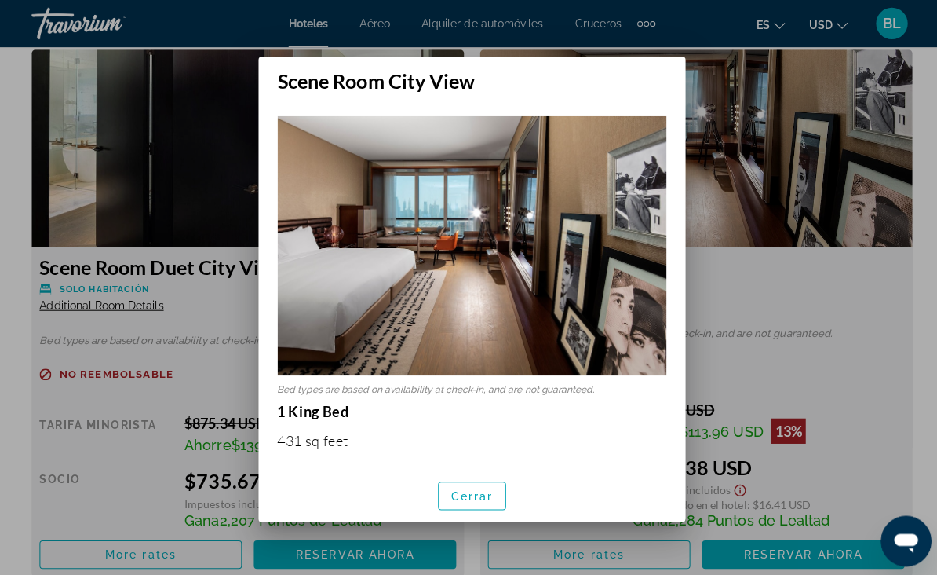
scroll to position [0, 0]
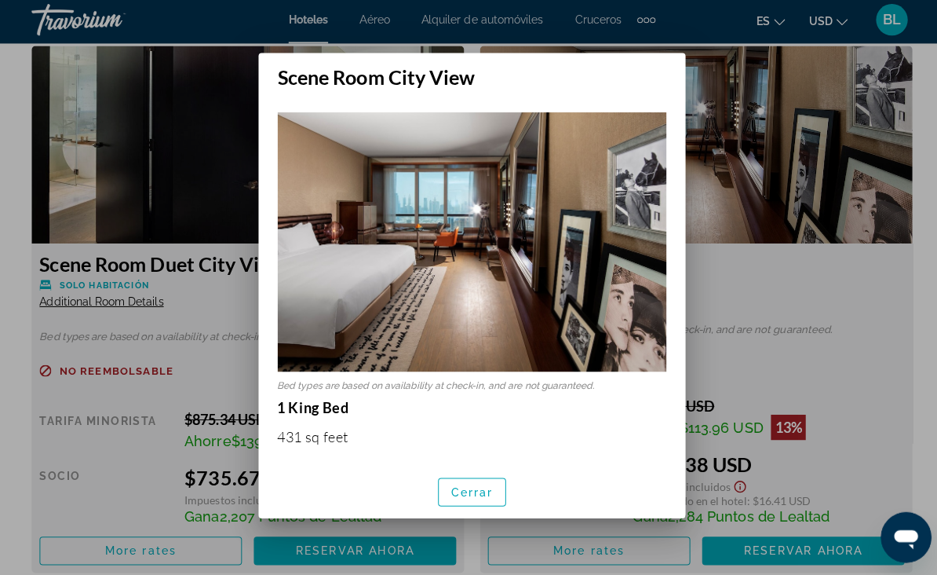
click at [752, 237] on div at bounding box center [468, 287] width 937 height 575
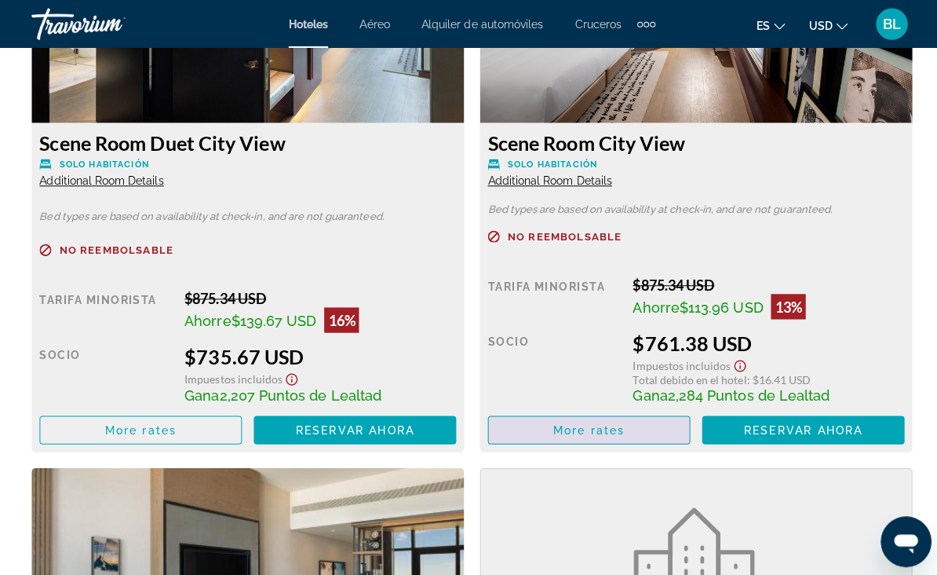
scroll to position [4187, 0]
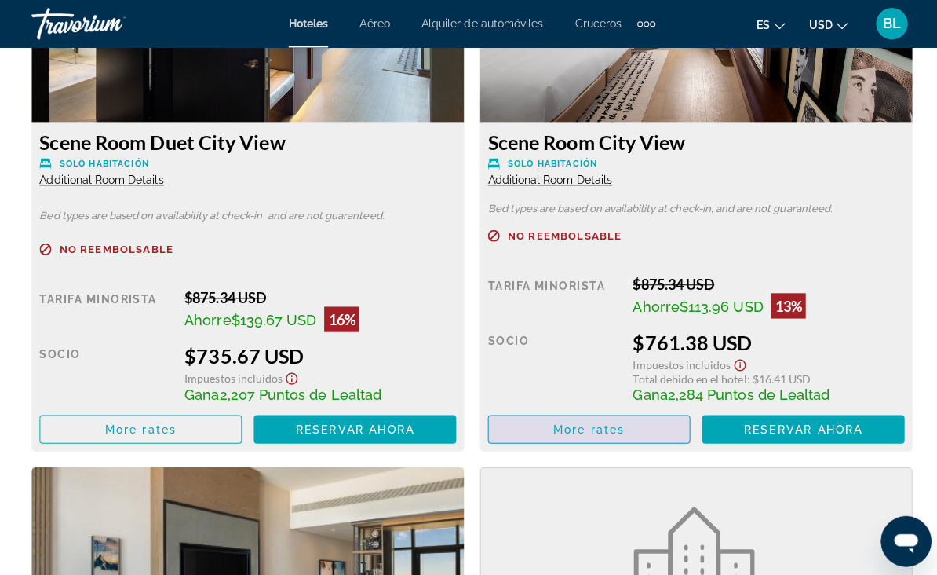
click at [561, 434] on span "Main content" at bounding box center [584, 426] width 199 height 38
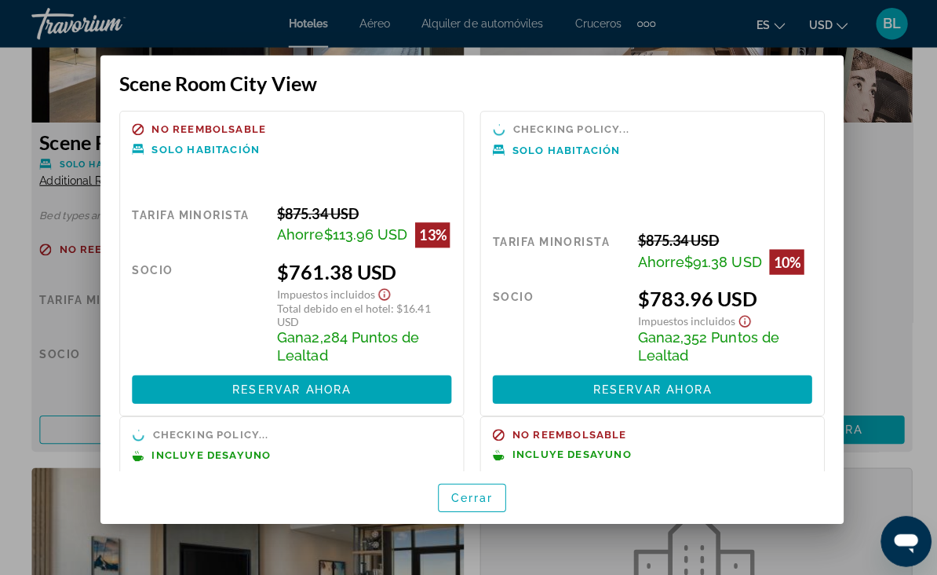
scroll to position [0, 0]
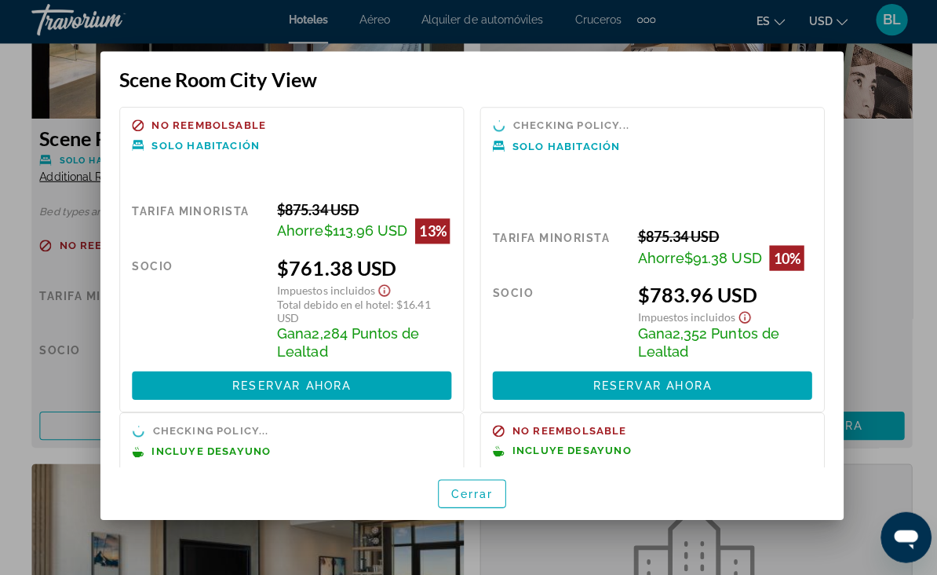
click at [886, 149] on div at bounding box center [468, 287] width 937 height 575
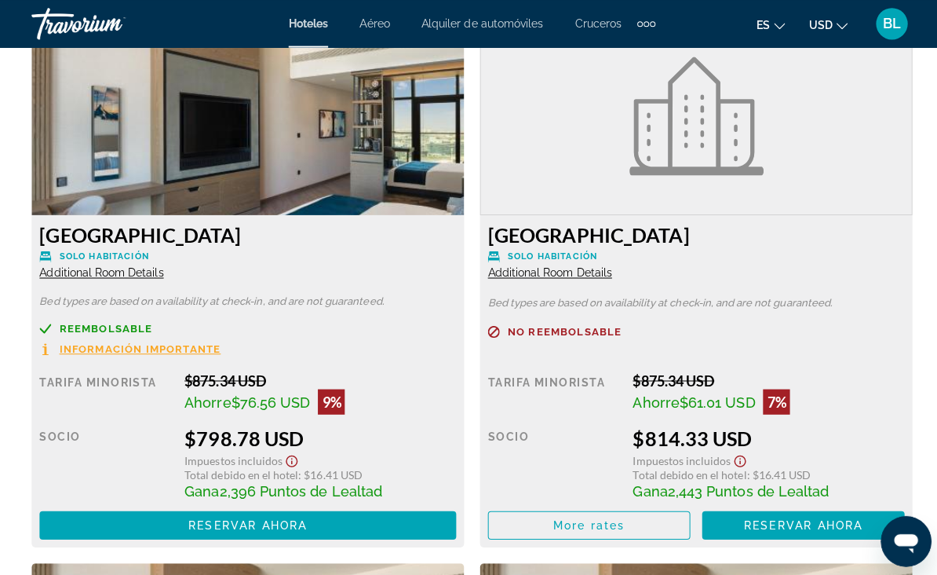
scroll to position [4636, 0]
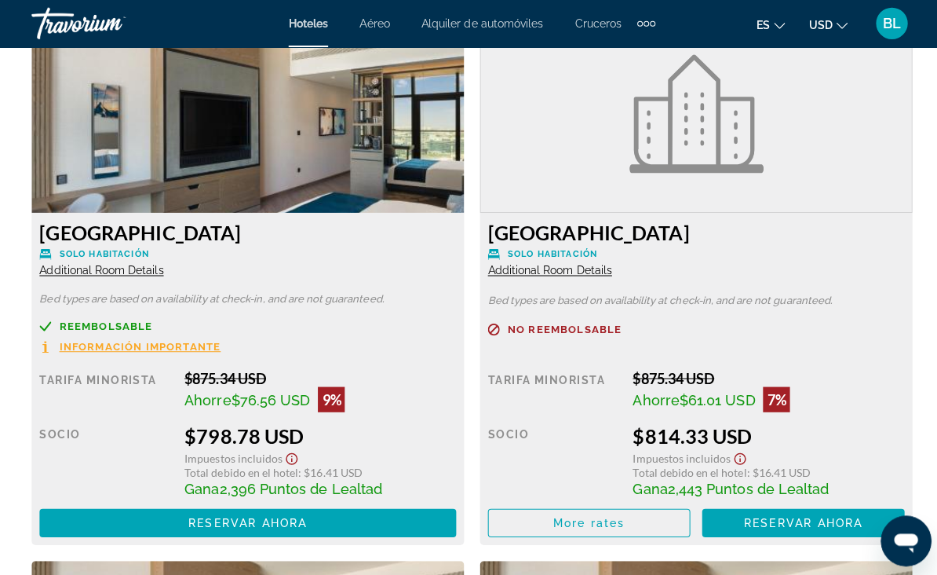
click at [590, 267] on span "Additional Room Details" at bounding box center [545, 268] width 123 height 13
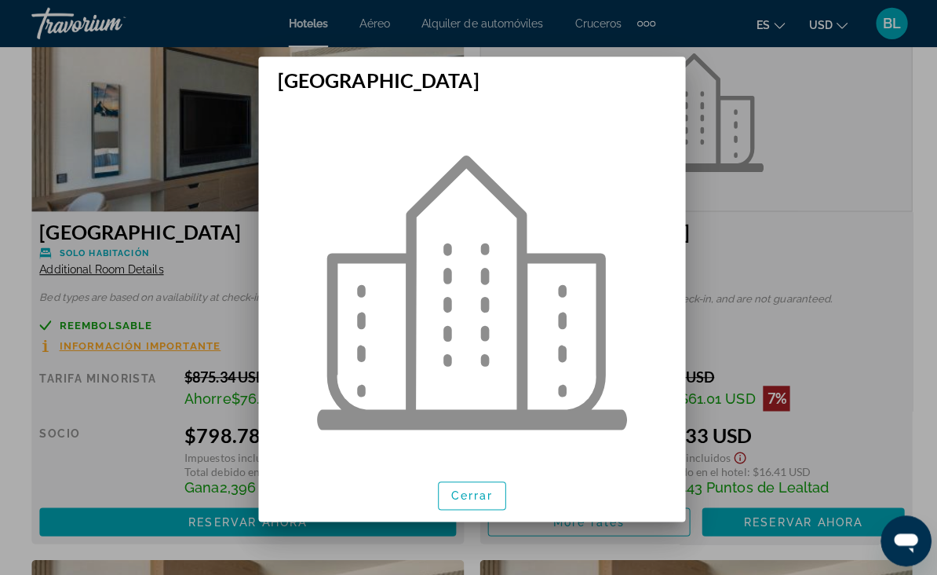
scroll to position [0, 0]
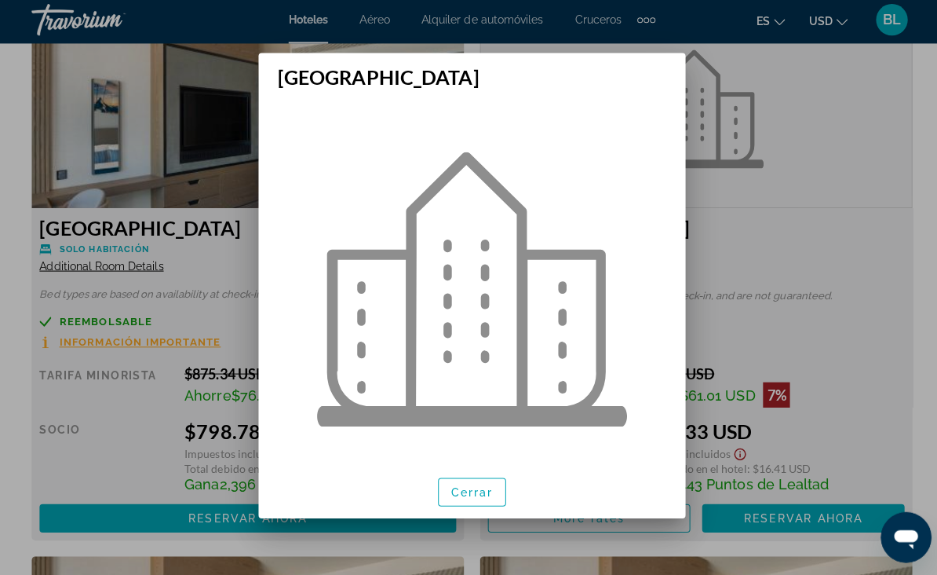
click at [493, 509] on span "button" at bounding box center [469, 492] width 66 height 38
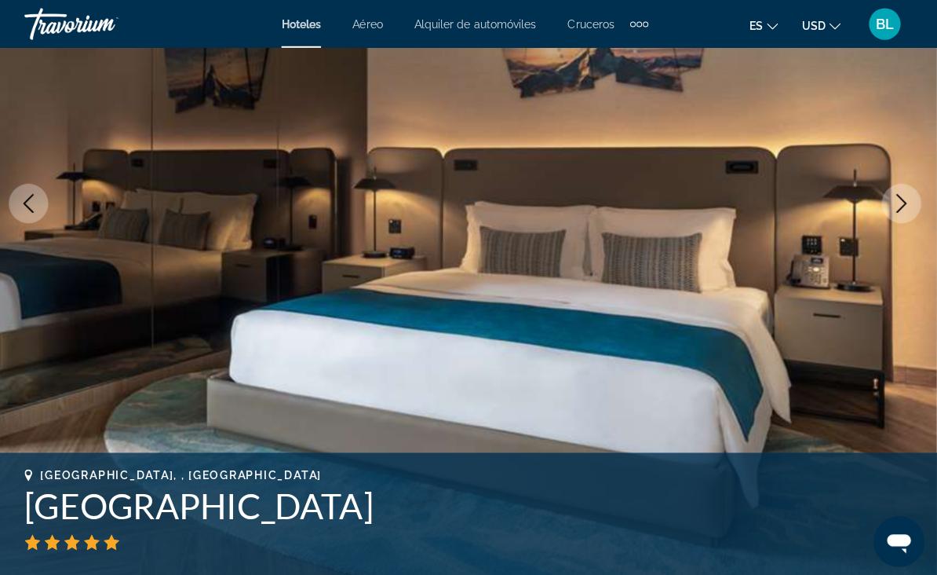
scroll to position [217, 0]
